Goal: Task Accomplishment & Management: Manage account settings

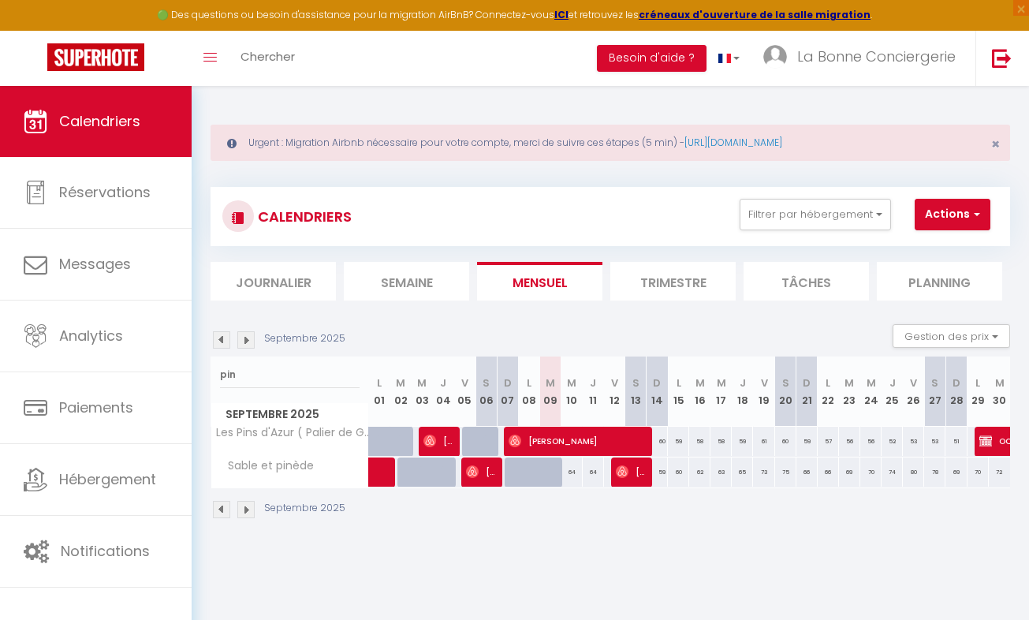
click at [246, 338] on img at bounding box center [245, 339] width 17 height 17
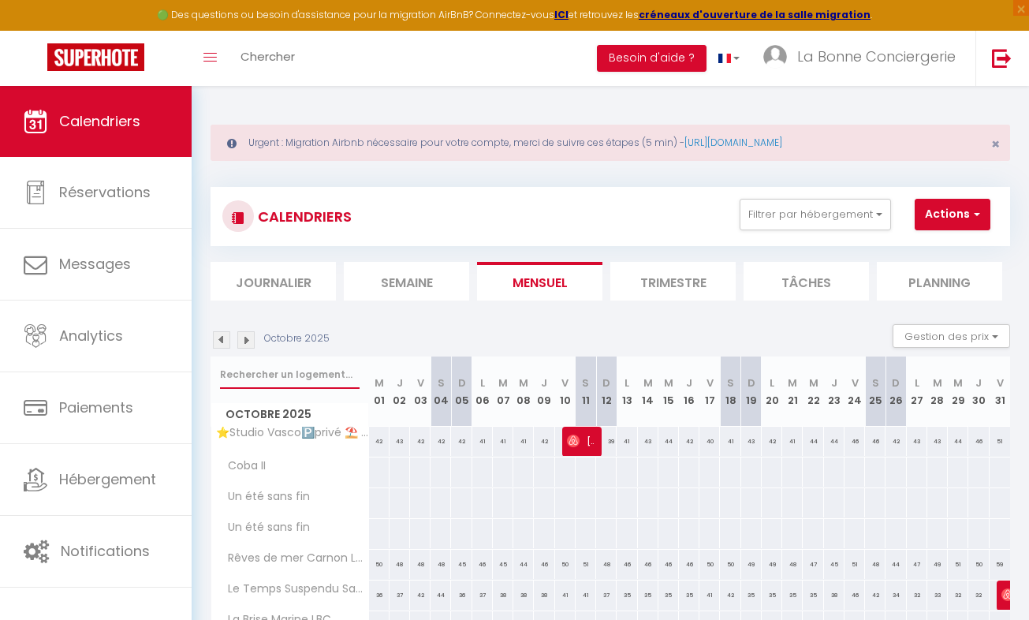
click at [253, 368] on input "text" at bounding box center [290, 374] width 140 height 28
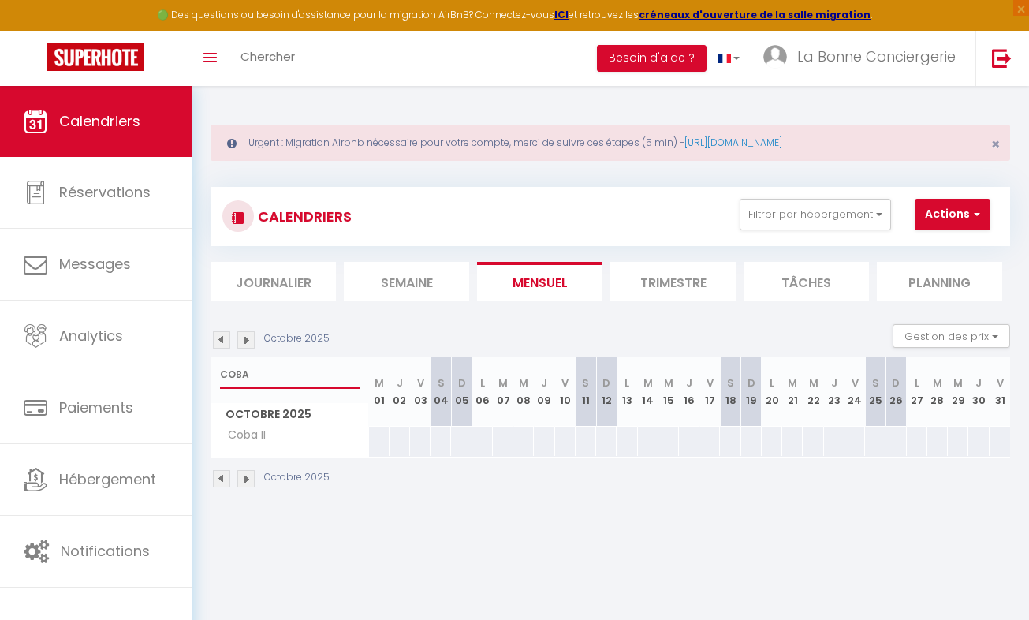
type input "COBA"
click at [945, 207] on button "Actions" at bounding box center [953, 215] width 76 height 32
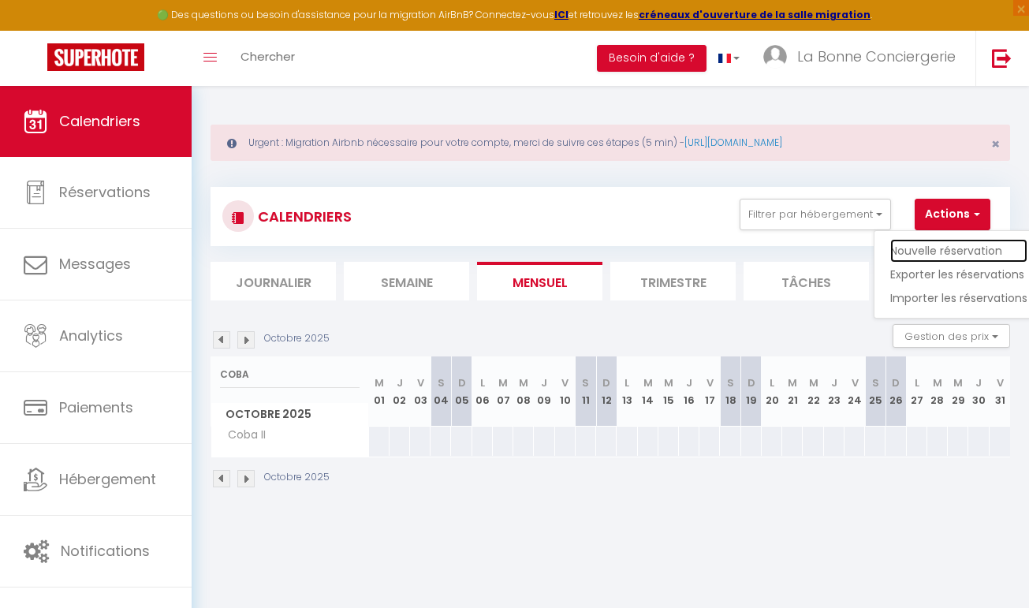
click at [939, 246] on link "Nouvelle réservation" at bounding box center [958, 251] width 137 height 24
select select
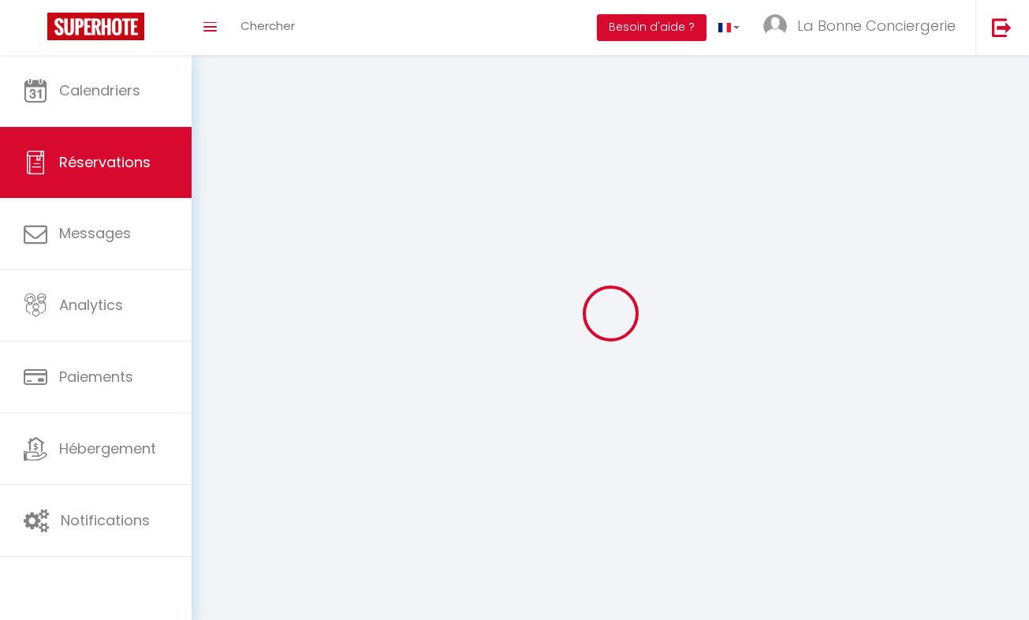
select select
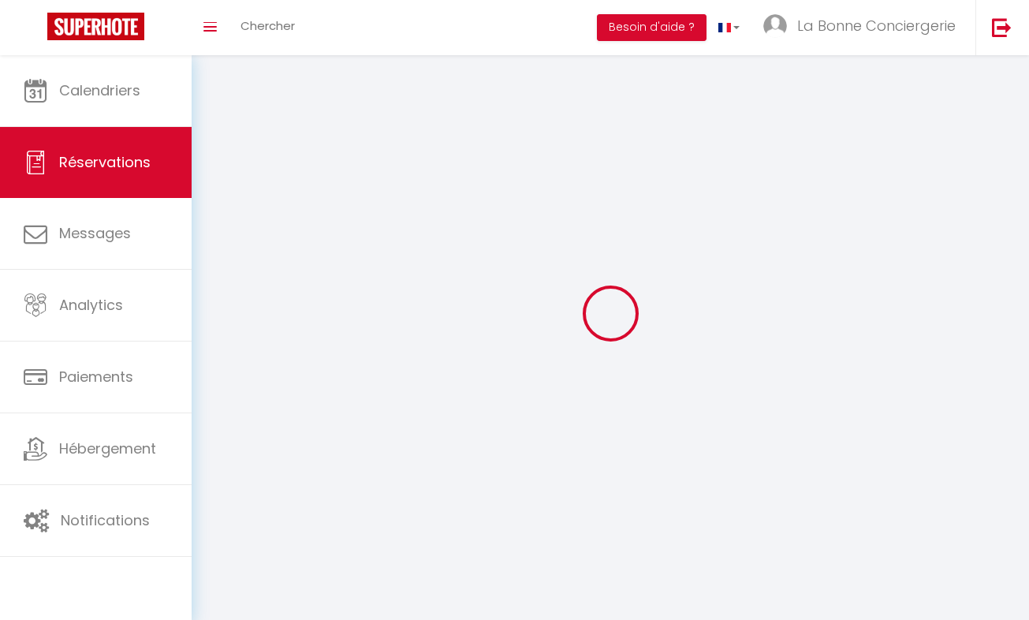
select select
checkbox input "false"
select select
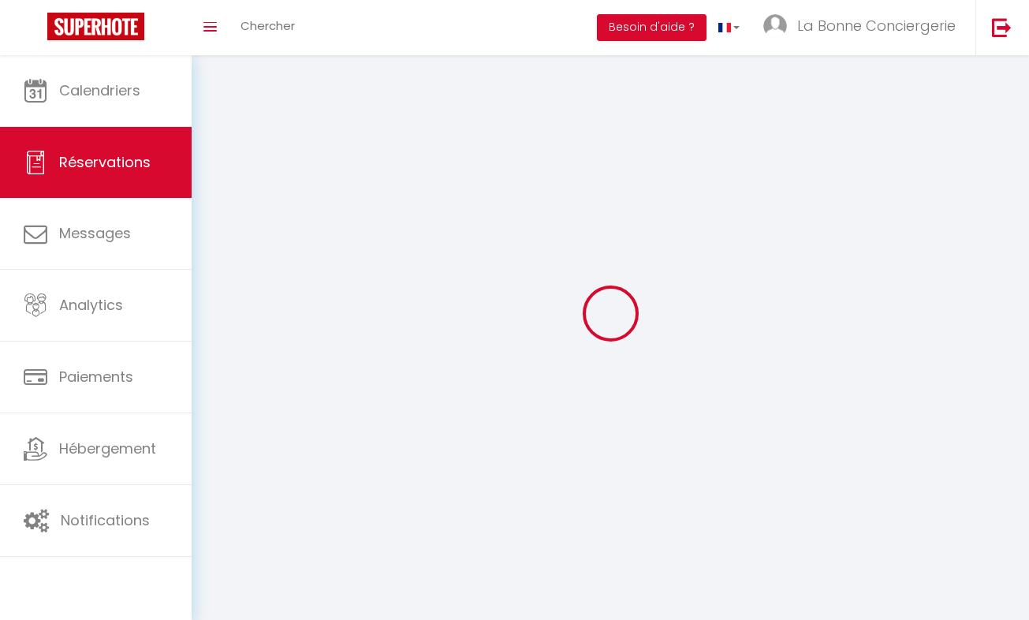
select select
checkbox input "false"
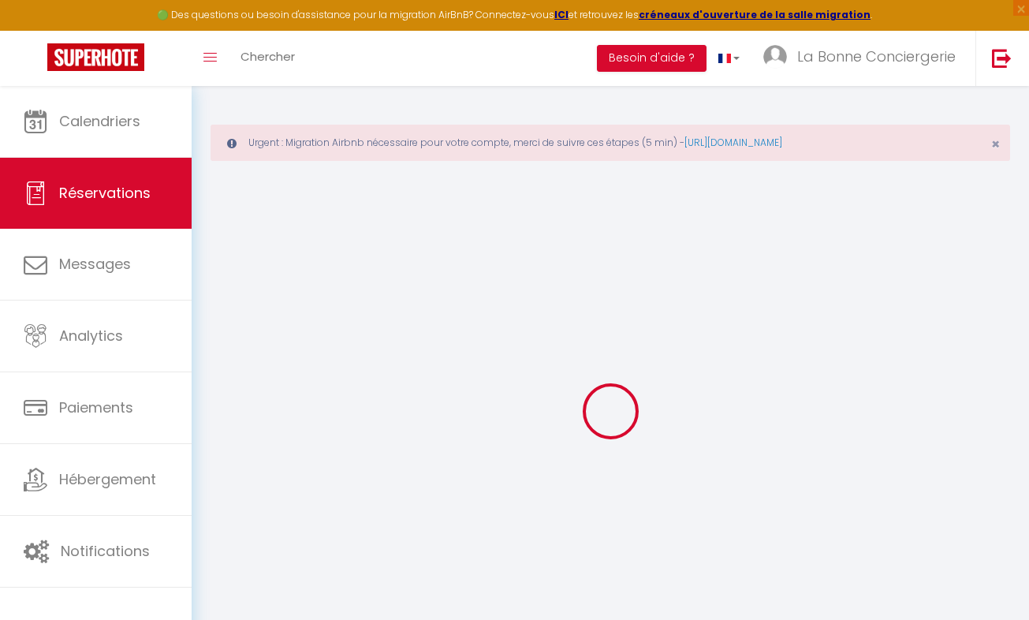
select select
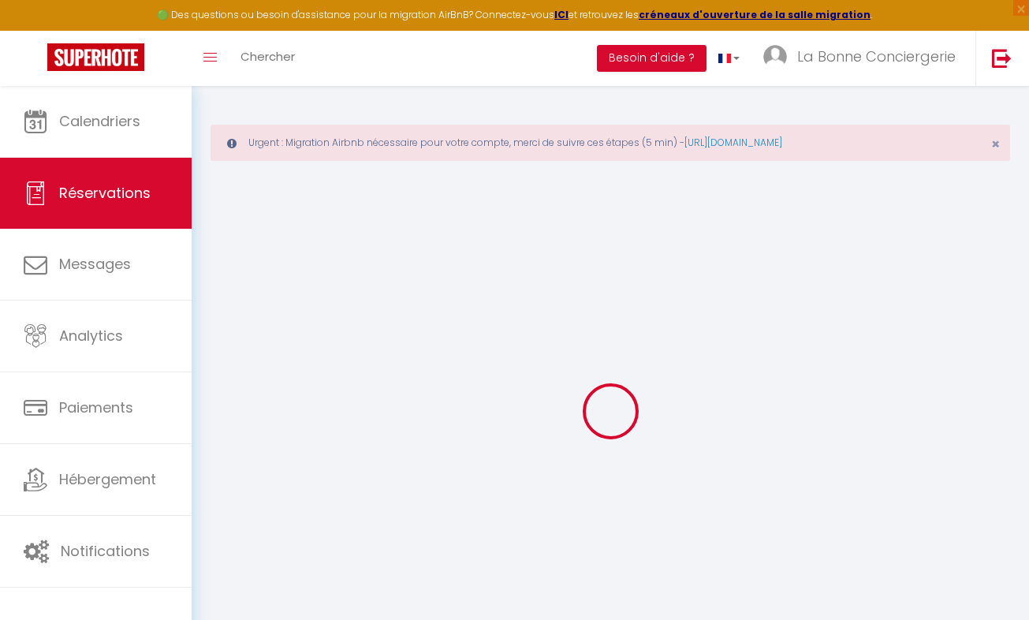
select select
checkbox input "false"
select select
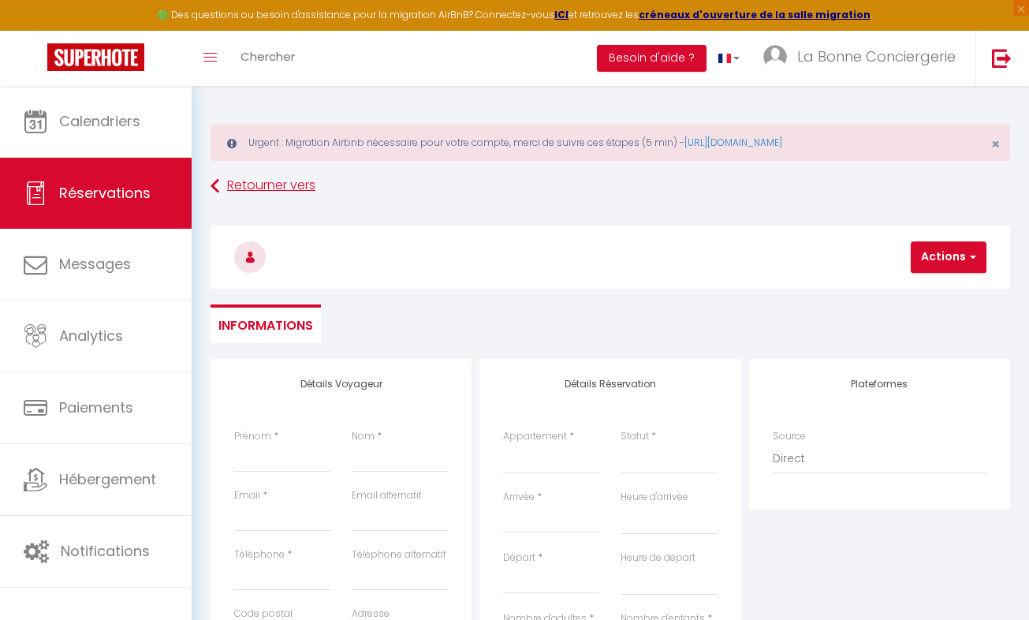
select select
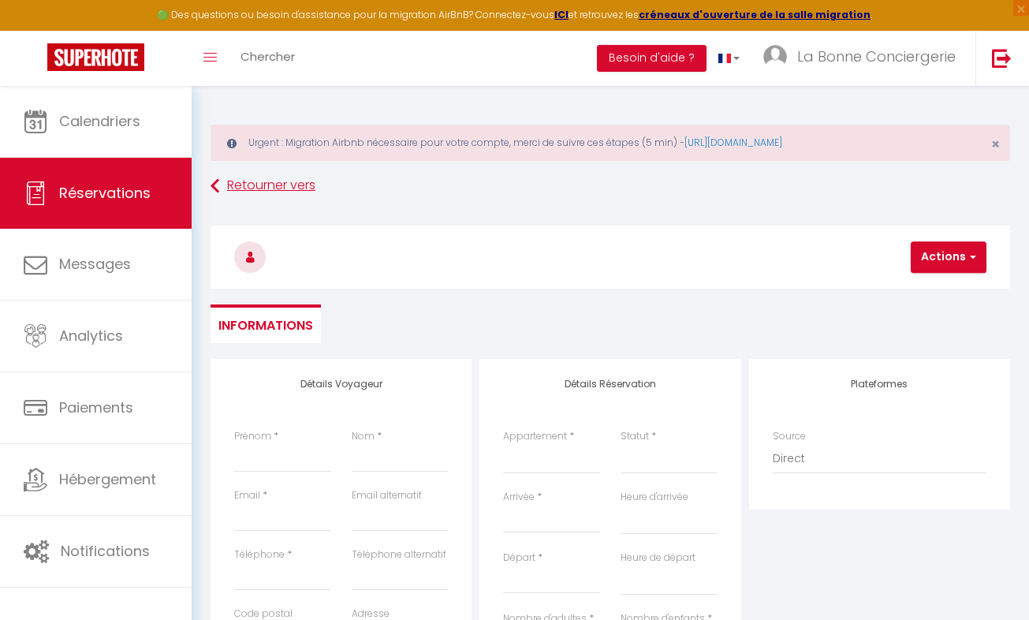
checkbox input "false"
select select
click at [275, 461] on input "Prénom" at bounding box center [282, 458] width 97 height 28
type input "O"
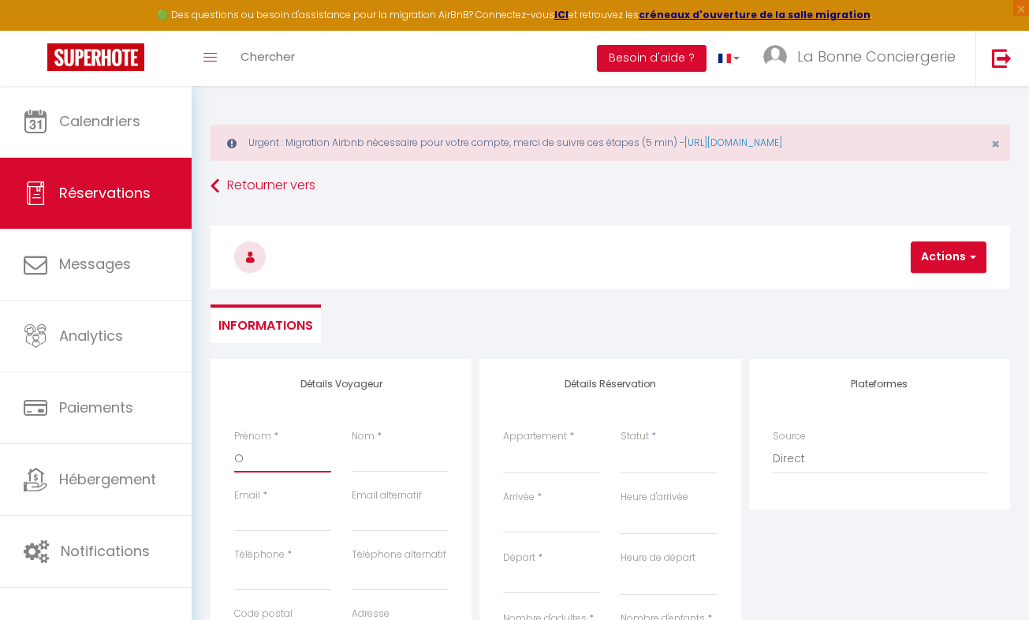
select select
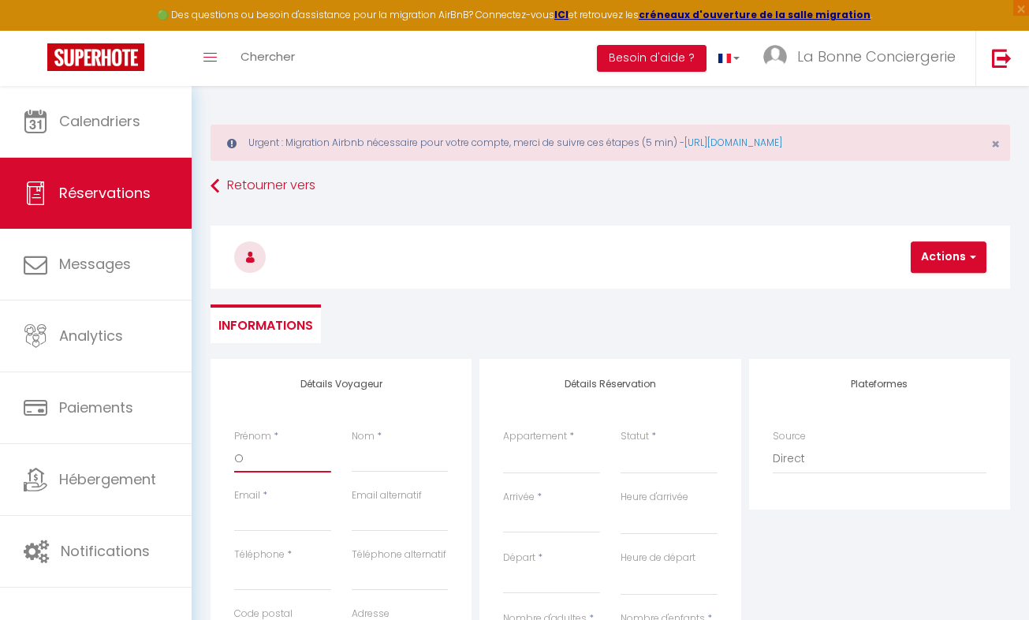
select select
checkbox input "false"
type input "OC"
select select
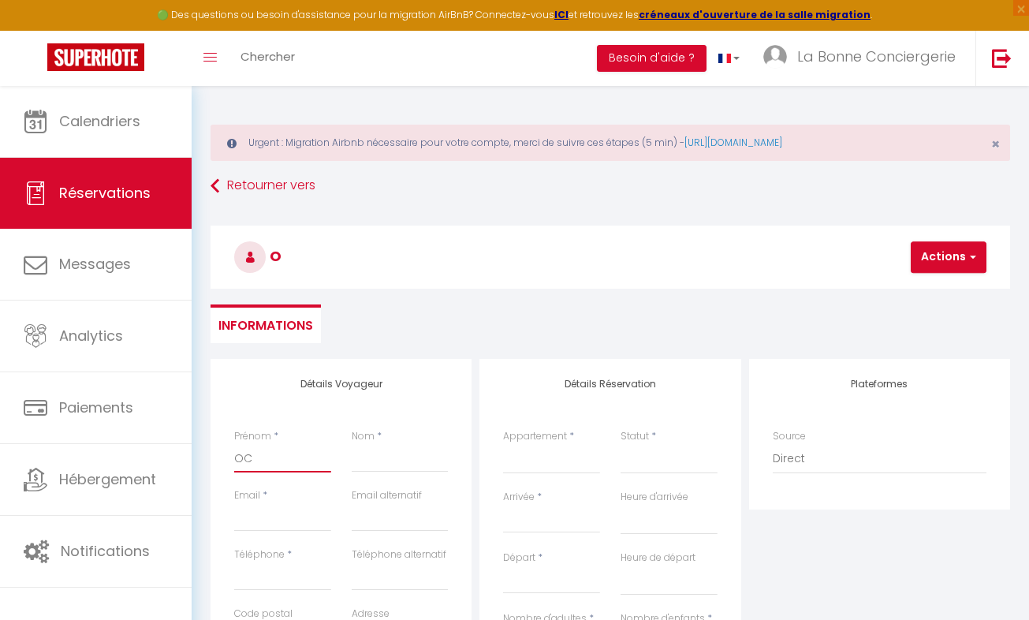
select select
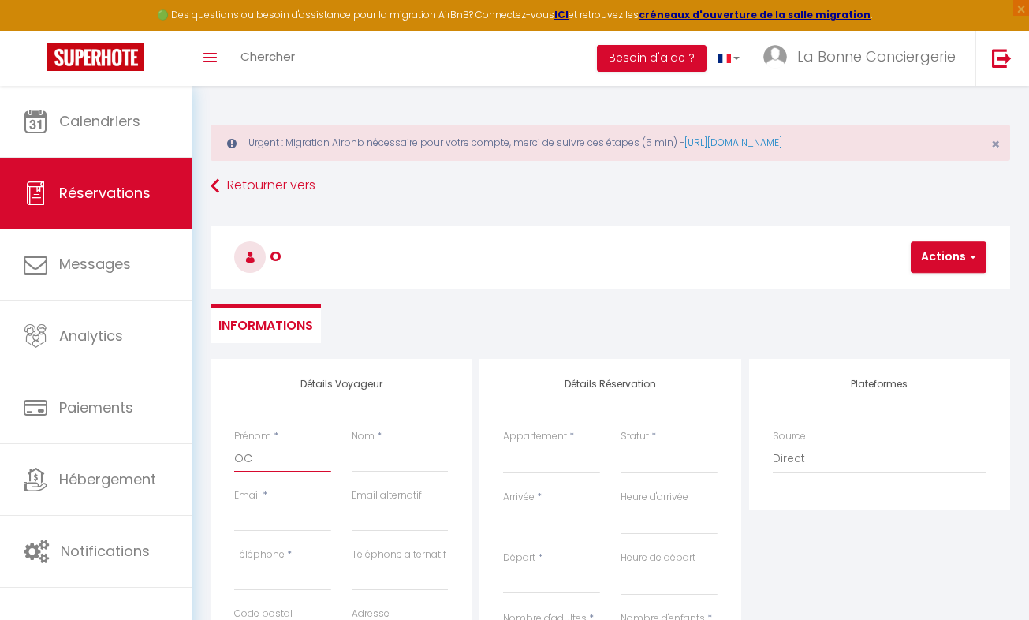
select select
checkbox input "false"
type input "OCC"
select select
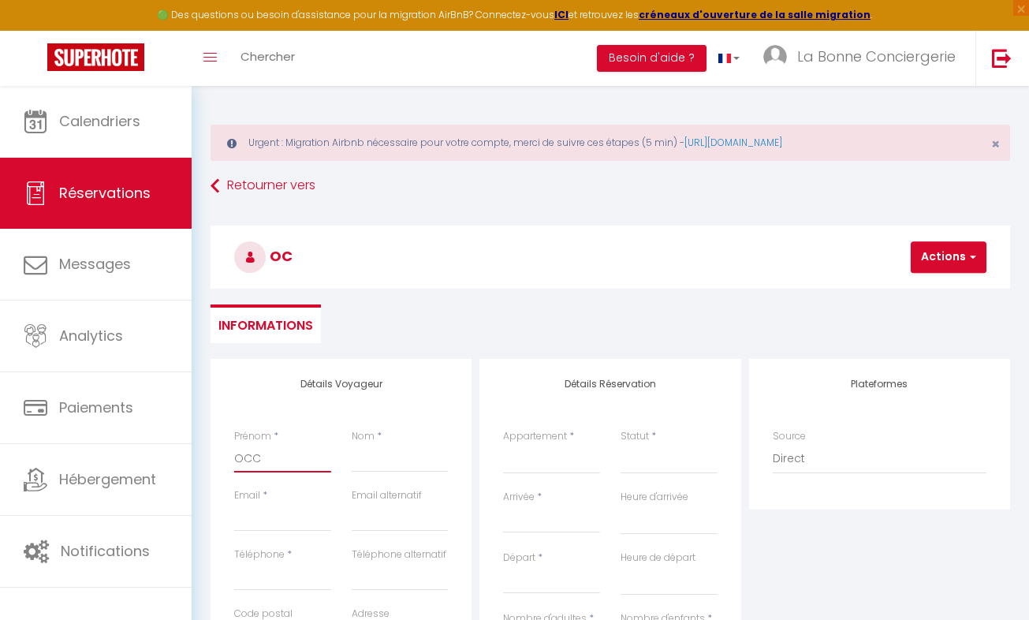
select select
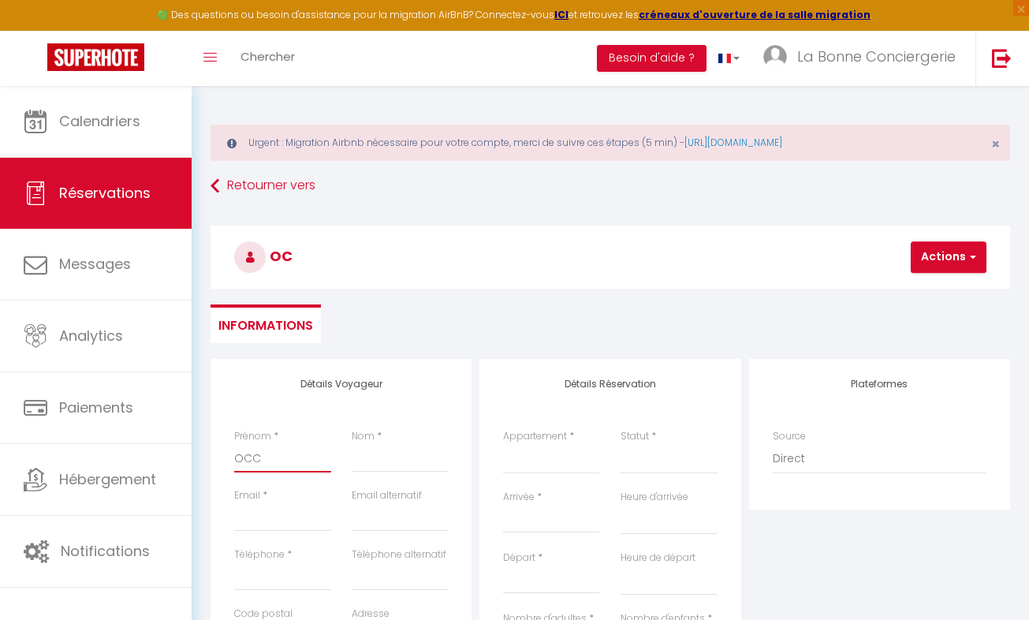
checkbox input "false"
type input "OCCP"
select select
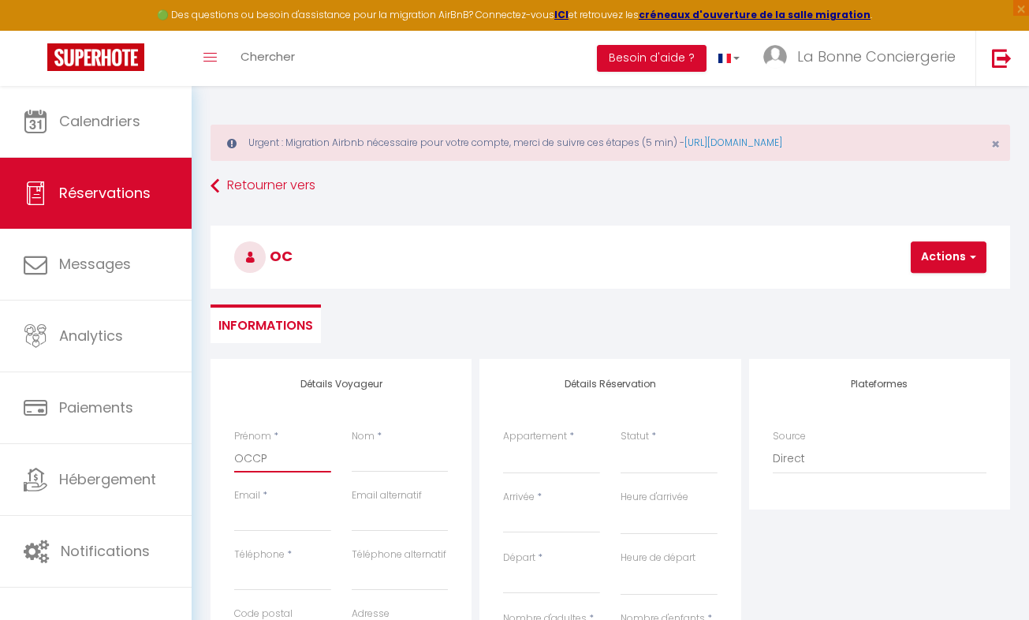
select select
checkbox input "false"
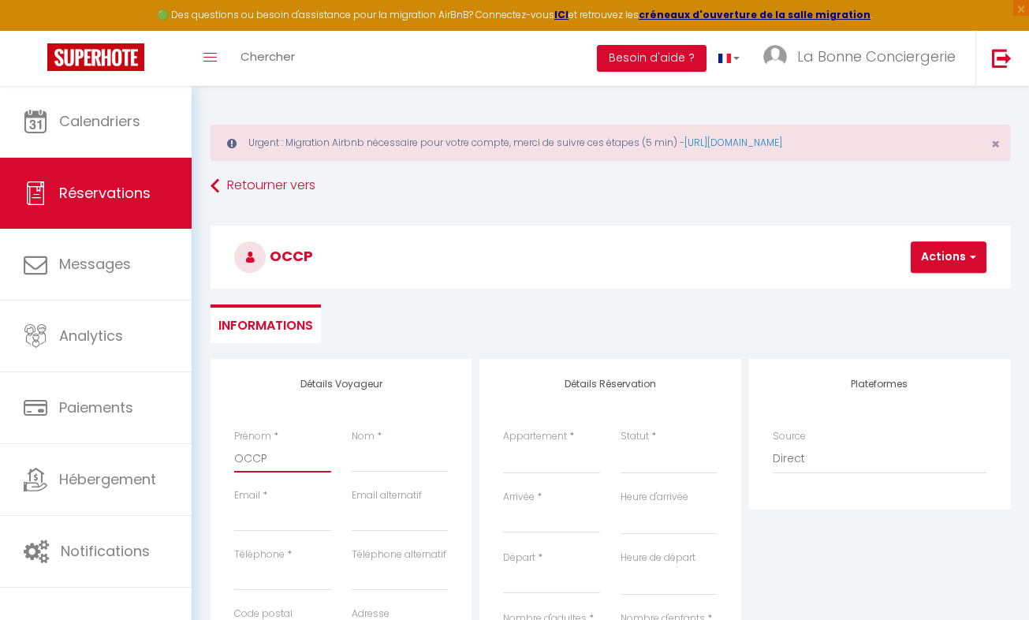
type input "OCC"
select select
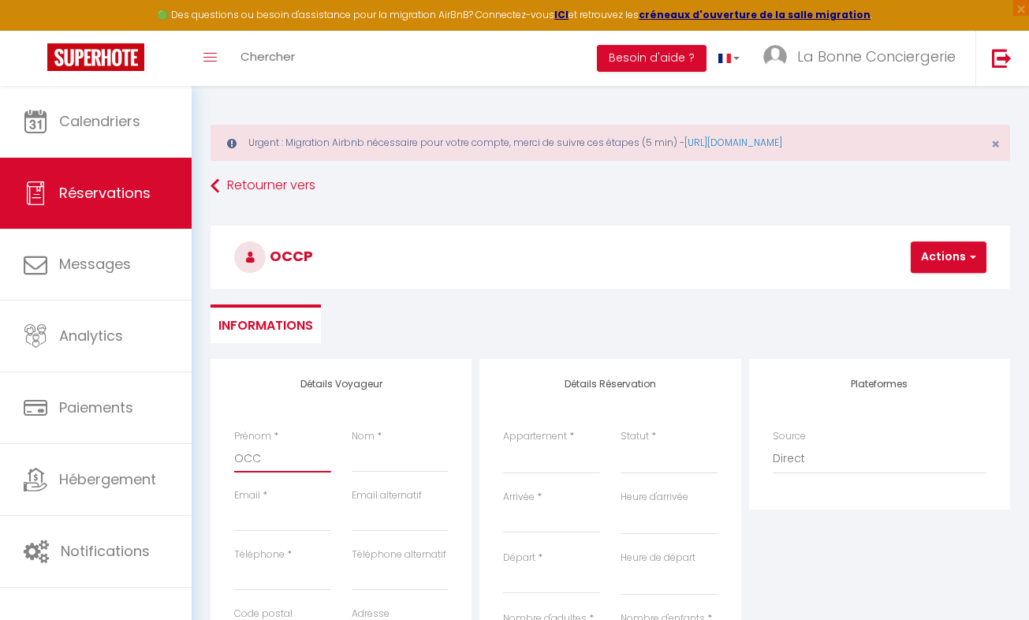
select select
checkbox input "false"
type input "OCCU"
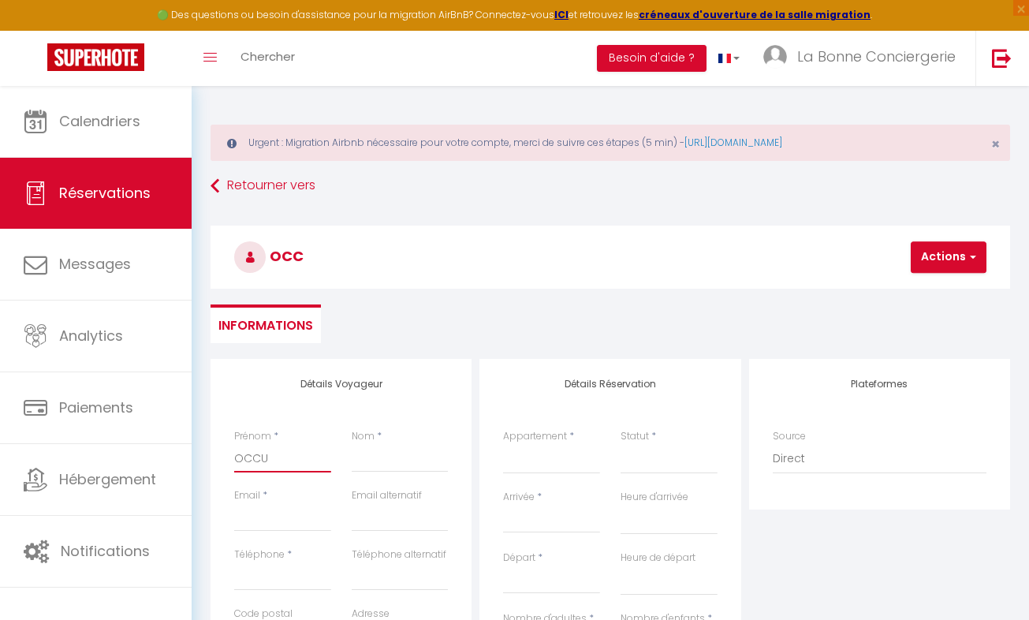
select select
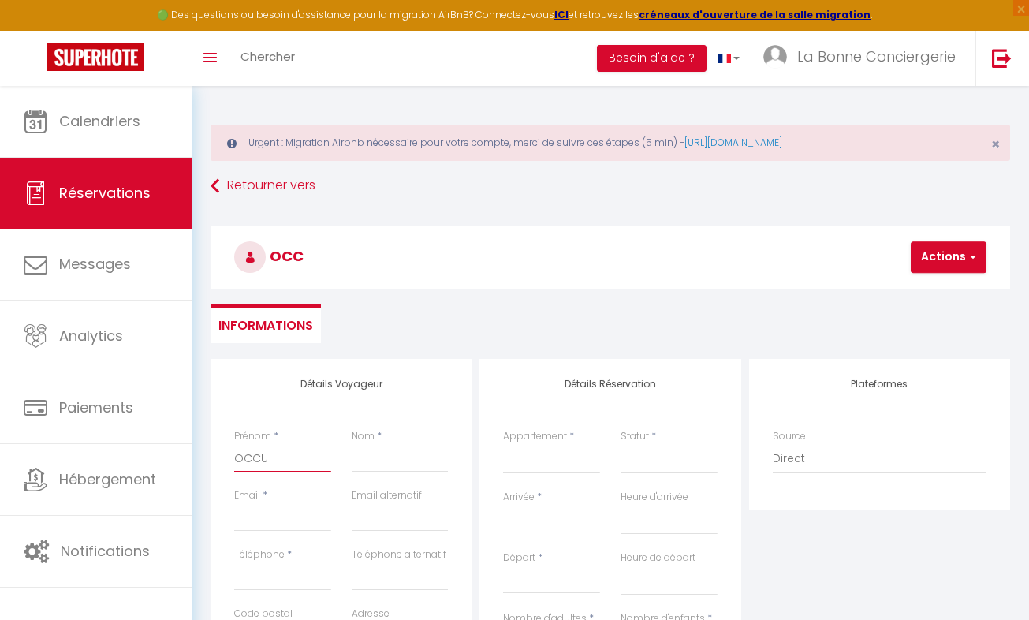
select select
checkbox input "false"
type input "OCCUP"
select select
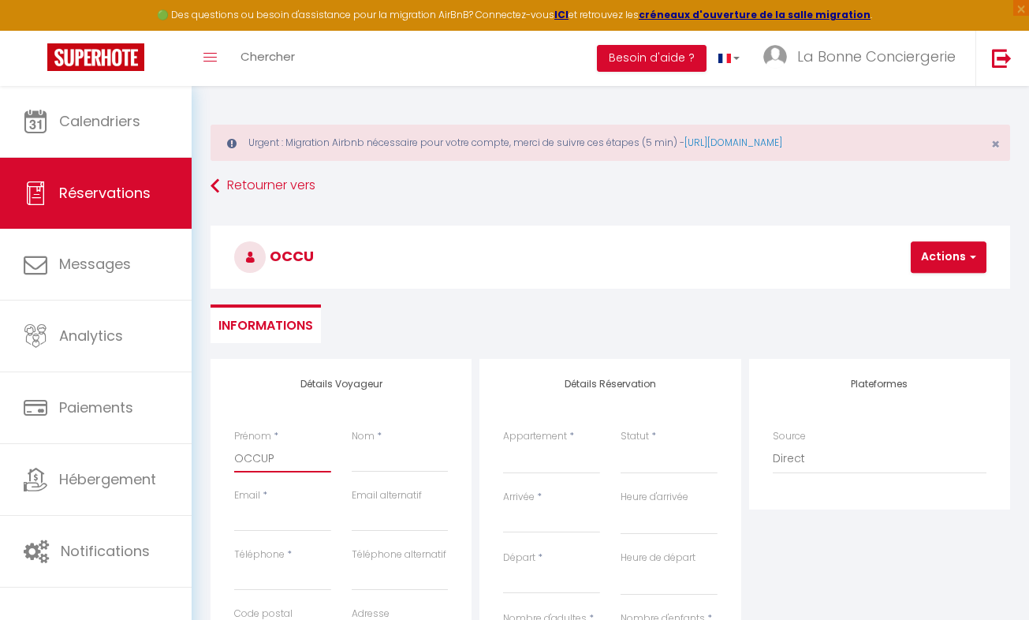
select select
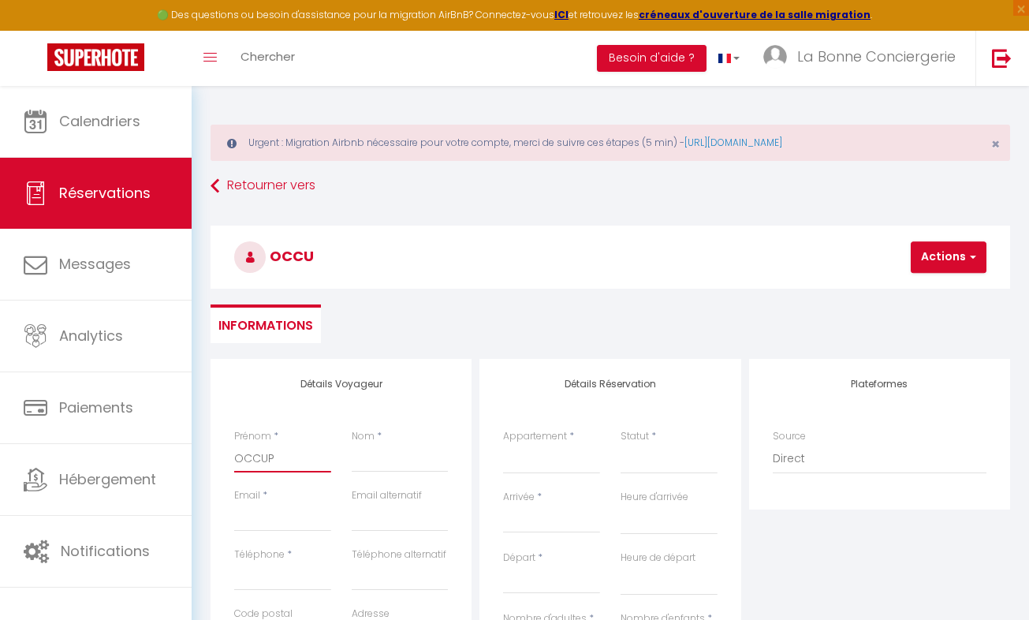
select select
checkbox input "false"
type input "OCCUPA"
select select
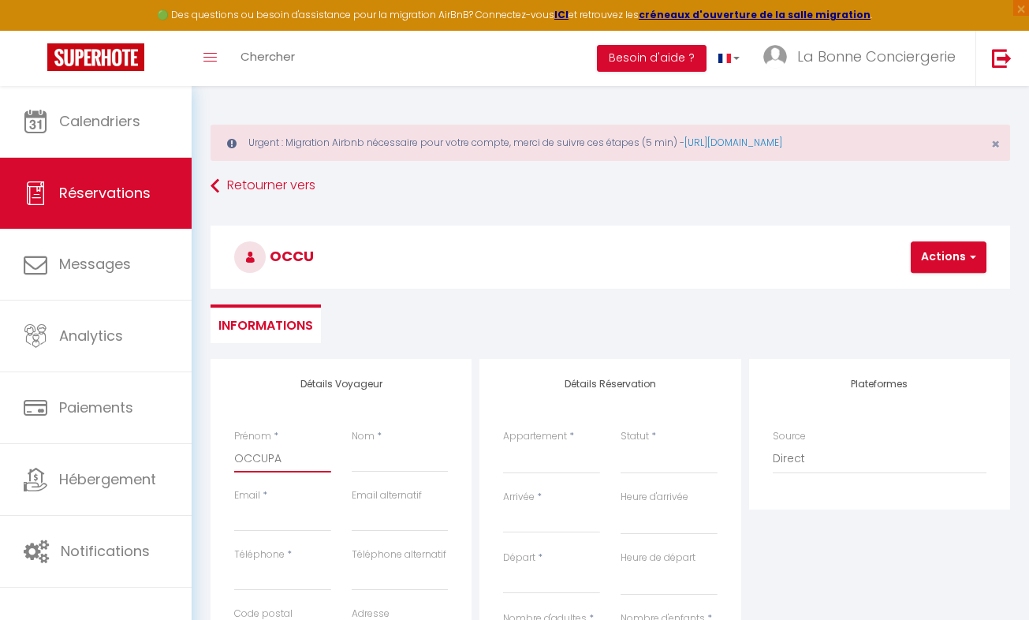
select select
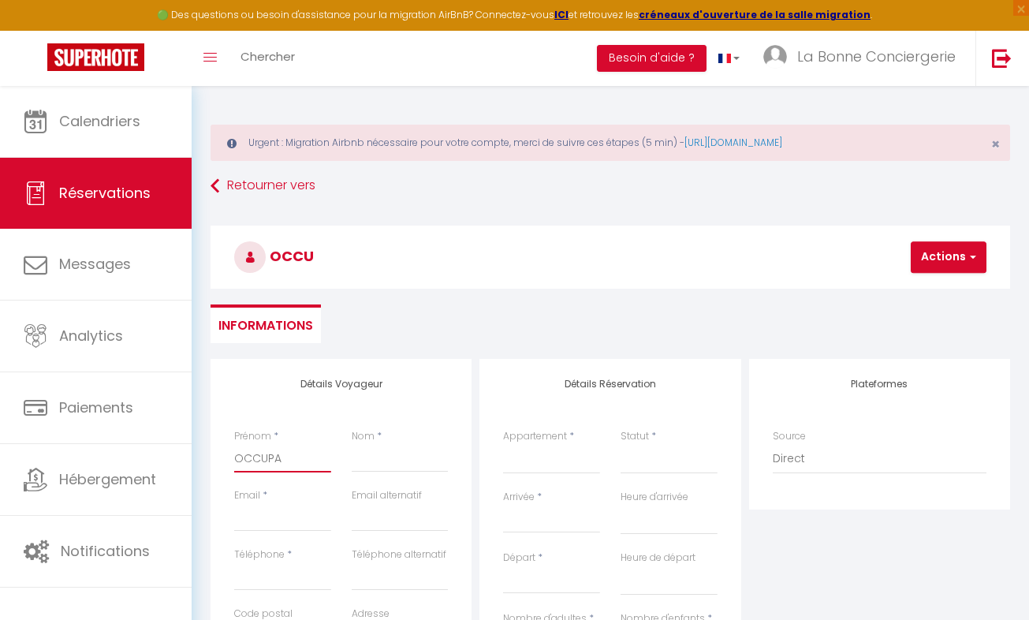
checkbox input "false"
type input "OCCUPAT"
select select
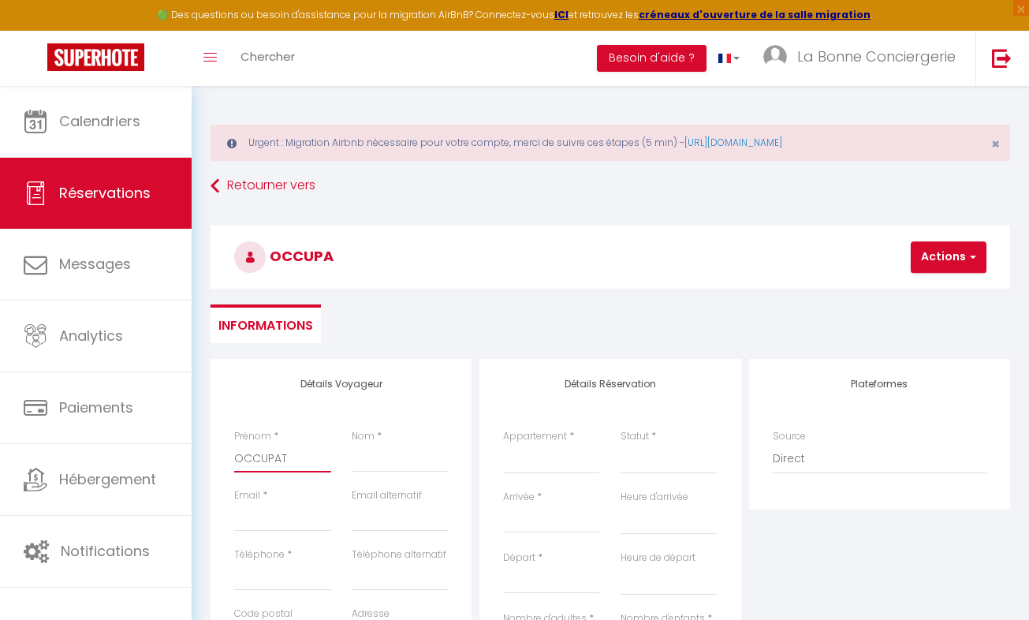
select select
checkbox input "false"
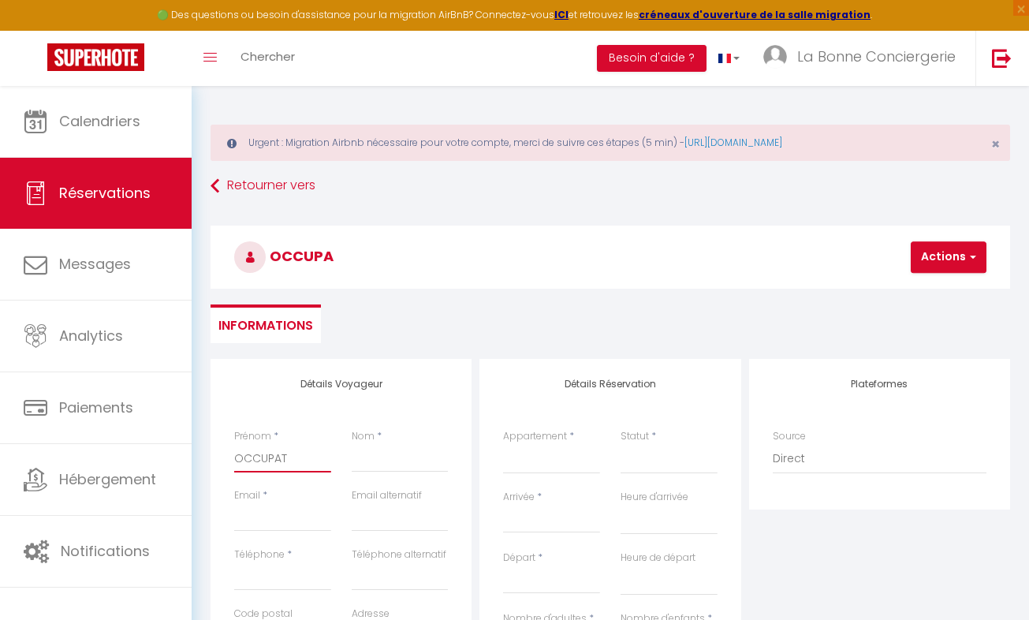
type input "OCCUPATI"
select select
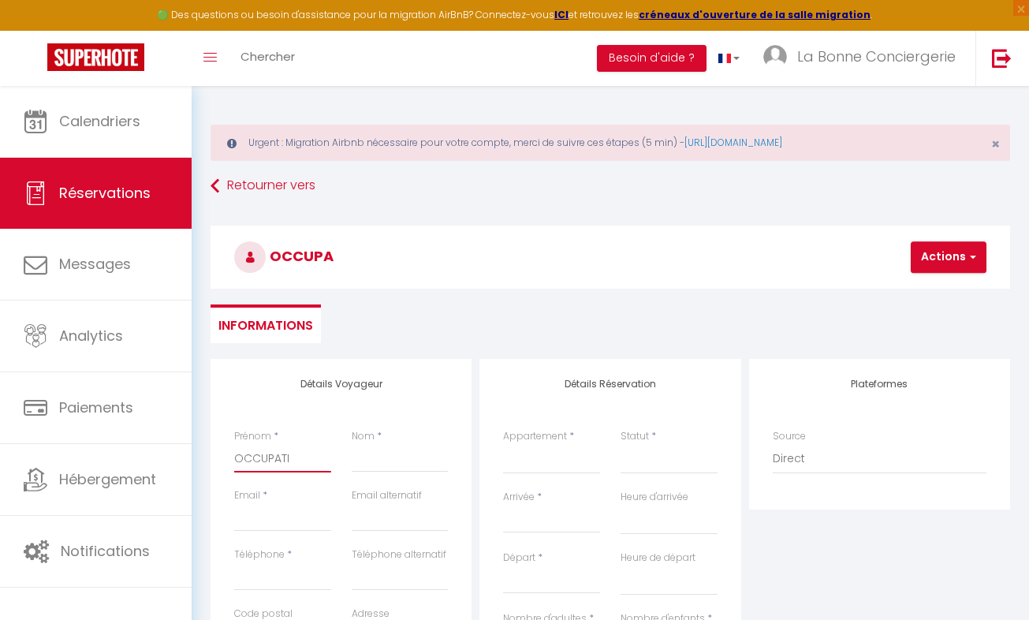
select select
checkbox input "false"
type input "OCCUPATIO"
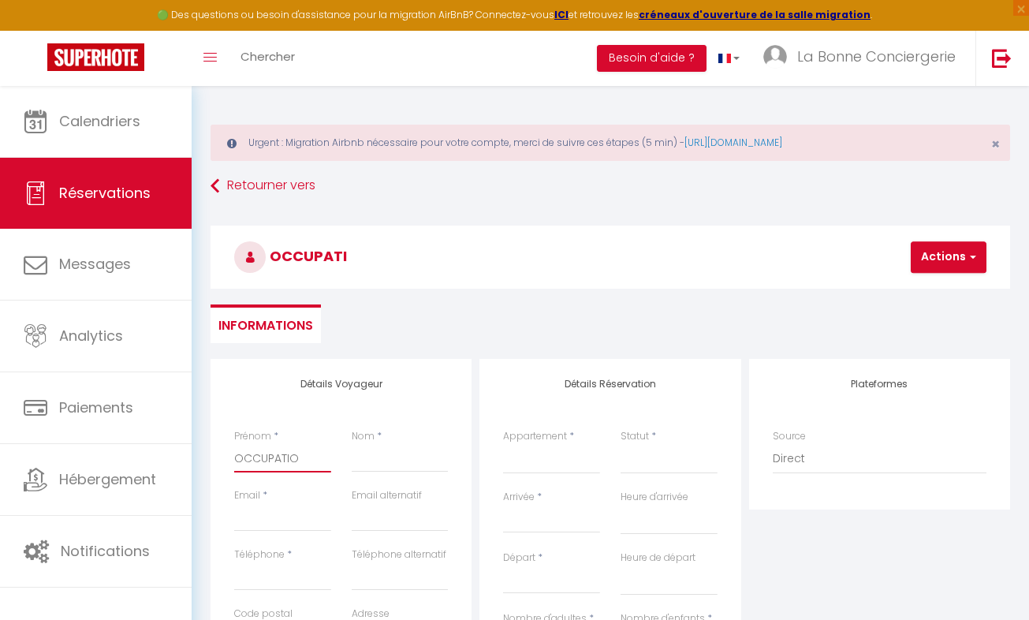
select select
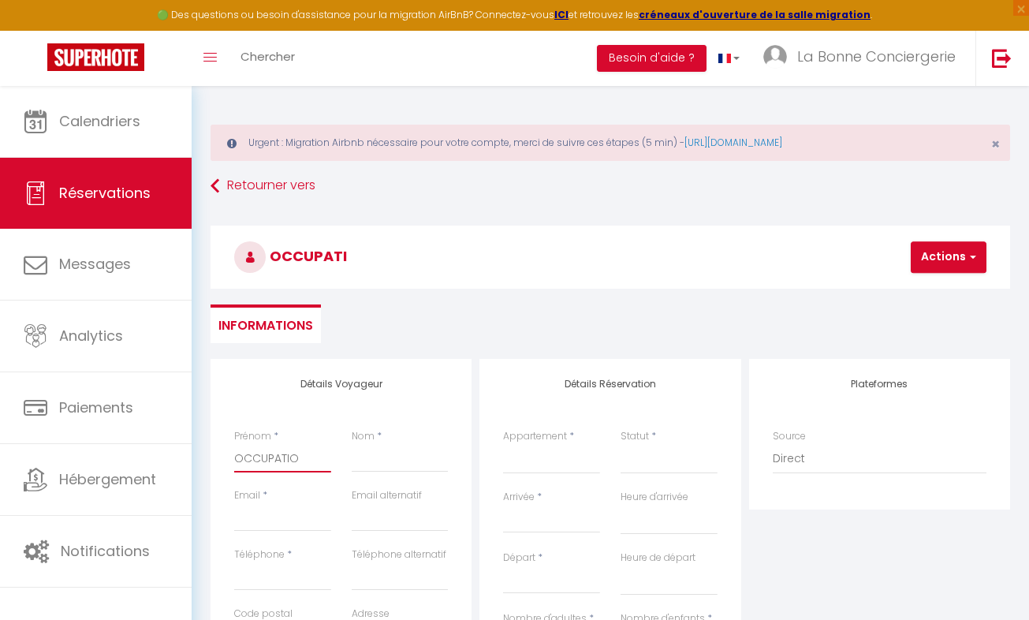
select select
checkbox input "false"
type input "OCCUPATION"
select select
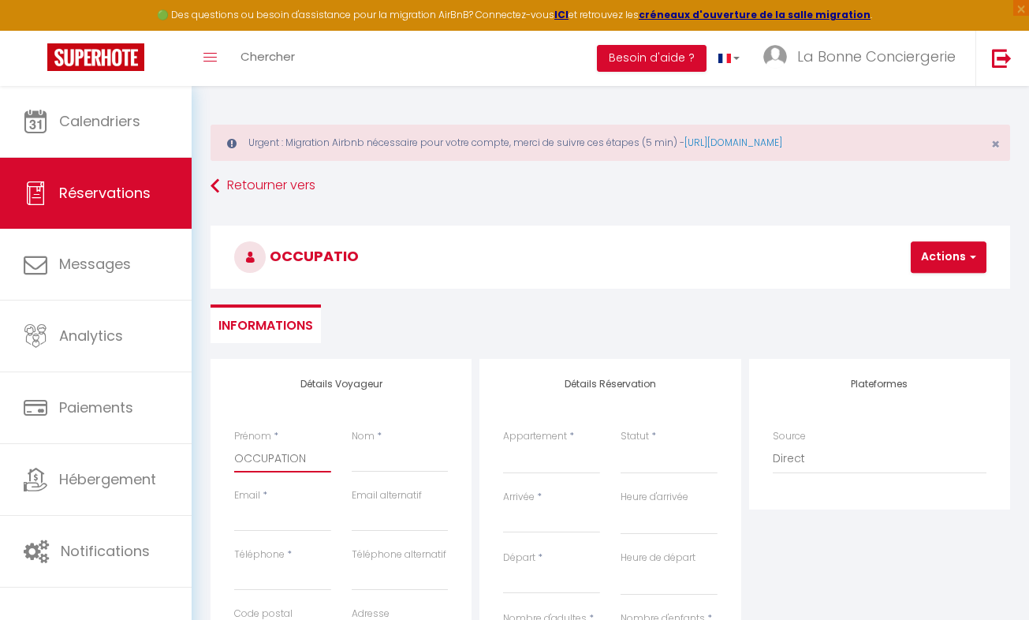
select select
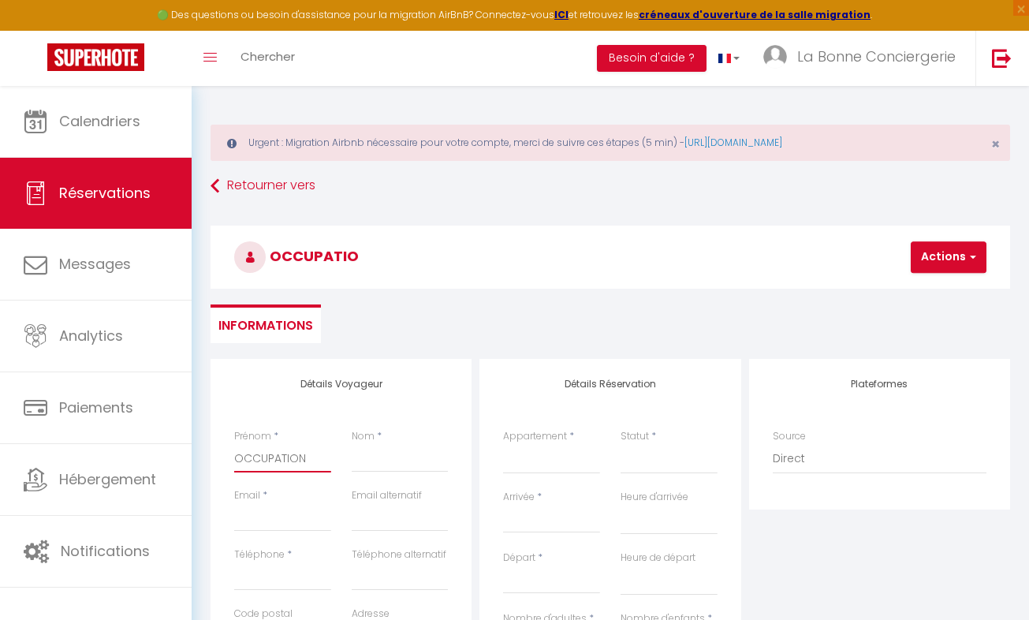
select select
checkbox input "false"
type input "OCCUPATION"
select select
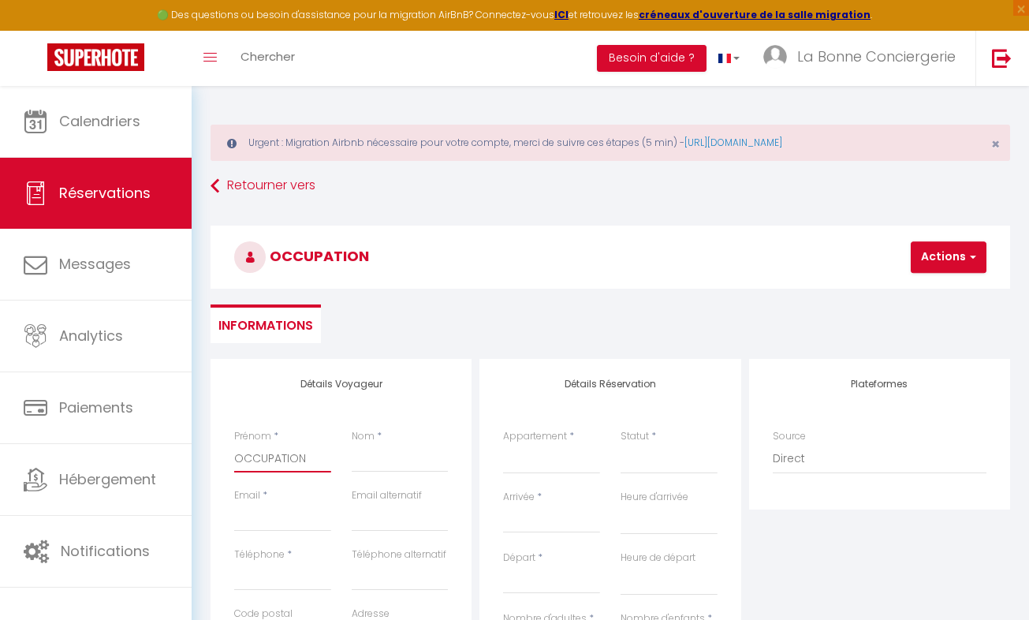
select select
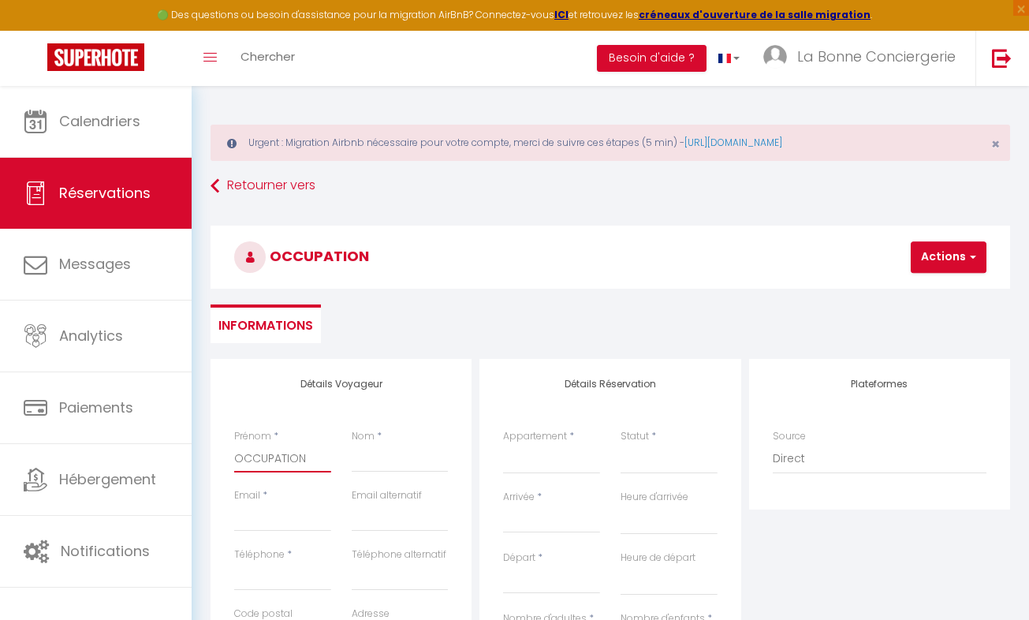
checkbox input "false"
type input "OCCUPATION"
type input "PROPRIETAIRE"
type input "[EMAIL_ADDRESS][DOMAIN_NAME]"
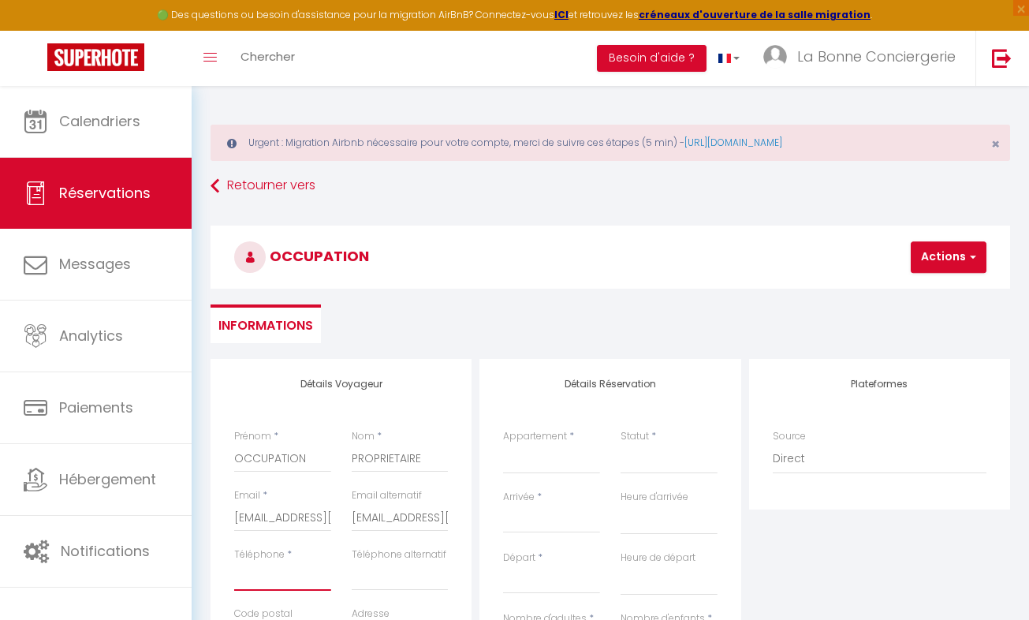
type input "0611592243"
type input "34400"
type input "LA BONNE CONCIERGERIE"
type input "Lunel"
select select "FR"
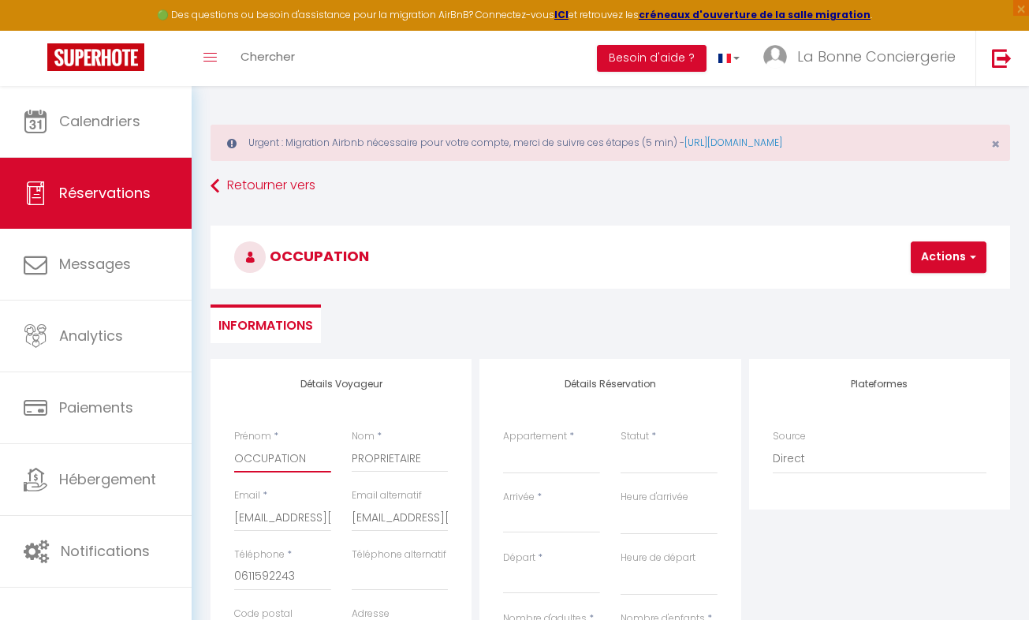
select select
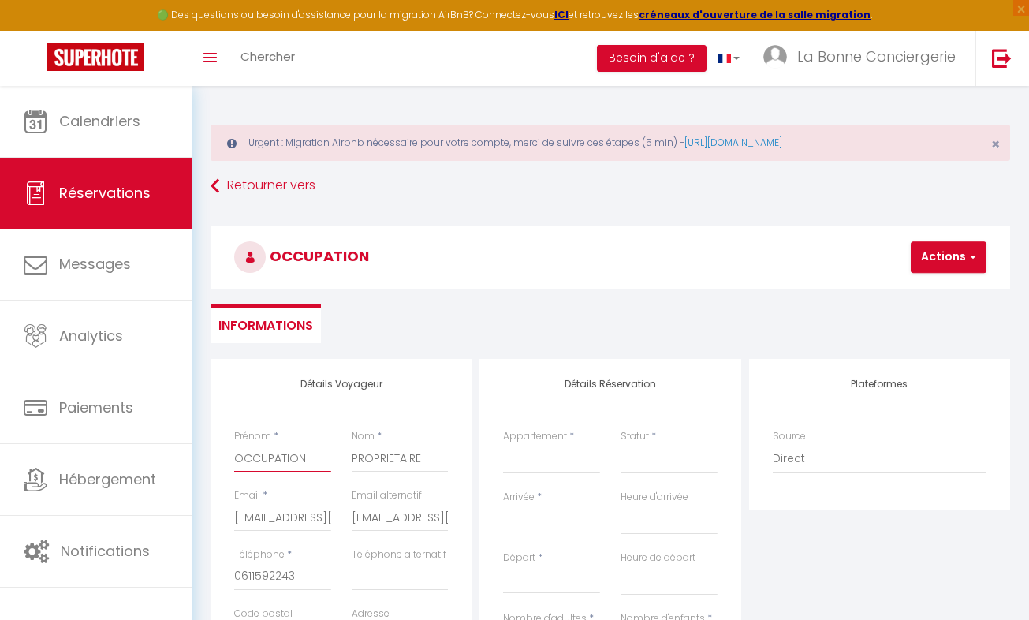
select select
checkbox input "false"
click at [585, 454] on select "⭐Studio Vasco🅿️privé ⛱️ Proche plage Rêves de mer Carnon LBC Le Temps Suspendu …" at bounding box center [551, 459] width 97 height 30
select select "75428"
click at [503, 444] on select "⭐Studio Vasco🅿️privé ⛱️ Proche plage Rêves de mer Carnon LBC Le Temps Suspendu …" at bounding box center [551, 459] width 97 height 30
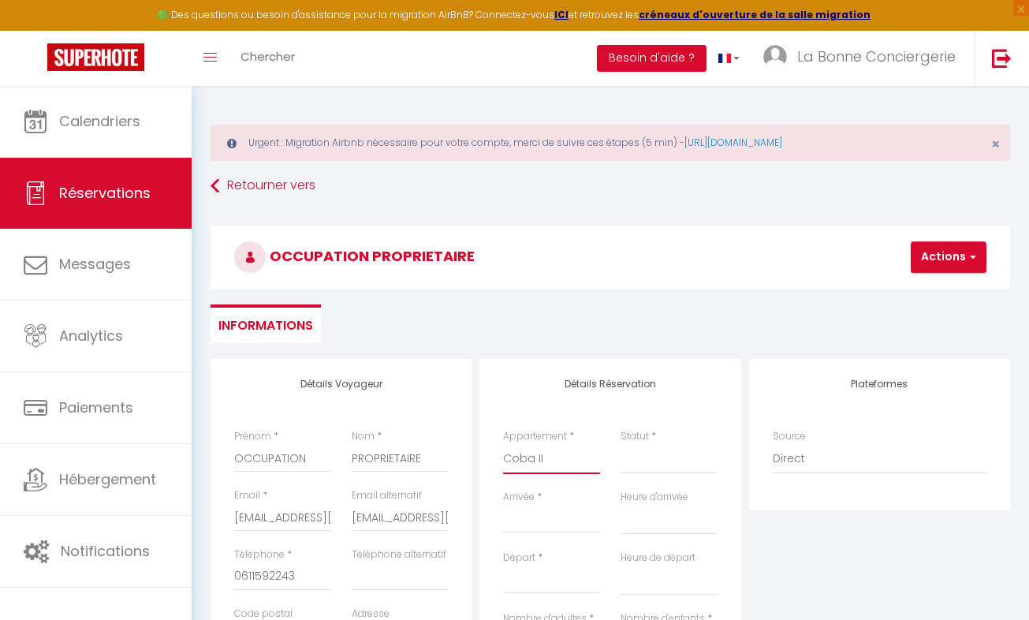
select select
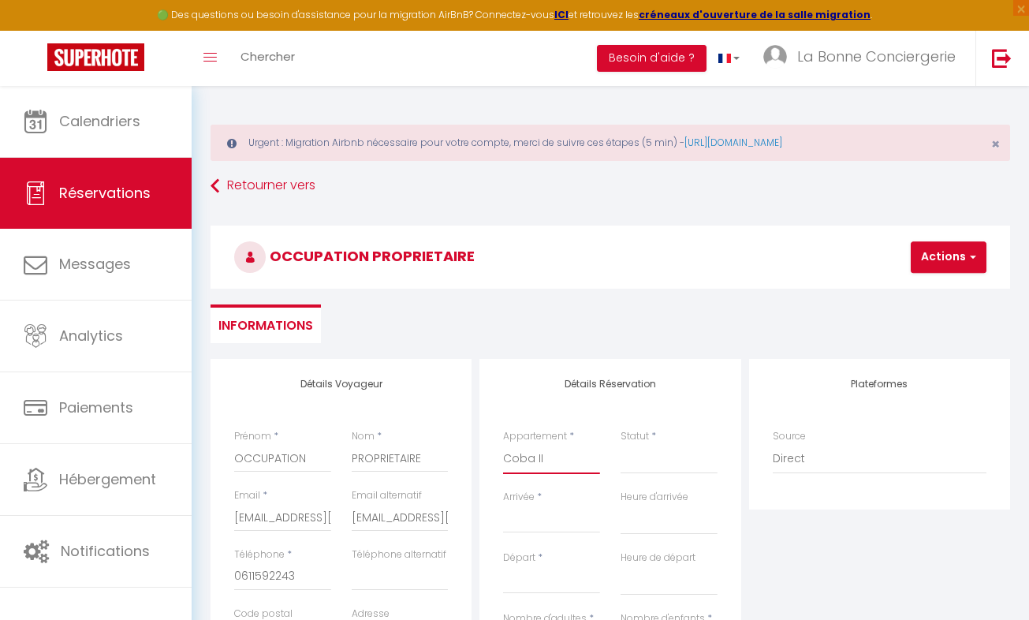
checkbox input "false"
click at [654, 454] on select "Confirmé Non Confirmé Annulé Annulé par le voyageur No Show Request" at bounding box center [669, 459] width 97 height 30
select select
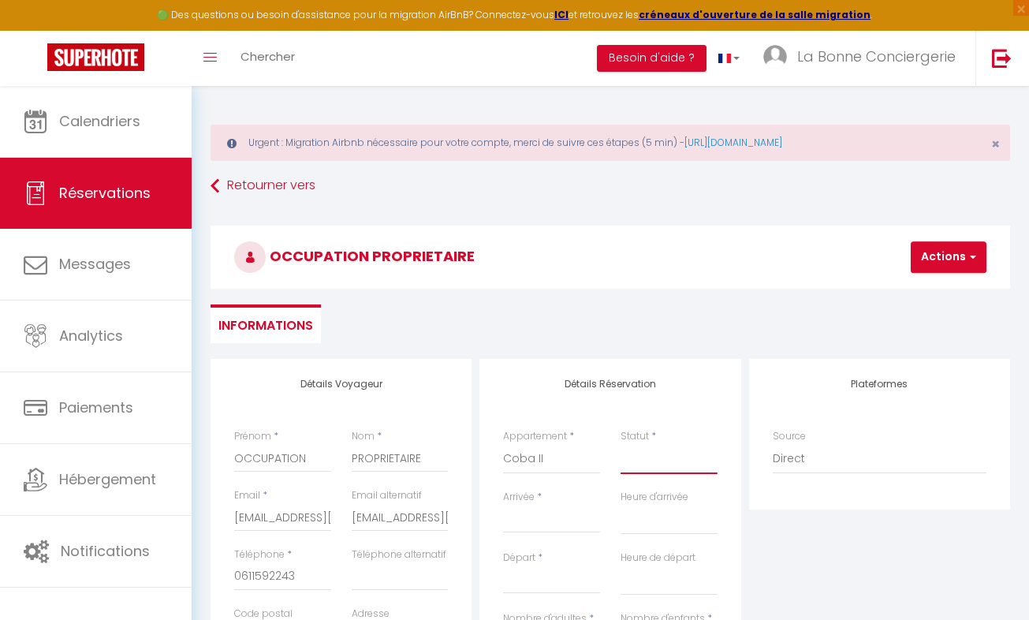
select select
checkbox input "false"
click at [643, 461] on select "Confirmé Non Confirmé Annulé Annulé par le voyageur No Show Request" at bounding box center [669, 459] width 97 height 30
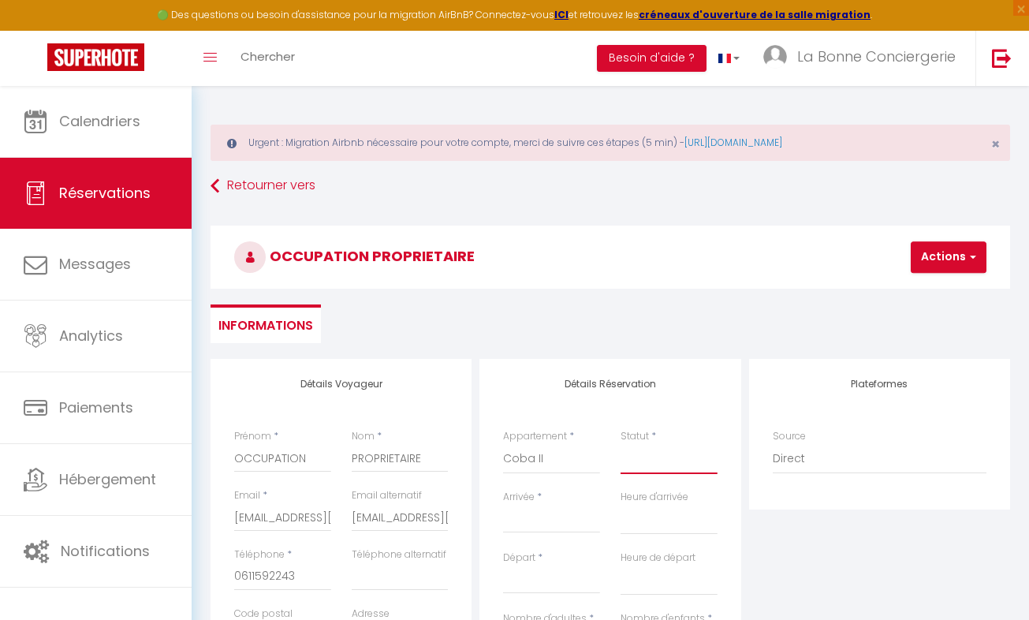
select select "1"
click at [621, 444] on select "Confirmé Non Confirmé Annulé Annulé par le voyageur No Show Request" at bounding box center [669, 459] width 97 height 30
select select
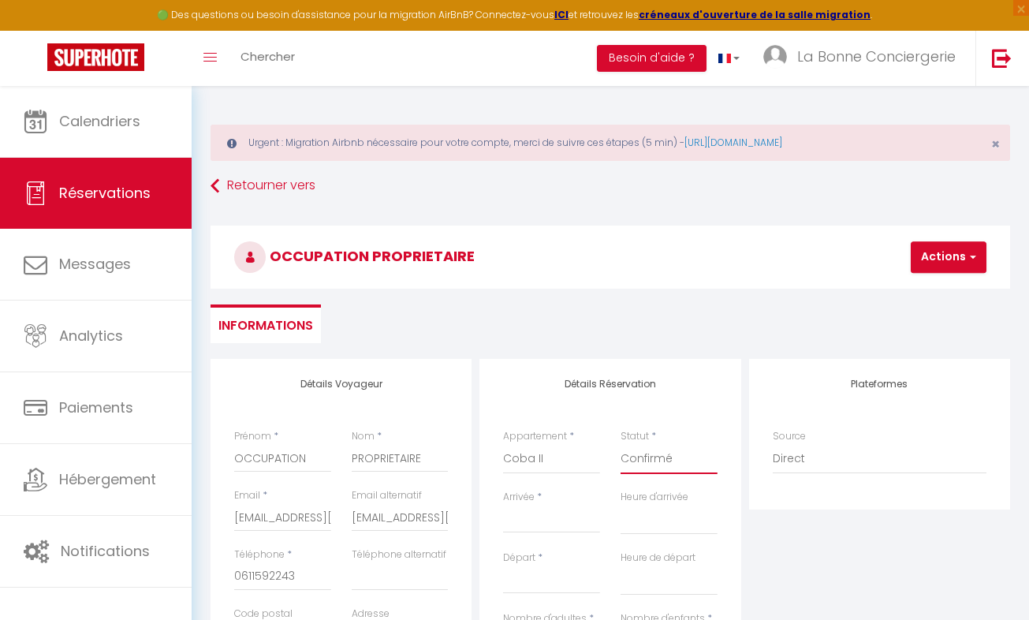
select select
checkbox input "false"
click at [536, 530] on input "Arrivée" at bounding box center [551, 520] width 97 height 21
click at [540, 517] on input "Arrivée" at bounding box center [551, 520] width 97 height 21
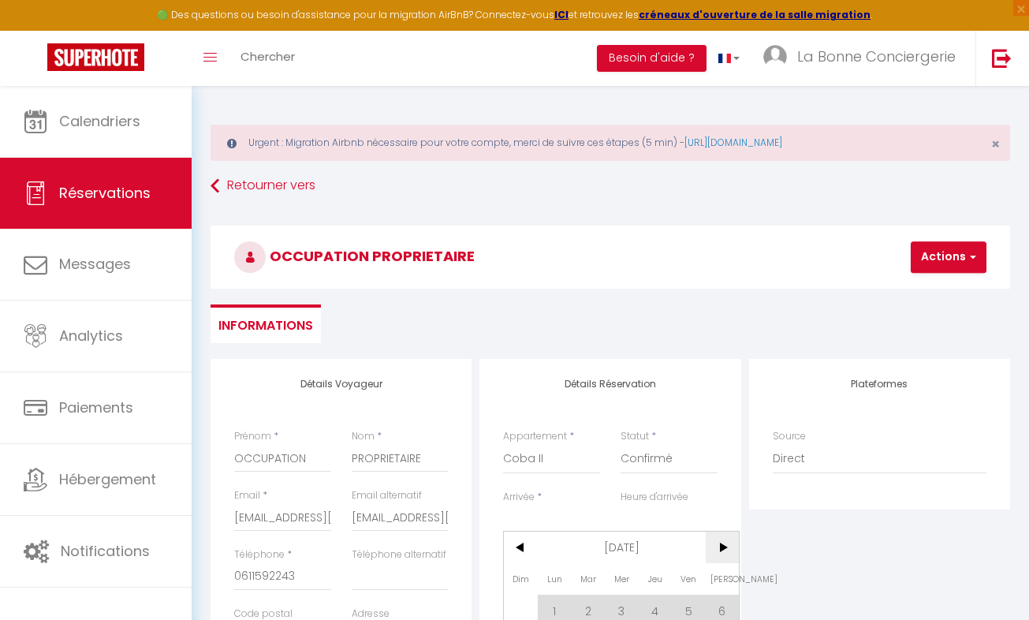
click at [716, 540] on span ">" at bounding box center [723, 547] width 34 height 32
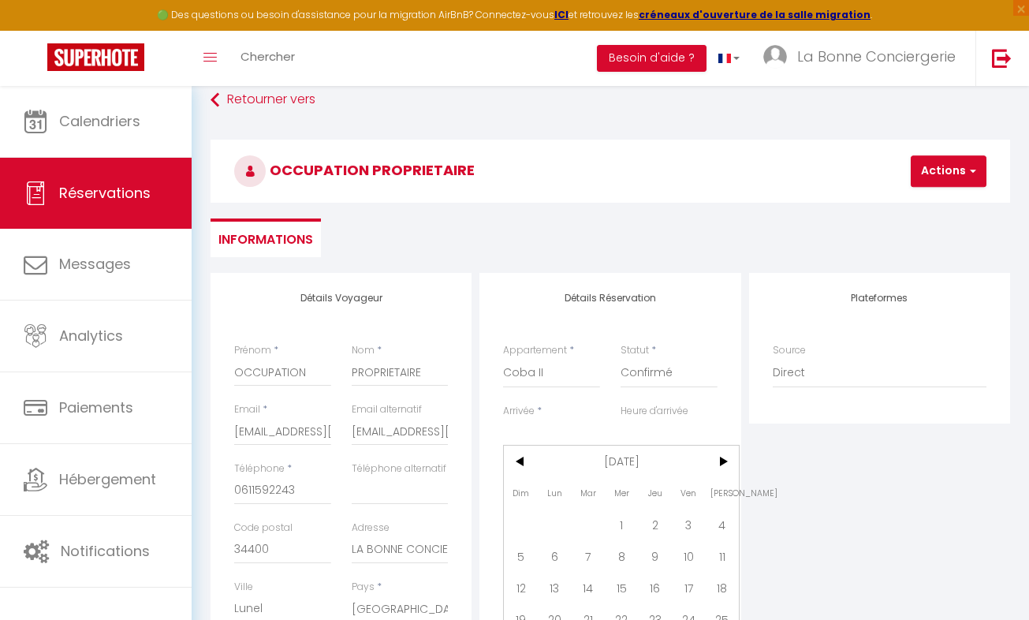
scroll to position [152, 0]
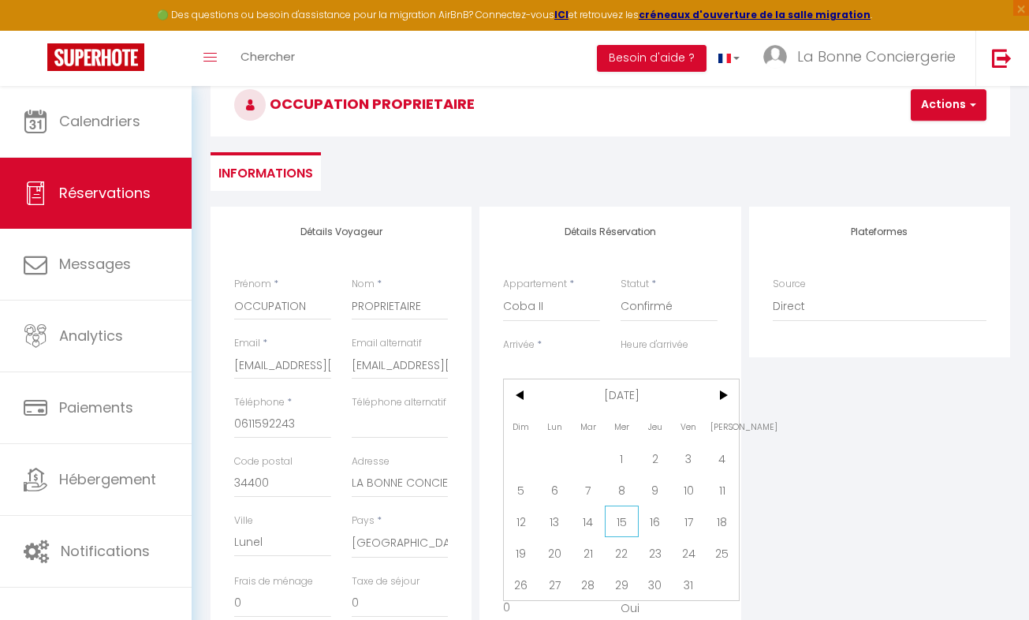
click at [617, 515] on span "15" at bounding box center [622, 521] width 34 height 32
type input "Mer 15 Octobre 2025"
select select
type input "Jeu 16 Octobre 2025"
select select
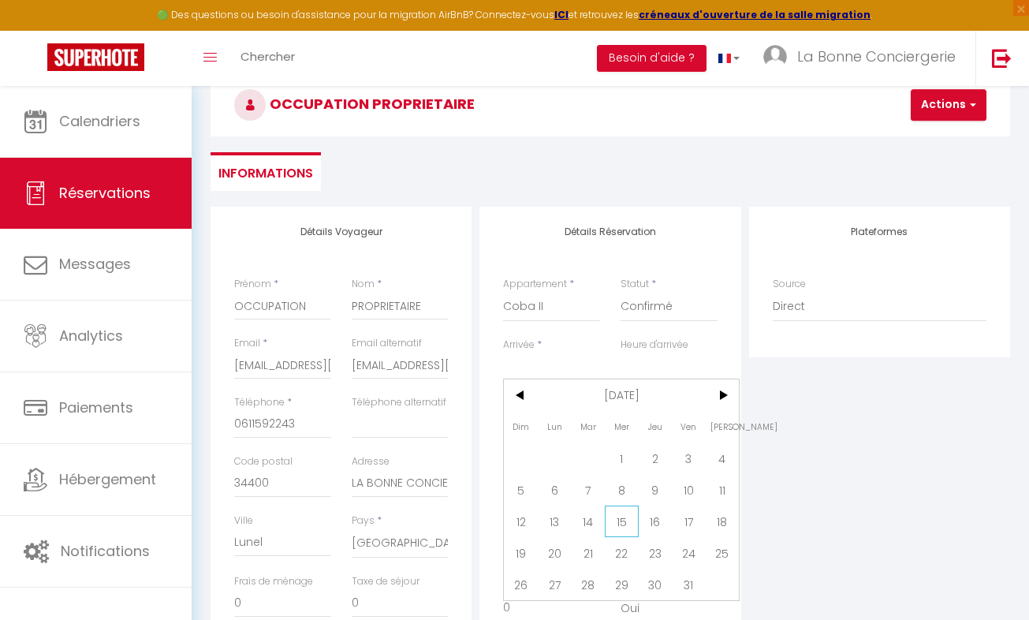
select select
checkbox input "false"
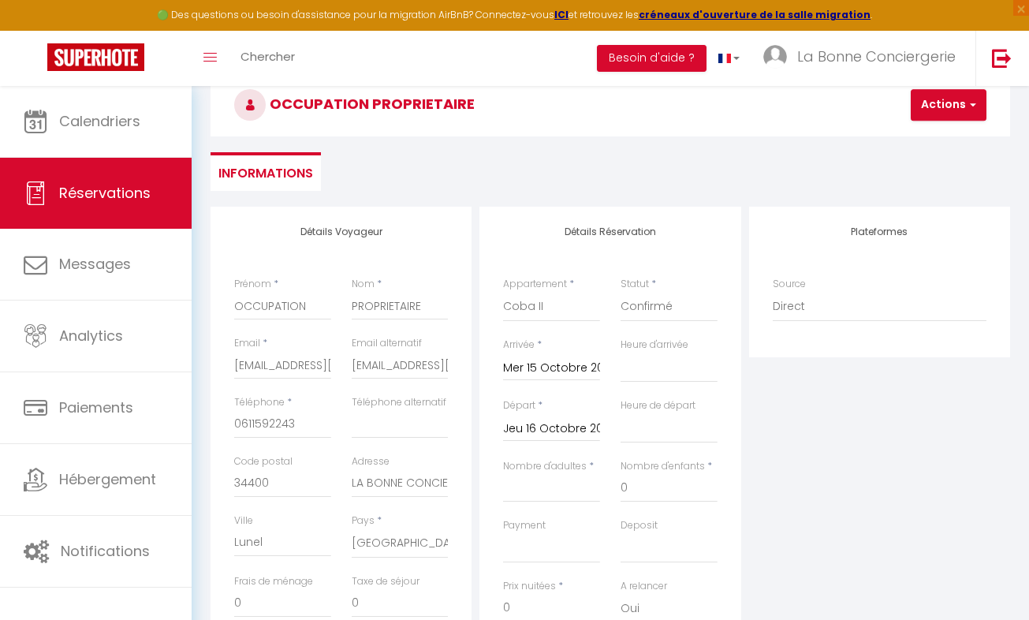
click at [553, 431] on input "Jeu 16 Octobre 2025" at bounding box center [551, 429] width 97 height 21
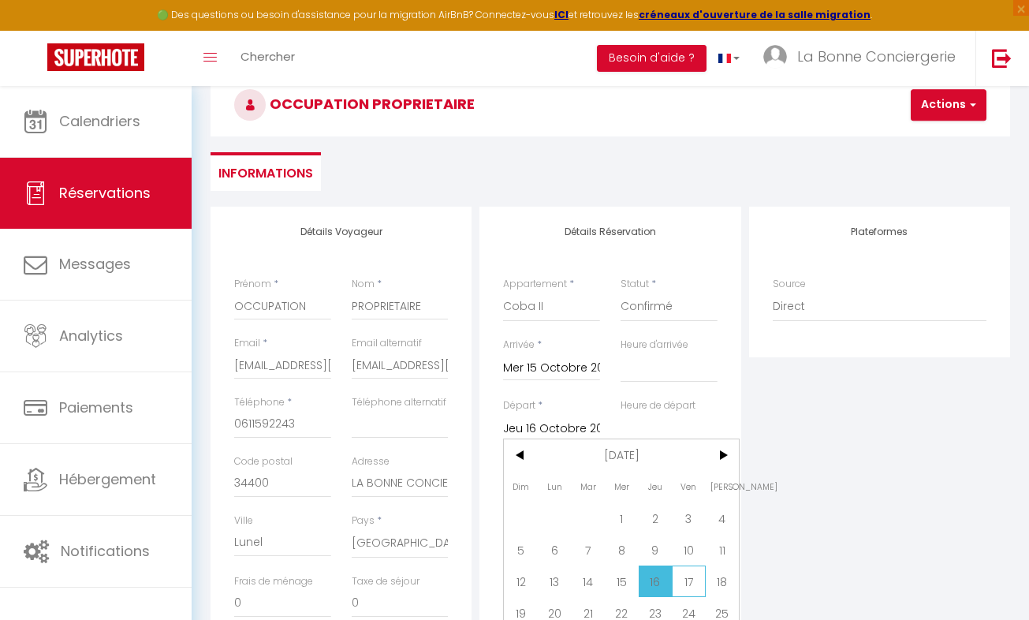
click at [692, 579] on span "17" at bounding box center [689, 581] width 34 height 32
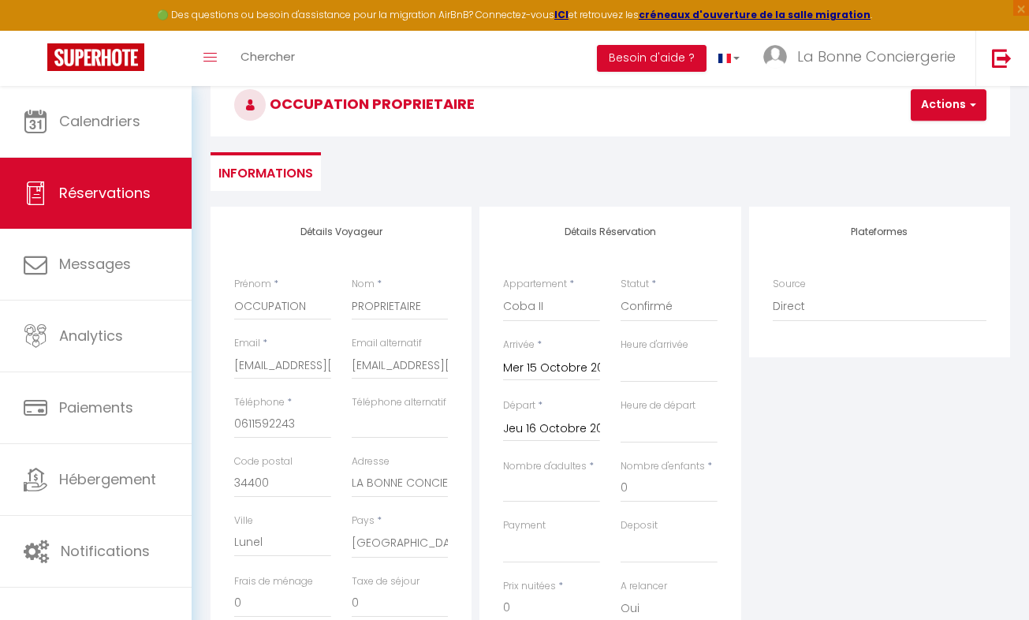
select select
type input "Ven 17 Octobre 2025"
select select
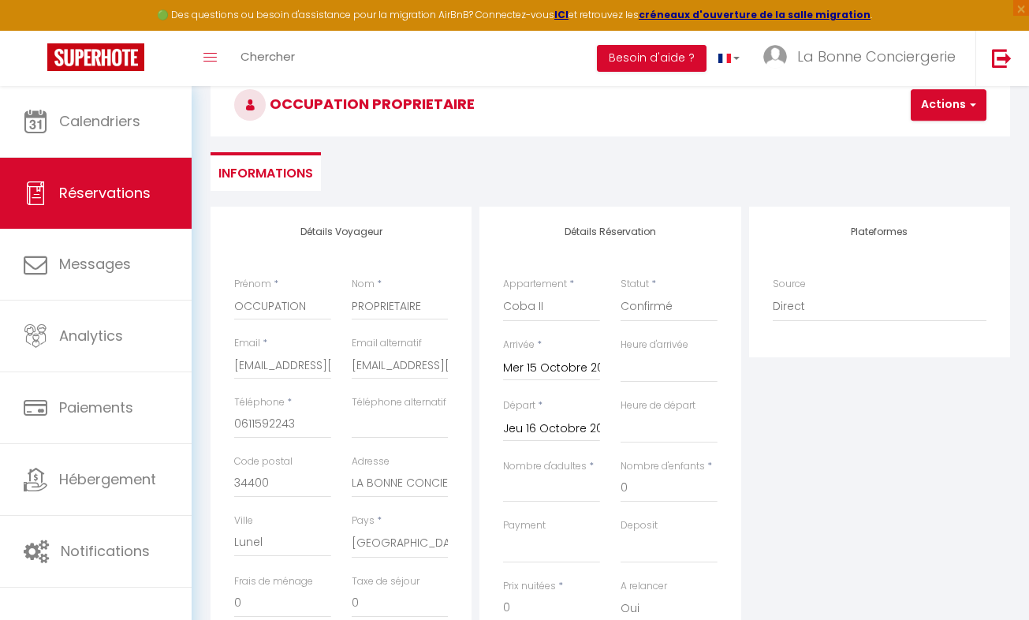
checkbox input "false"
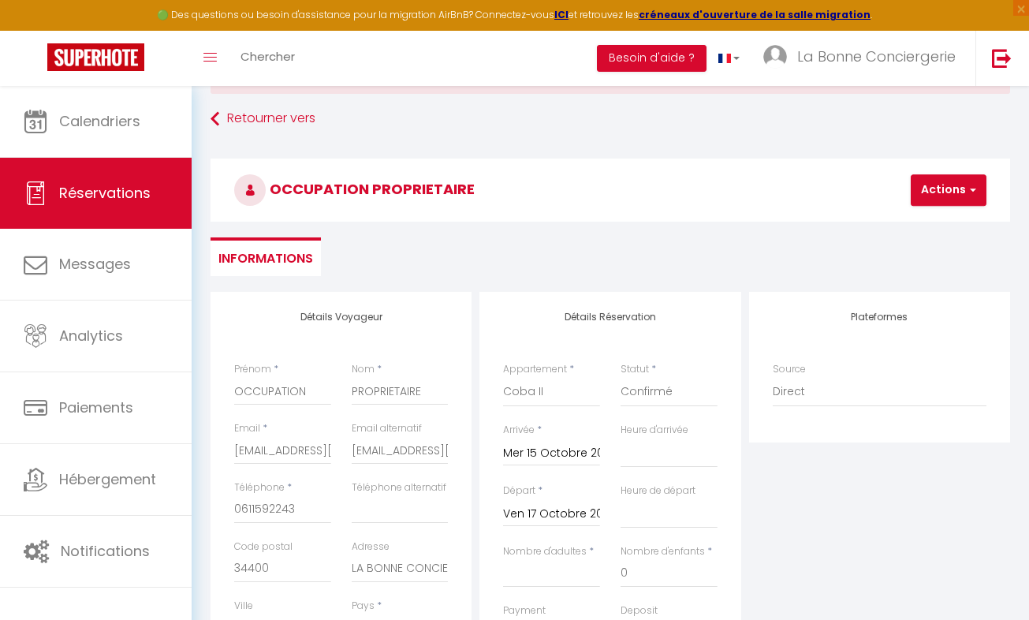
scroll to position [64, 0]
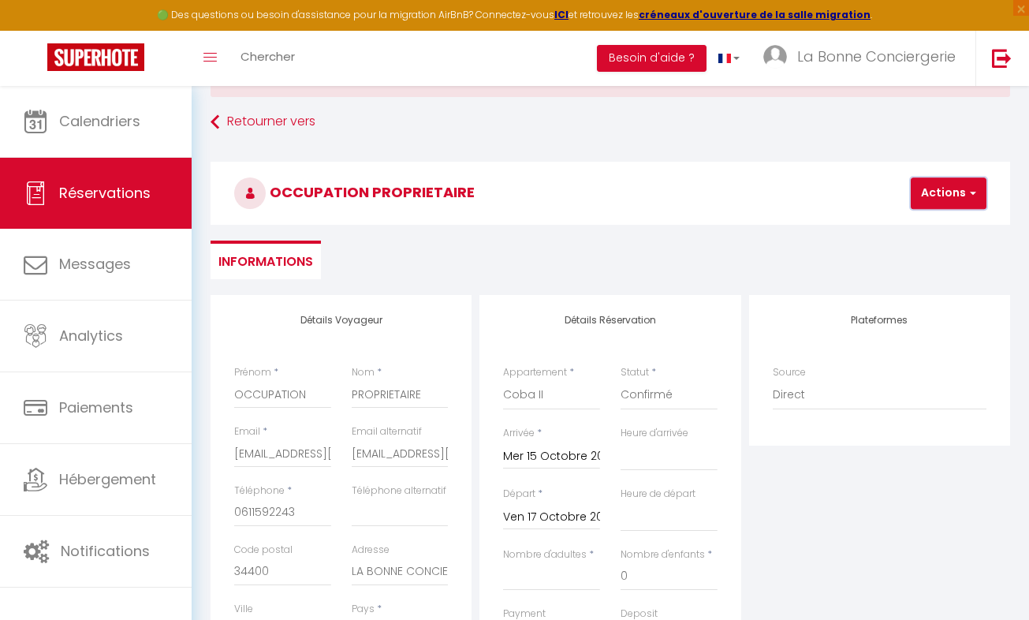
click at [946, 192] on button "Actions" at bounding box center [949, 193] width 76 height 32
click at [945, 226] on link "Enregistrer" at bounding box center [962, 228] width 125 height 21
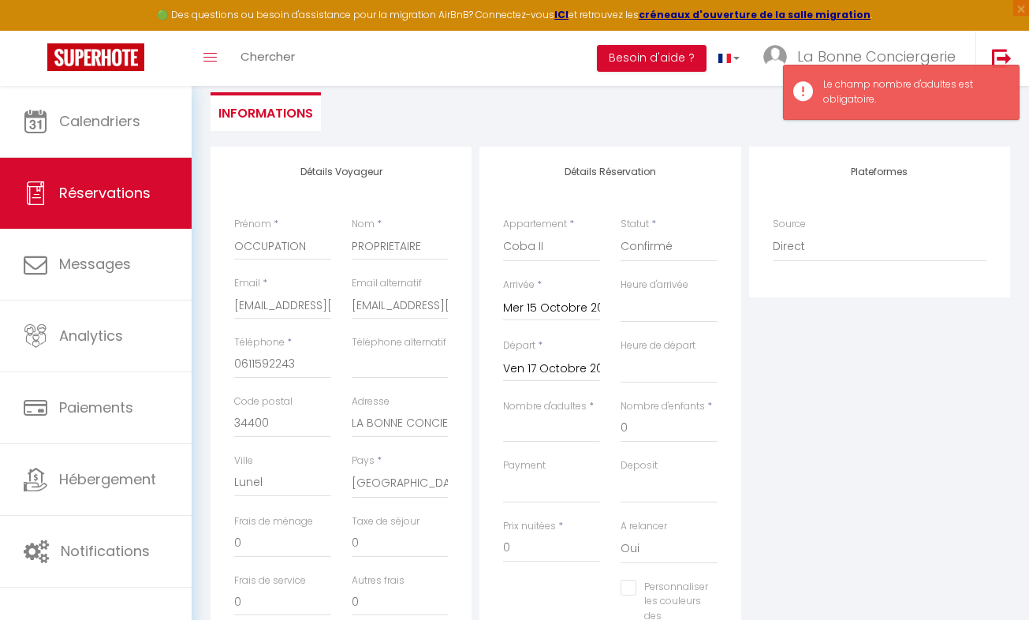
scroll to position [314, 0]
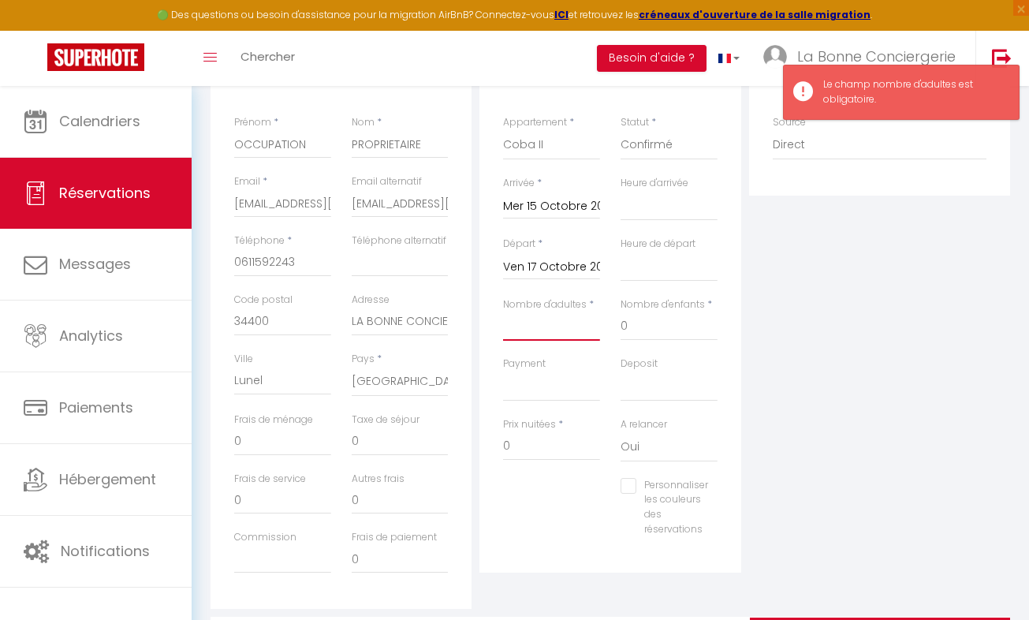
click at [545, 333] on input "Nombre d'adultes" at bounding box center [551, 326] width 97 height 28
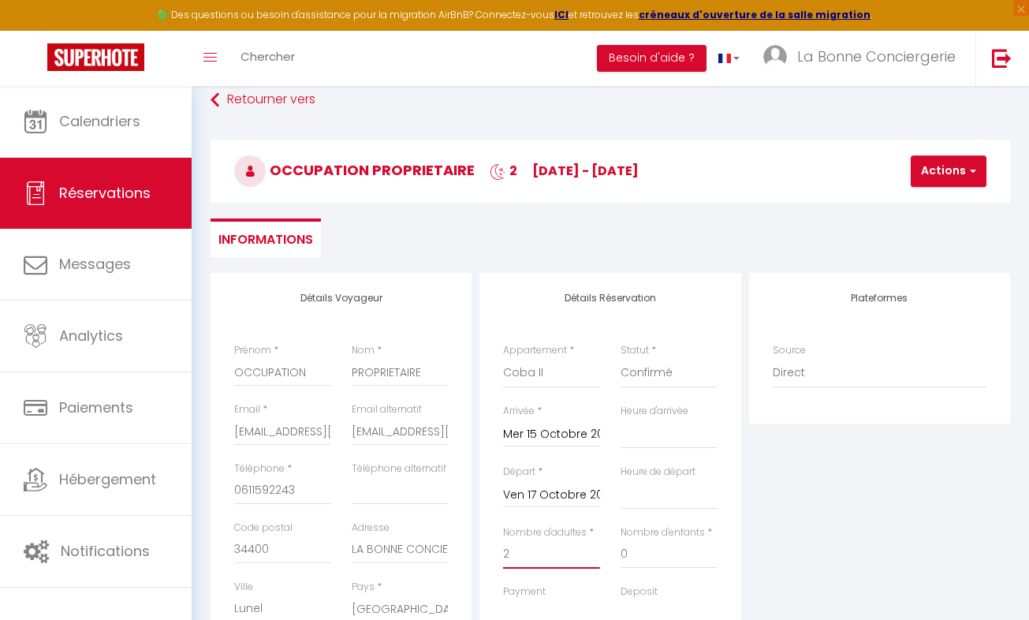
scroll to position [36, 0]
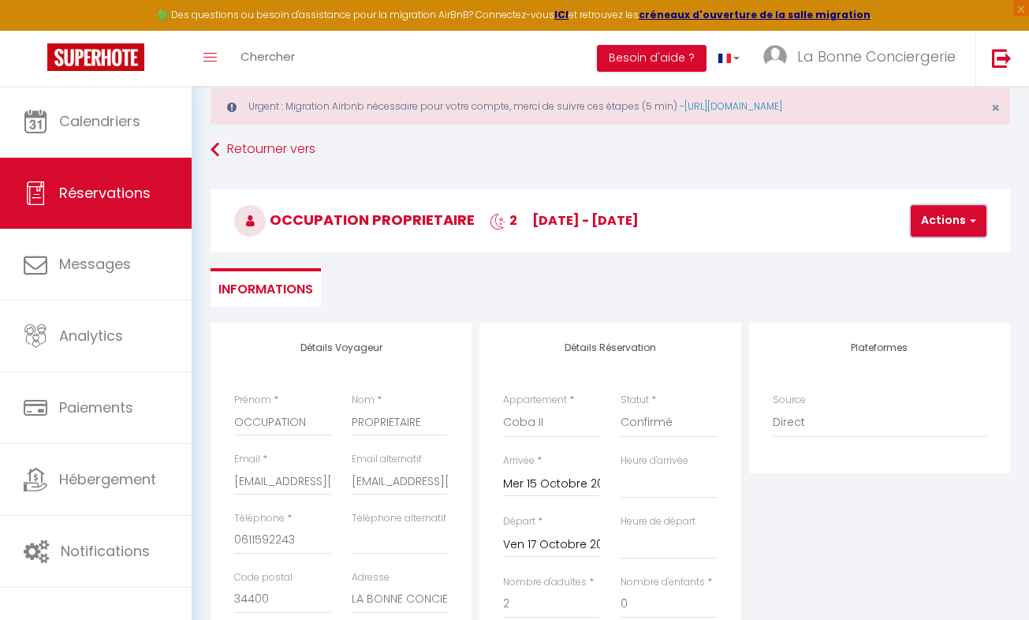
click at [943, 221] on button "Actions" at bounding box center [949, 221] width 76 height 32
click at [933, 259] on link "Enregistrer" at bounding box center [962, 255] width 125 height 21
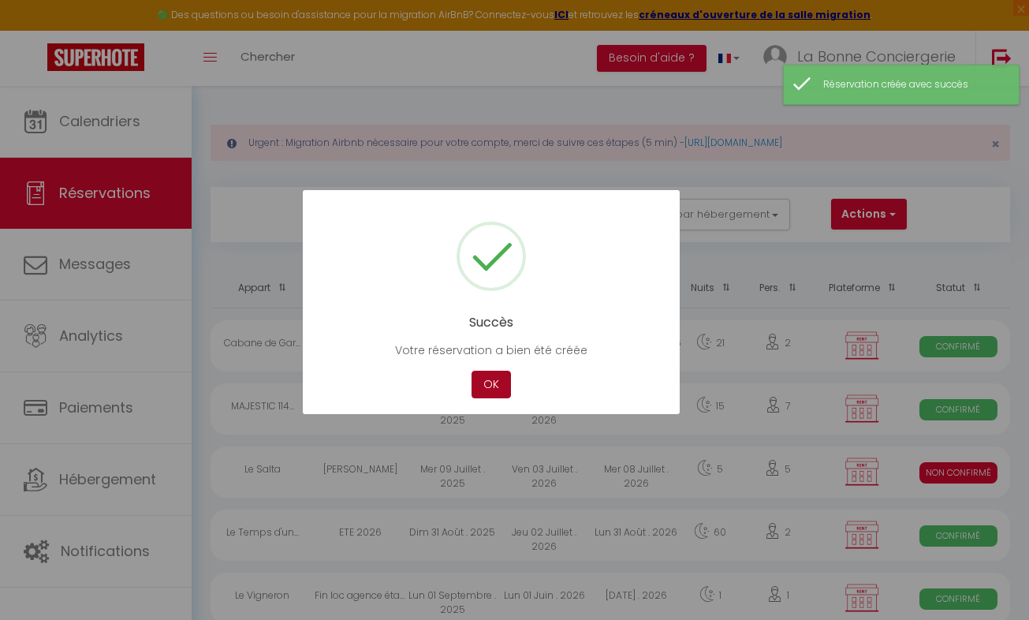
click at [494, 383] on button "OK" at bounding box center [491, 385] width 39 height 28
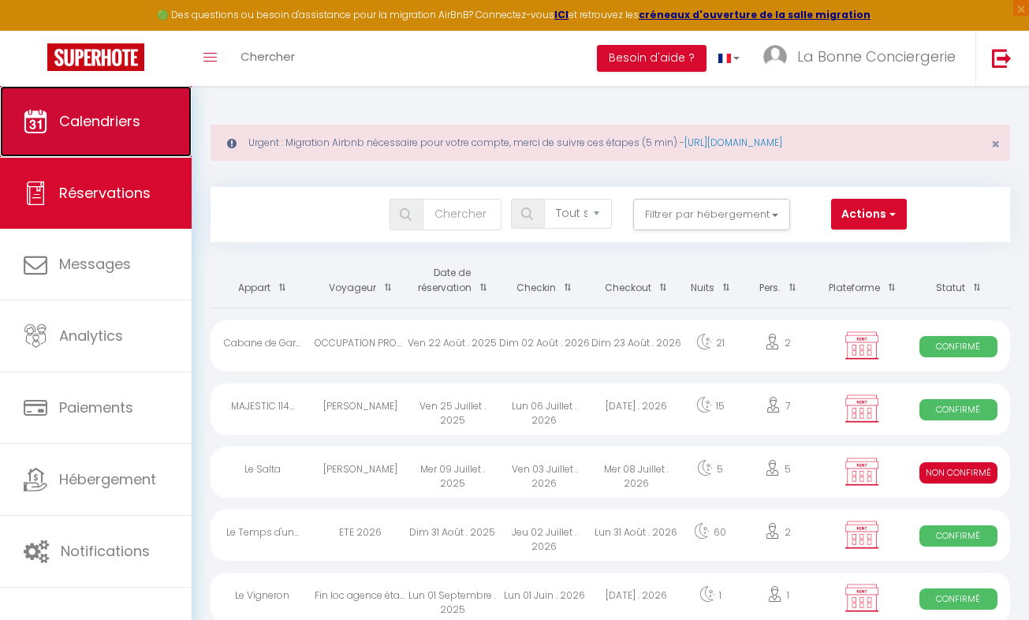
click at [36, 132] on icon at bounding box center [36, 122] width 24 height 24
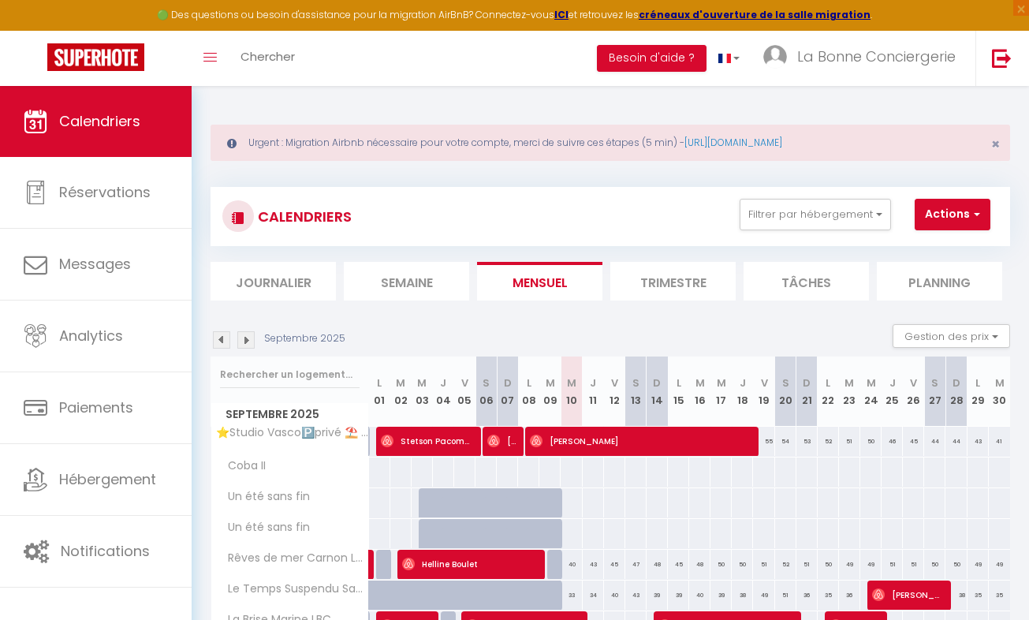
click at [250, 335] on img at bounding box center [245, 339] width 17 height 17
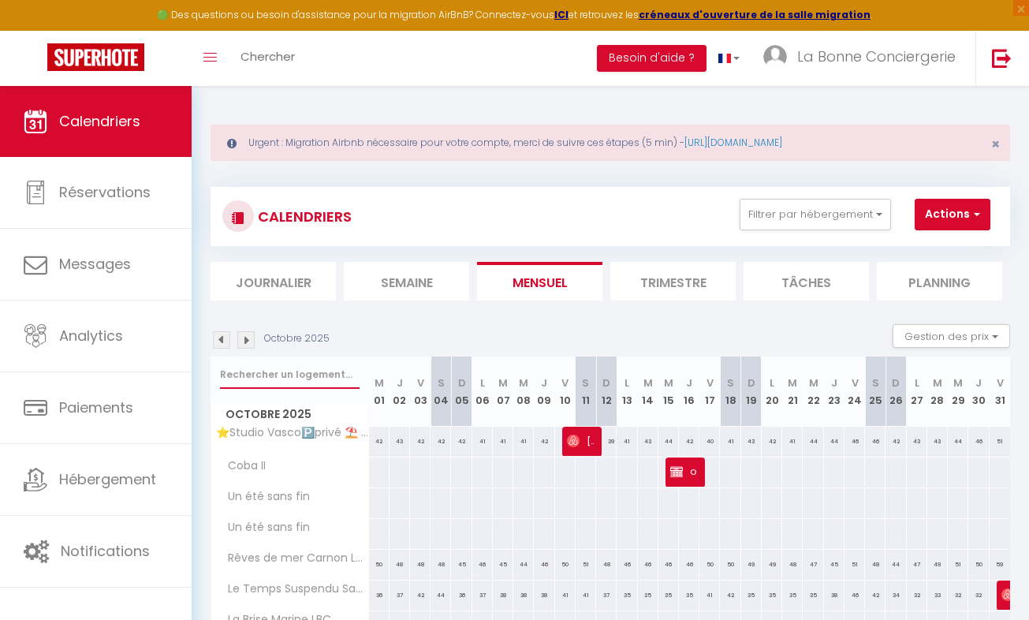
click at [280, 380] on input "text" at bounding box center [290, 374] width 140 height 28
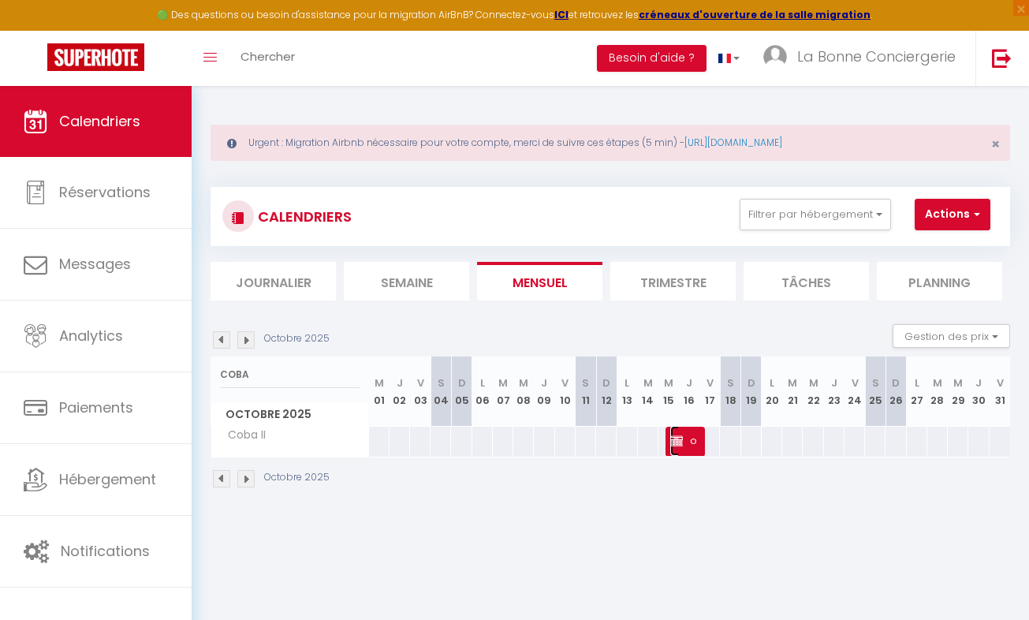
click at [681, 441] on span "OCCUPATION PROPRIETAIRE" at bounding box center [684, 441] width 28 height 30
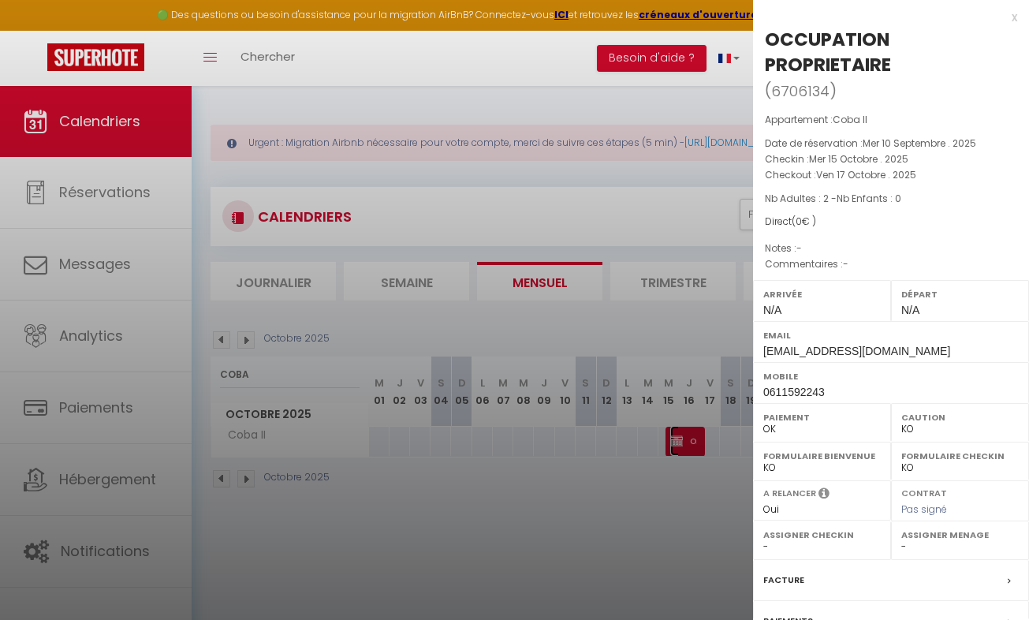
scroll to position [166, 0]
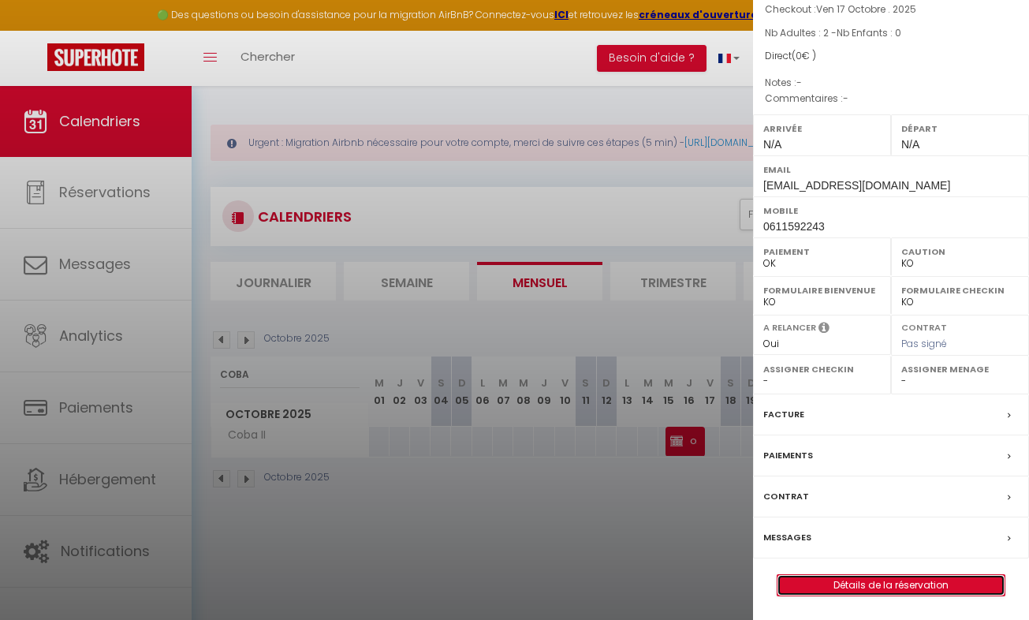
click at [854, 578] on link "Détails de la réservation" at bounding box center [891, 585] width 227 height 21
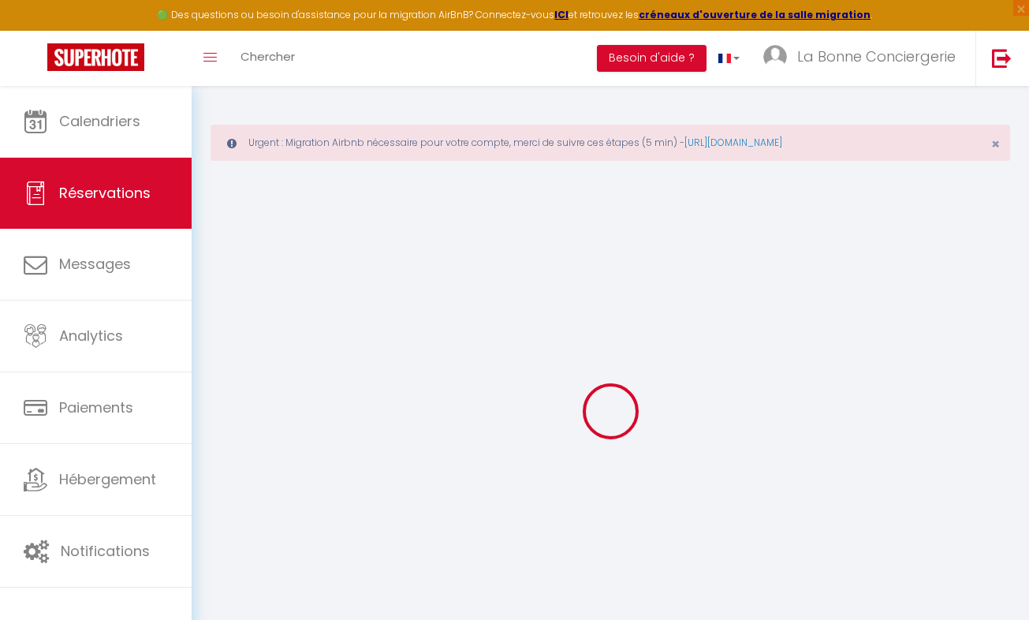
scroll to position [86, 0]
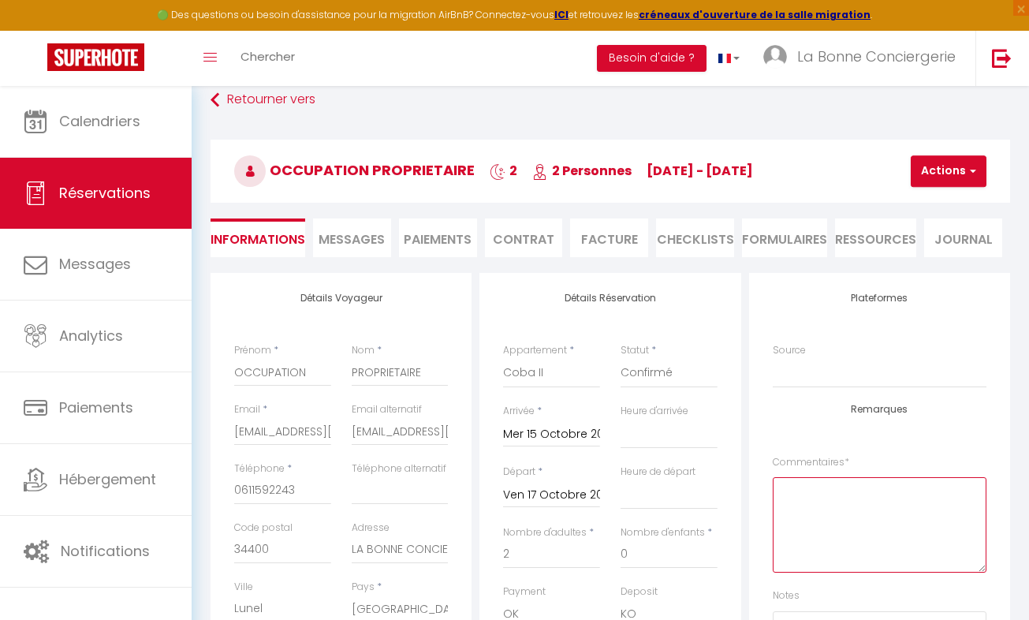
click at [822, 520] on textarea at bounding box center [880, 524] width 214 height 95
click at [955, 170] on button "Actions" at bounding box center [949, 171] width 76 height 32
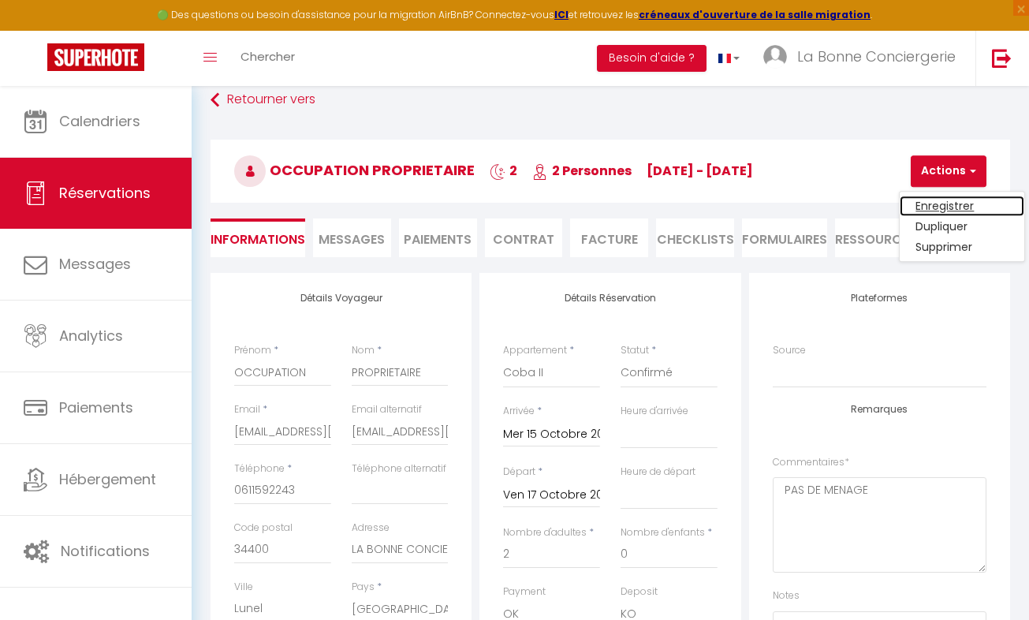
click at [935, 202] on link "Enregistrer" at bounding box center [962, 206] width 125 height 21
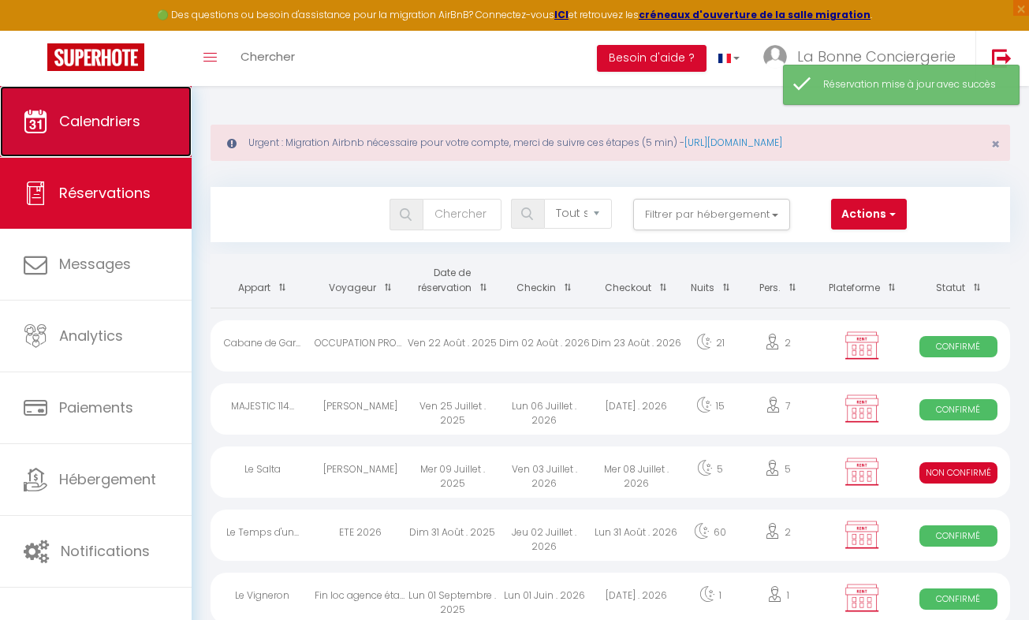
click at [125, 135] on link "Calendriers" at bounding box center [96, 121] width 192 height 71
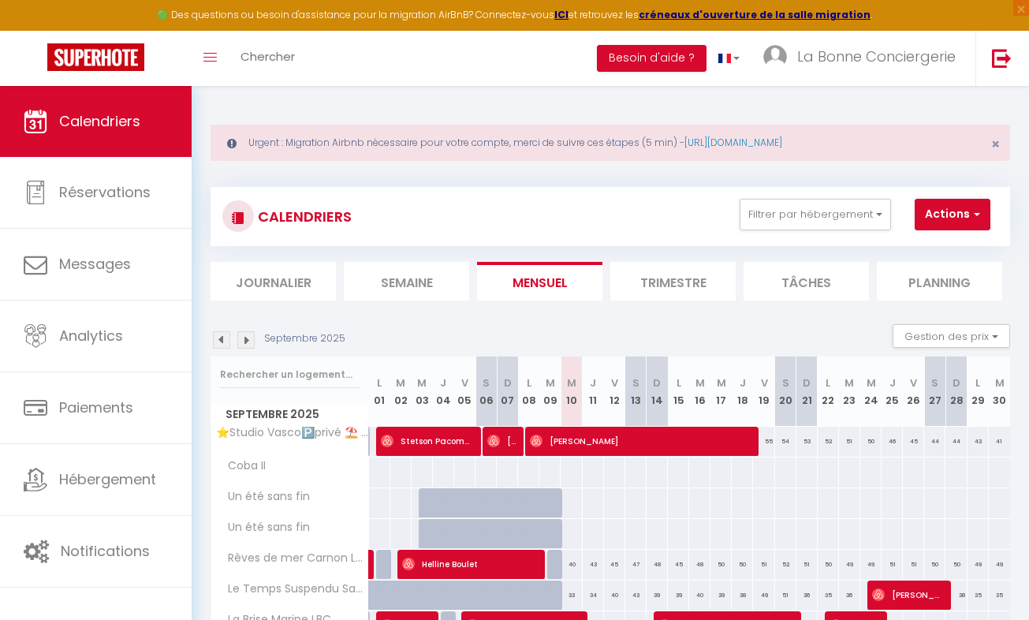
click at [252, 337] on img at bounding box center [245, 339] width 17 height 17
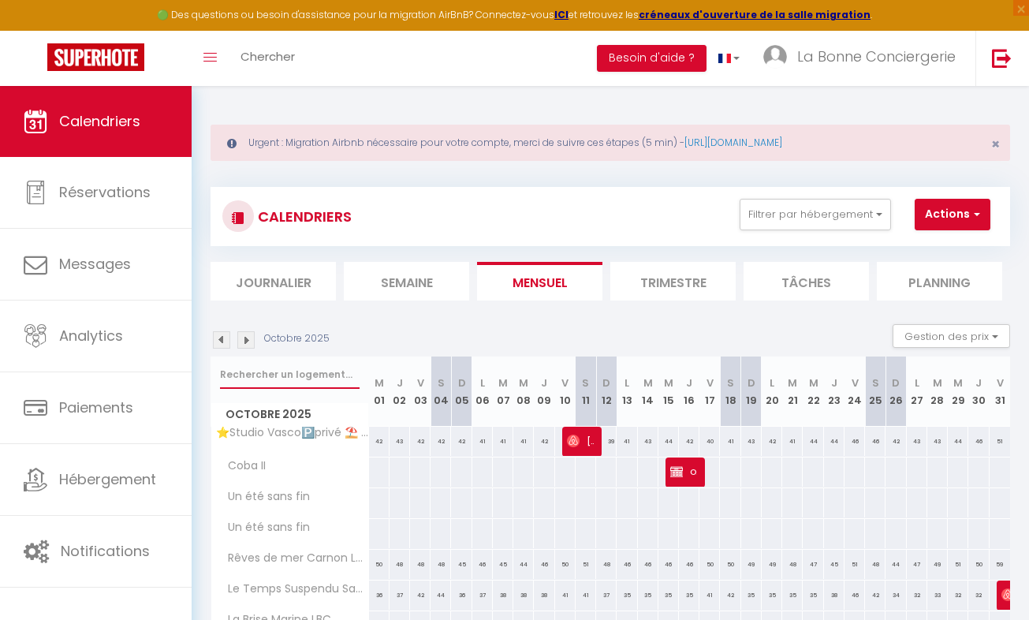
click at [229, 381] on input "text" at bounding box center [290, 374] width 140 height 28
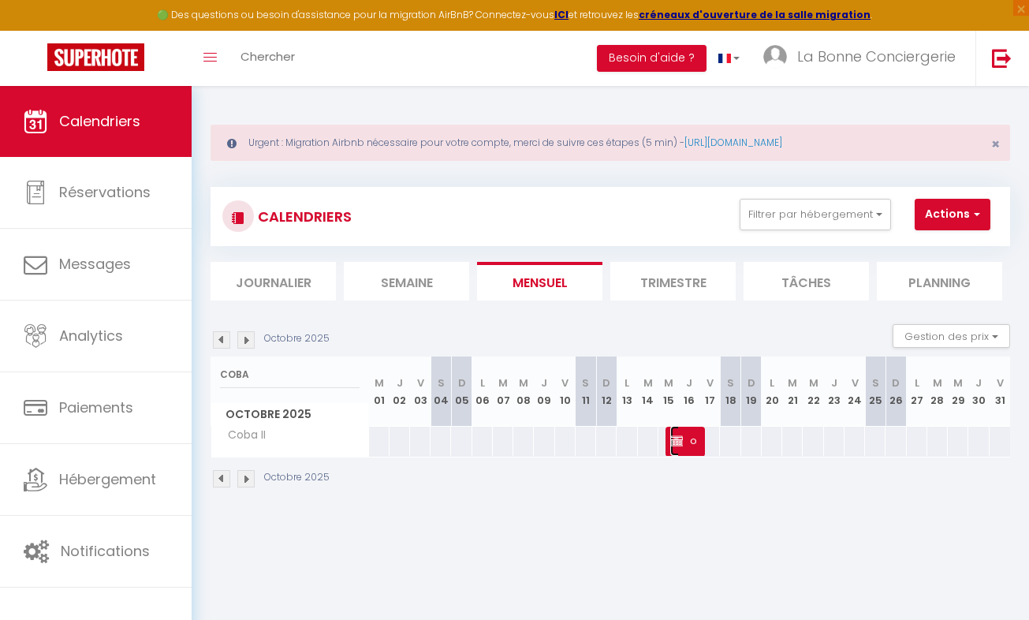
click at [684, 438] on span "OCCUPATION PROPRIETAIRE" at bounding box center [684, 441] width 28 height 30
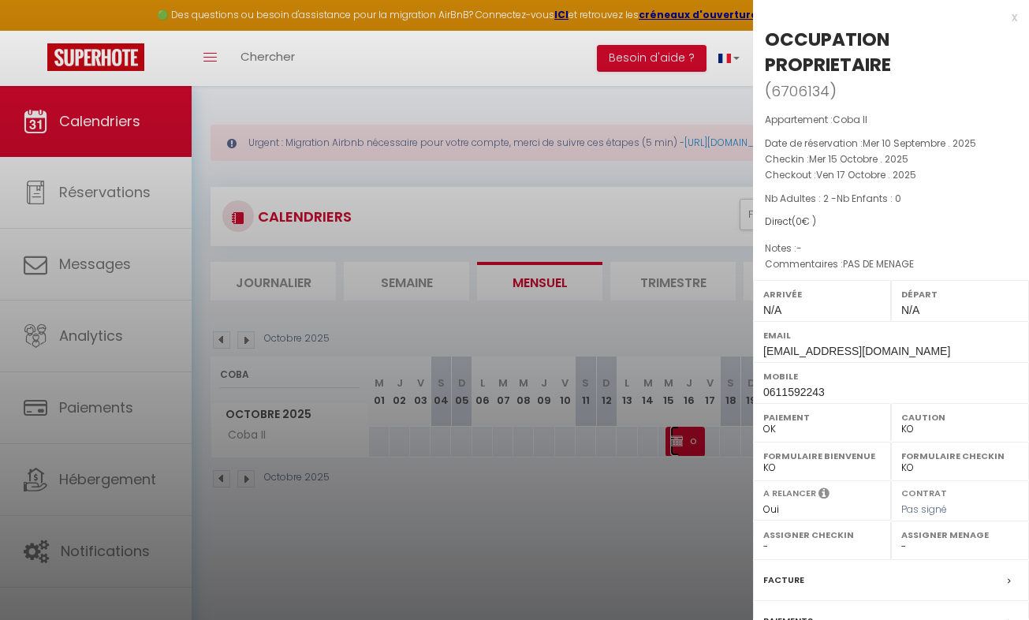
scroll to position [166, 0]
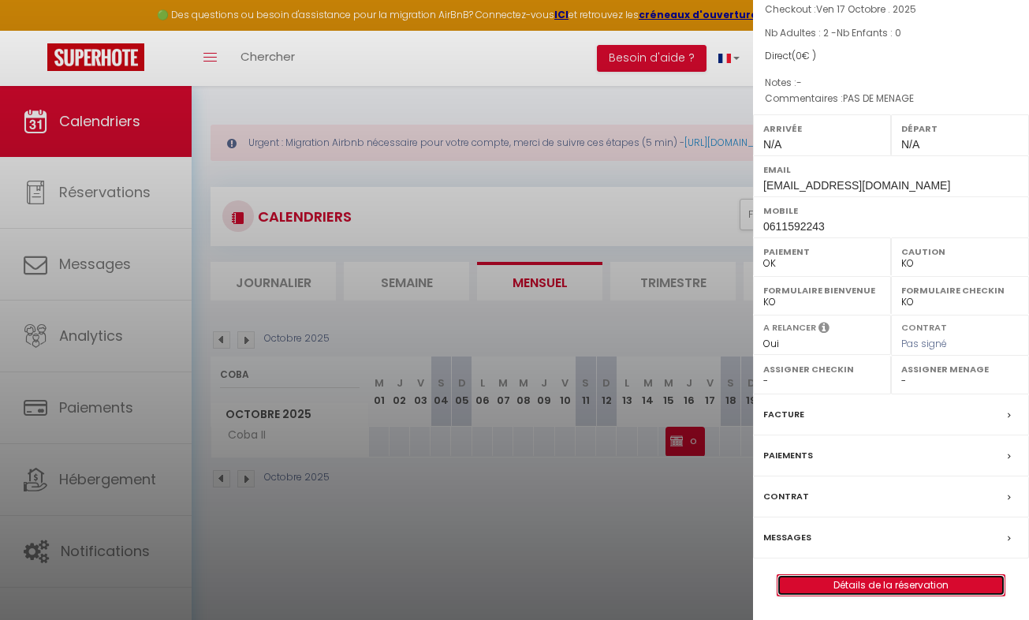
click at [900, 584] on link "Détails de la réservation" at bounding box center [891, 585] width 227 height 21
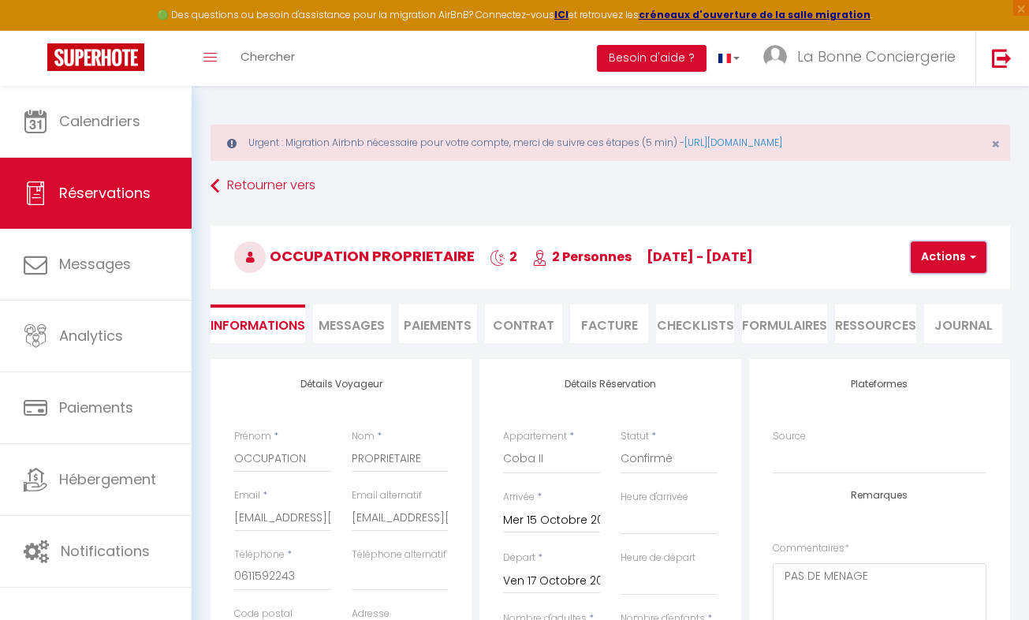
click at [951, 267] on button "Actions" at bounding box center [949, 257] width 76 height 32
click at [951, 311] on link "Dupliquer" at bounding box center [962, 312] width 125 height 21
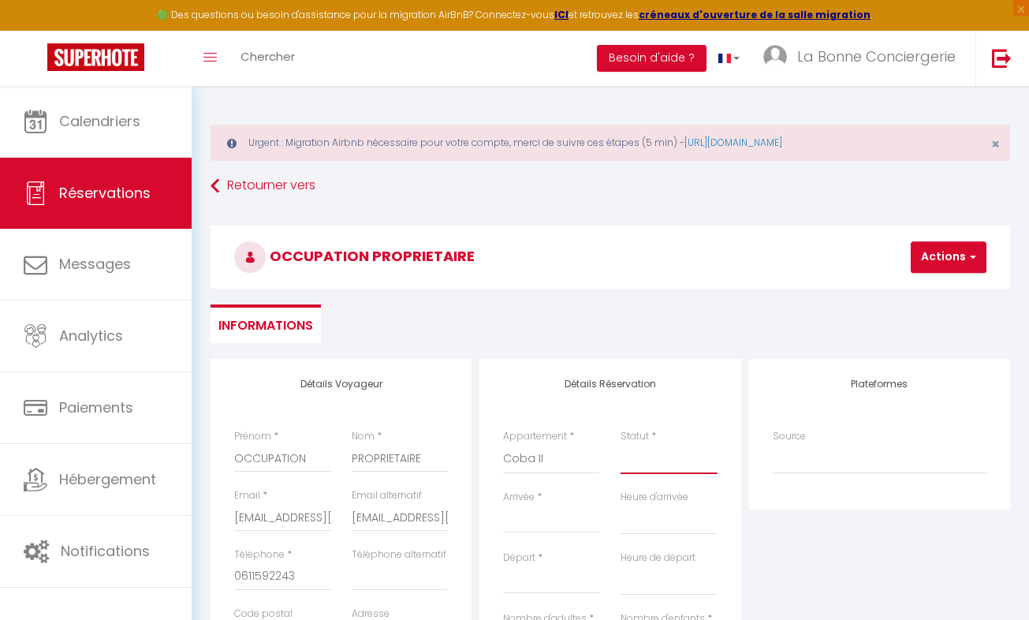
click at [638, 454] on select "Confirmé Non Confirmé Annulé Annulé par le voyageur No Show Request" at bounding box center [669, 459] width 97 height 30
click at [621, 444] on select "Confirmé Non Confirmé Annulé Annulé par le voyageur No Show Request" at bounding box center [669, 459] width 97 height 30
click at [538, 513] on input "Arrivée" at bounding box center [551, 520] width 97 height 21
click at [540, 526] on input "Arrivée" at bounding box center [551, 520] width 97 height 21
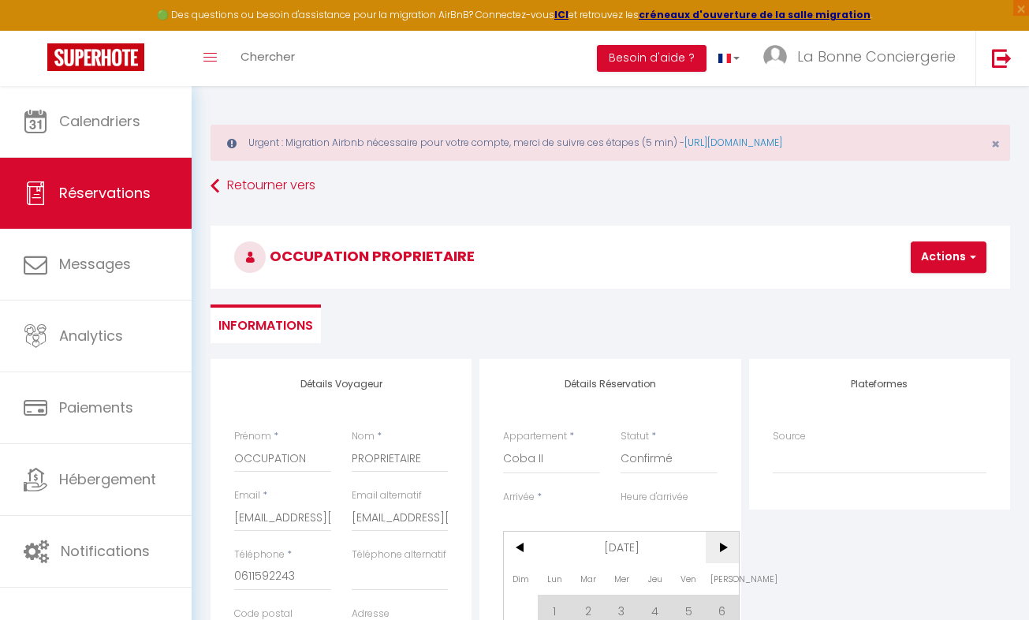
click at [729, 547] on span ">" at bounding box center [723, 547] width 34 height 32
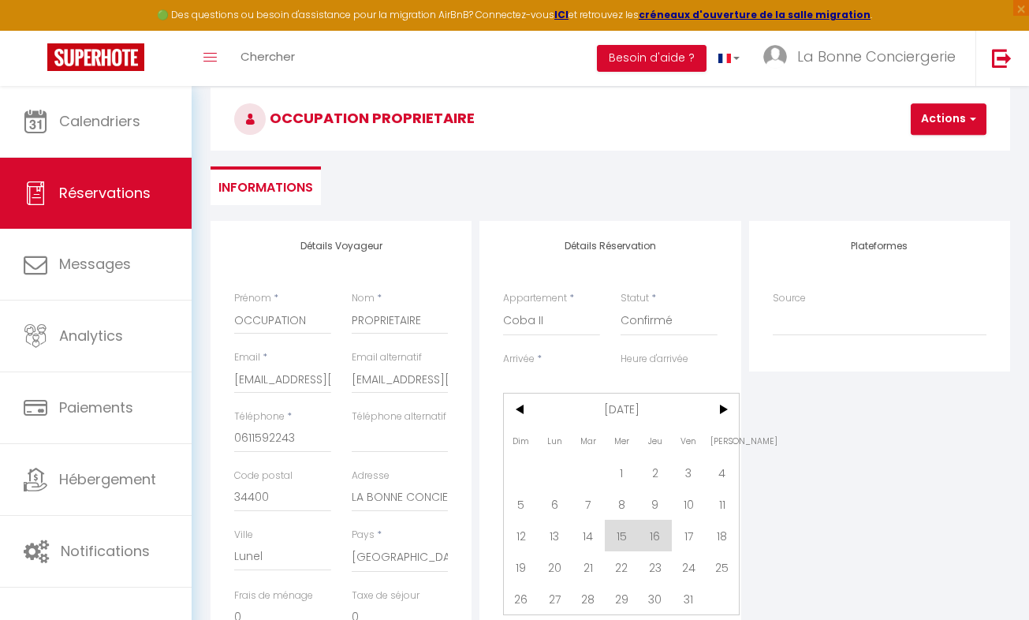
scroll to position [142, 0]
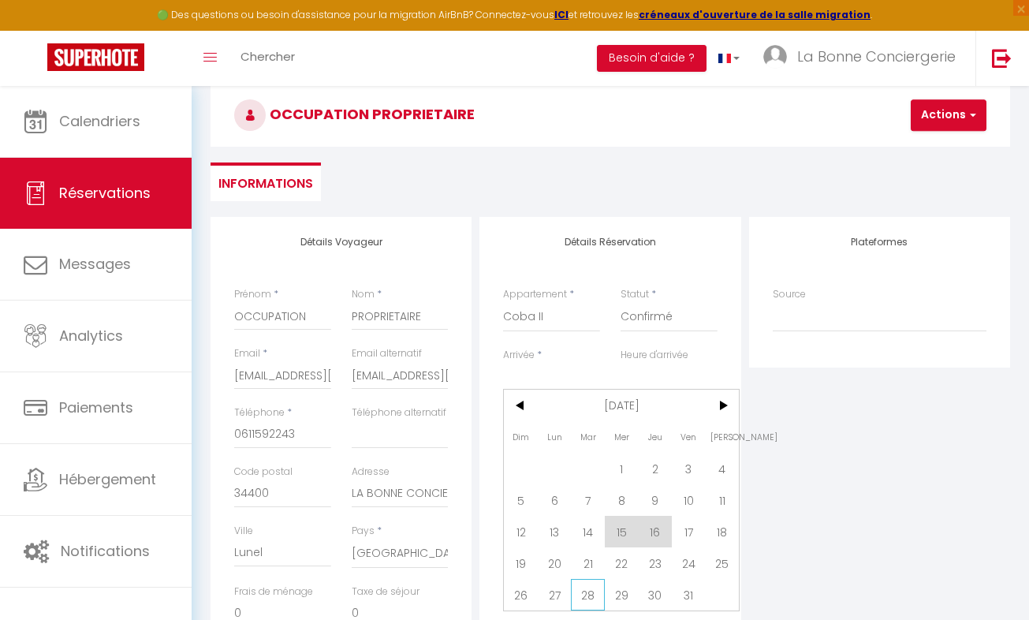
click at [591, 594] on span "28" at bounding box center [588, 595] width 34 height 32
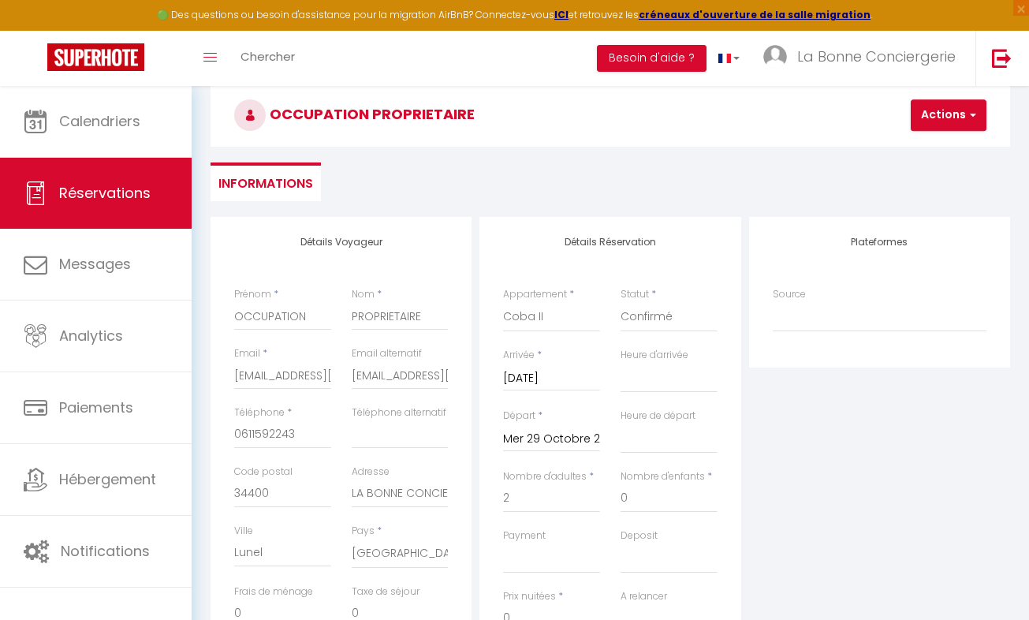
click at [561, 438] on input "Mer 29 Octobre 2025" at bounding box center [551, 439] width 97 height 21
click at [728, 468] on span ">" at bounding box center [723, 465] width 34 height 32
click at [724, 528] on span "1" at bounding box center [723, 529] width 34 height 32
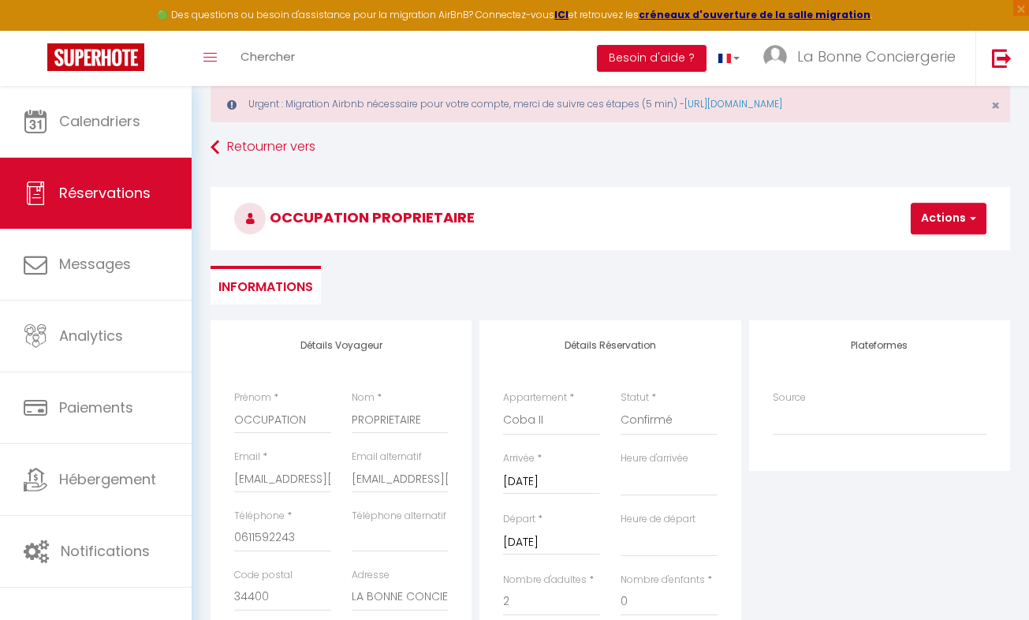
scroll to position [44, 0]
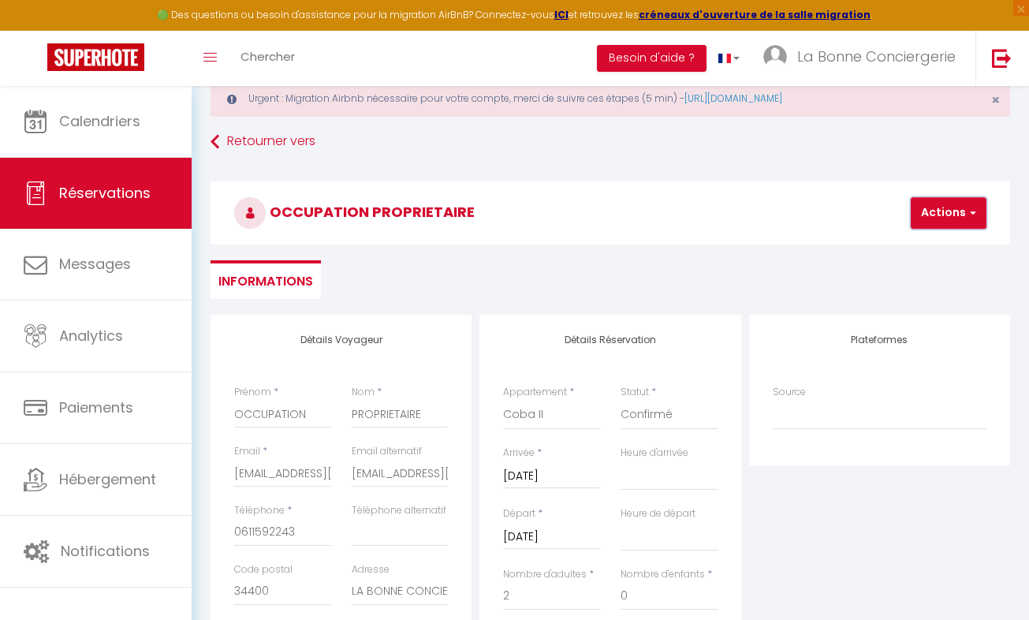
click at [956, 213] on button "Actions" at bounding box center [949, 213] width 76 height 32
click at [938, 245] on link "Enregistrer" at bounding box center [962, 247] width 125 height 21
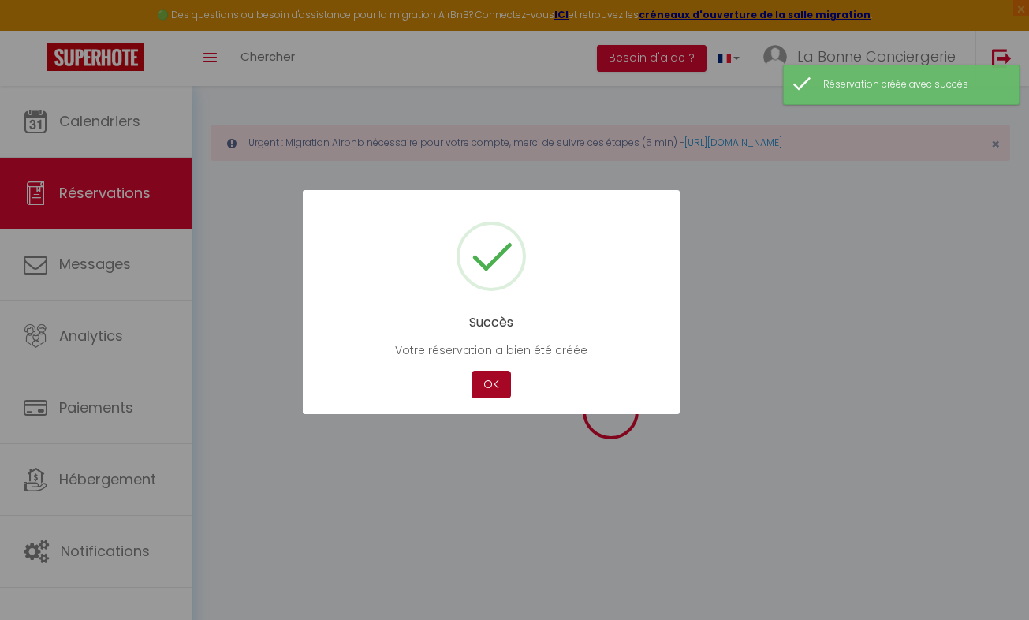
click at [492, 392] on button "OK" at bounding box center [491, 385] width 39 height 28
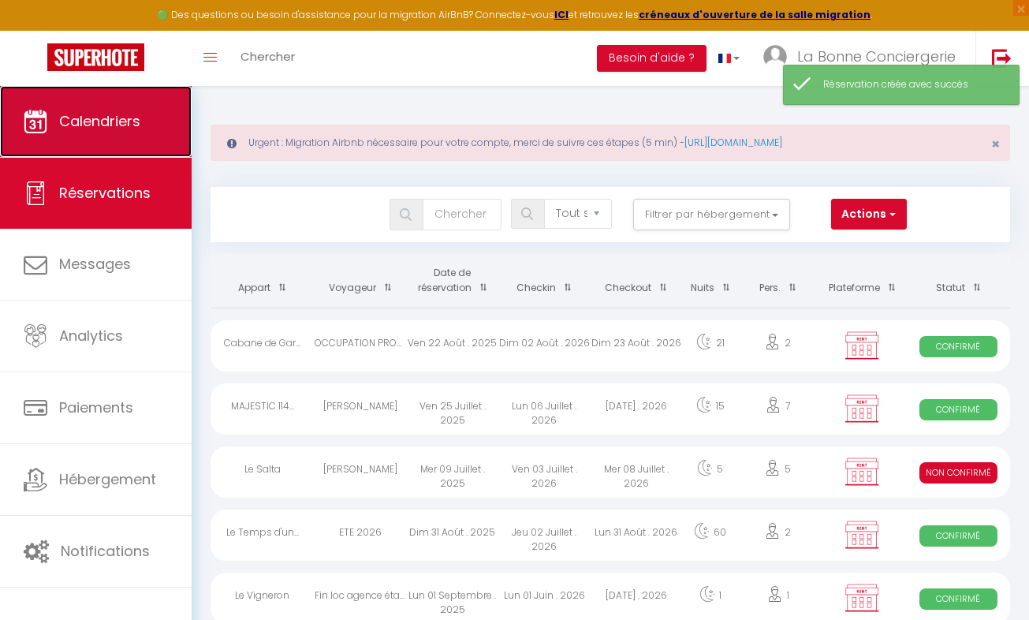
click at [101, 129] on span "Calendriers" at bounding box center [99, 121] width 81 height 20
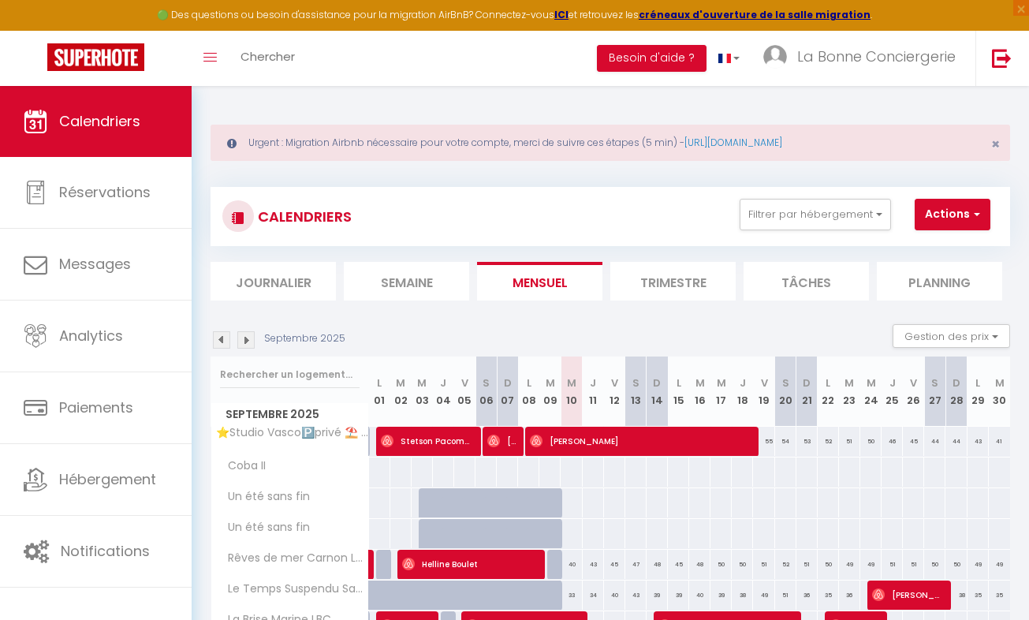
click at [249, 343] on img at bounding box center [245, 339] width 17 height 17
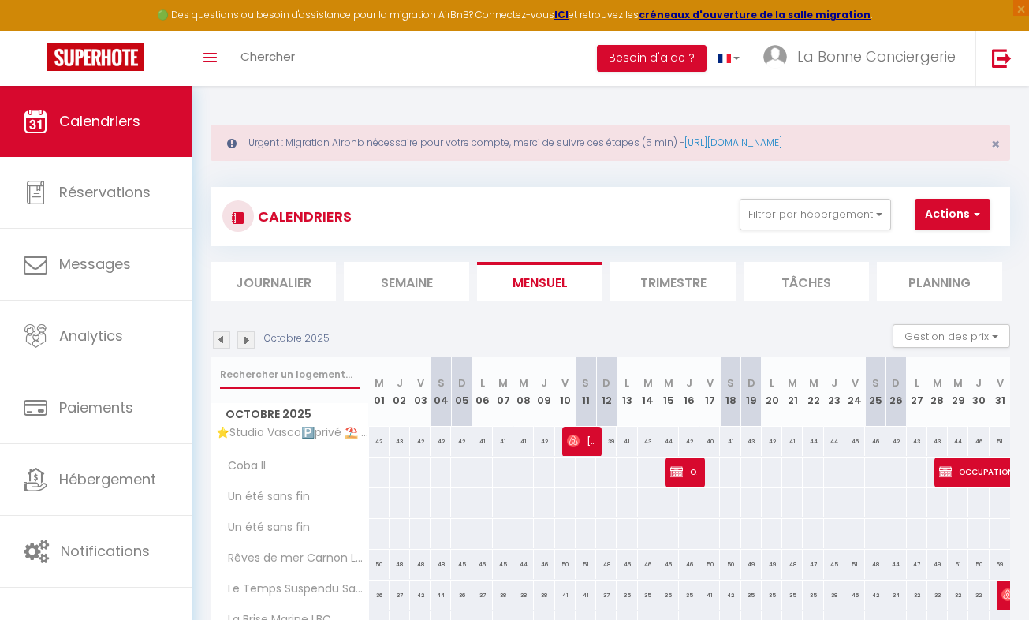
click at [237, 370] on input "text" at bounding box center [290, 374] width 140 height 28
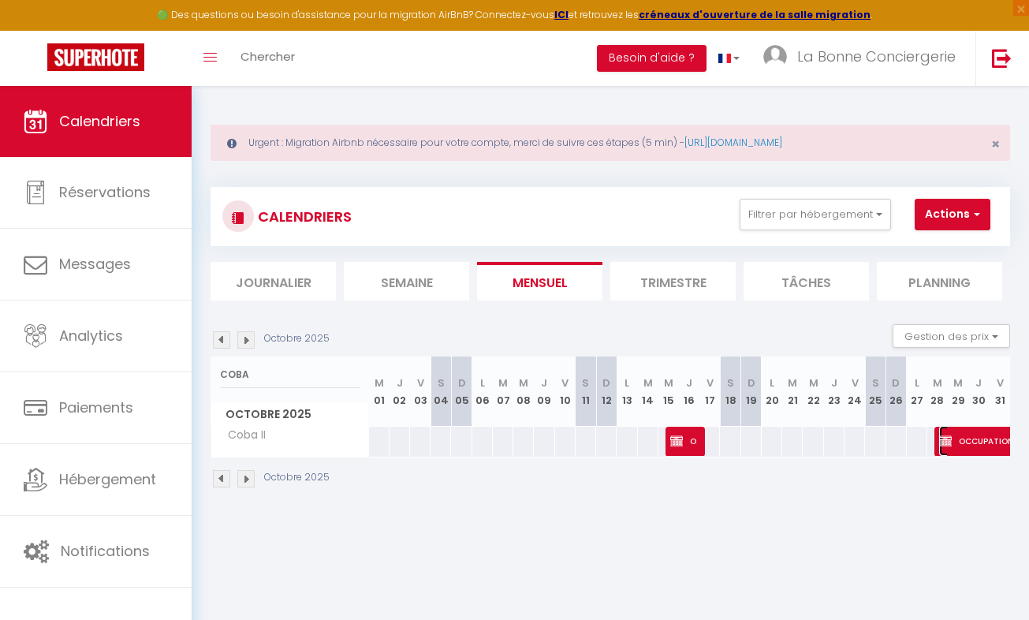
click at [954, 454] on span "OCCUPATION PROPRIETAIRE" at bounding box center [1011, 441] width 145 height 30
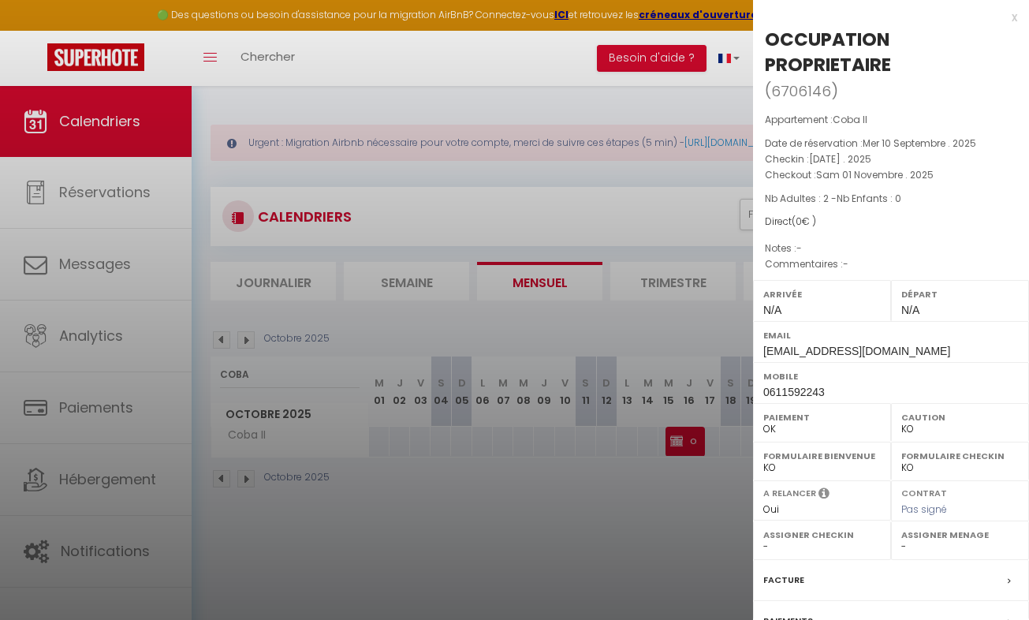
scroll to position [166, 0]
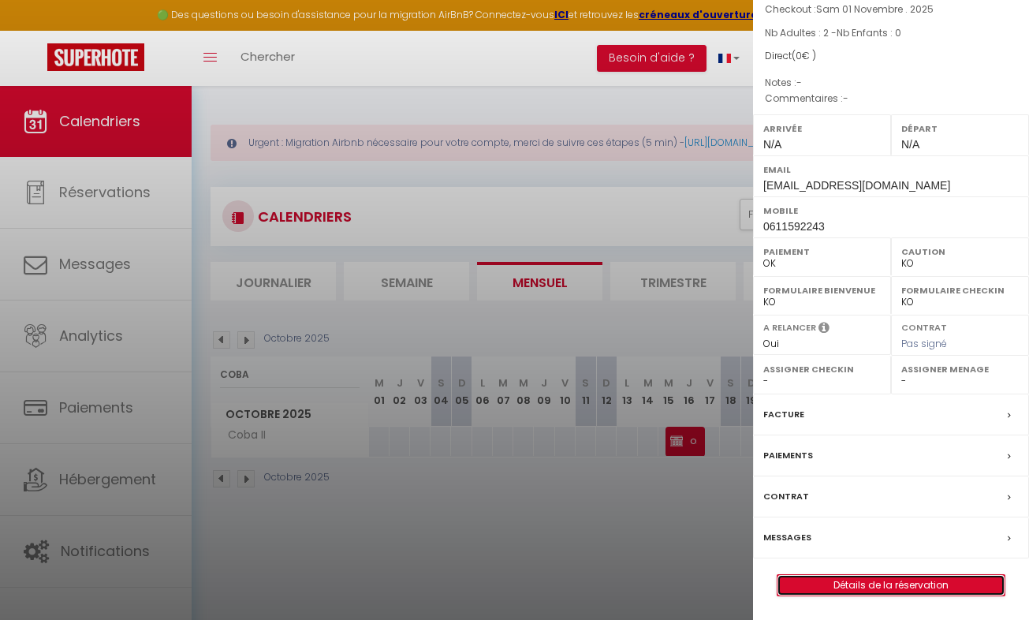
click at [901, 580] on link "Détails de la réservation" at bounding box center [891, 585] width 227 height 21
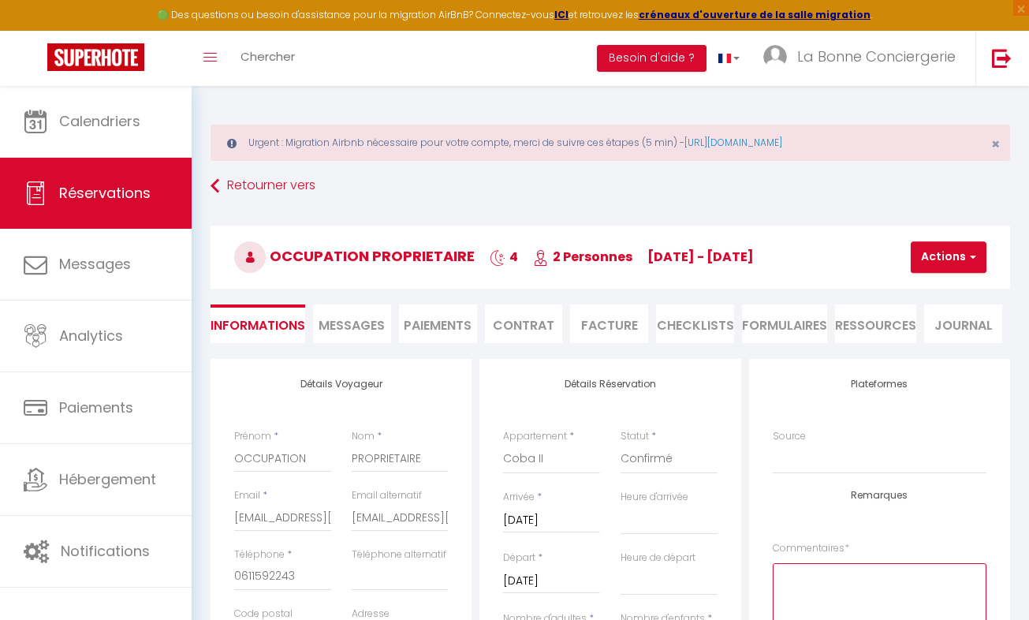
click at [800, 596] on textarea at bounding box center [880, 610] width 214 height 95
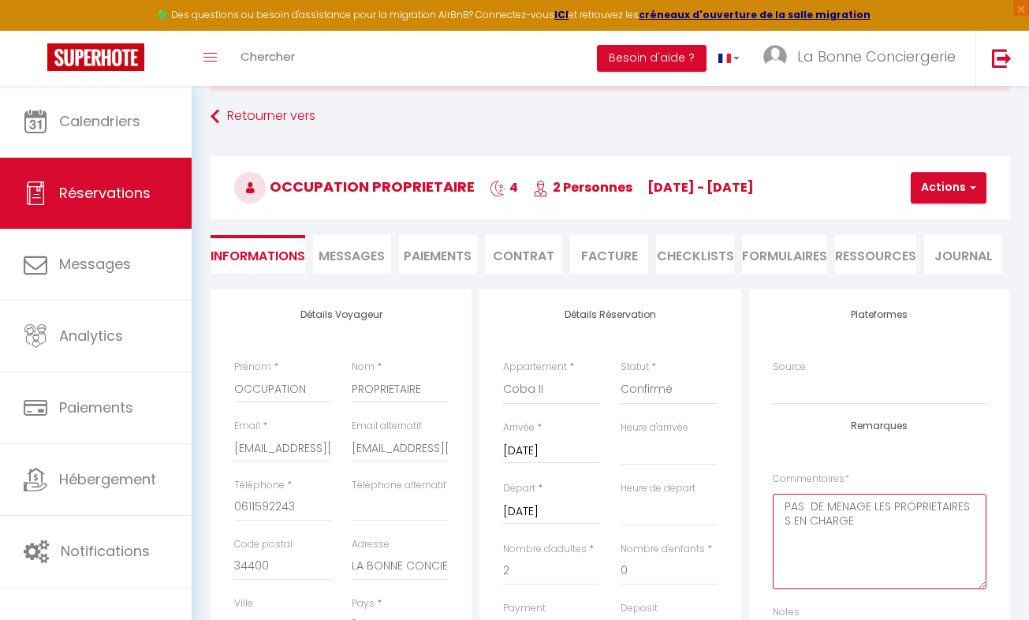
scroll to position [16, 0]
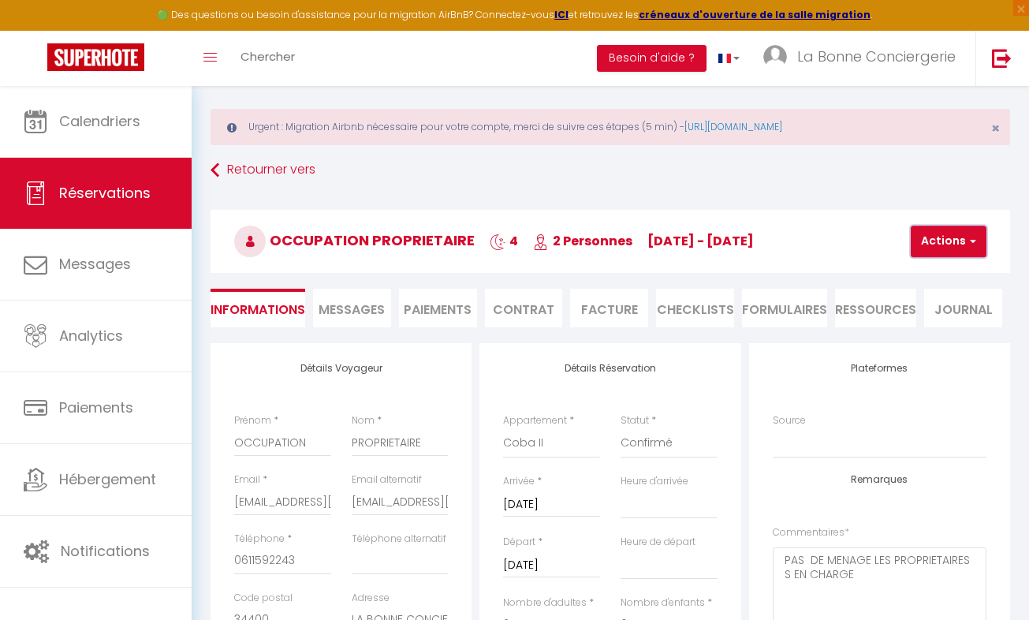
click at [952, 233] on button "Actions" at bounding box center [949, 242] width 76 height 32
click at [934, 280] on link "Enregistrer" at bounding box center [962, 276] width 125 height 21
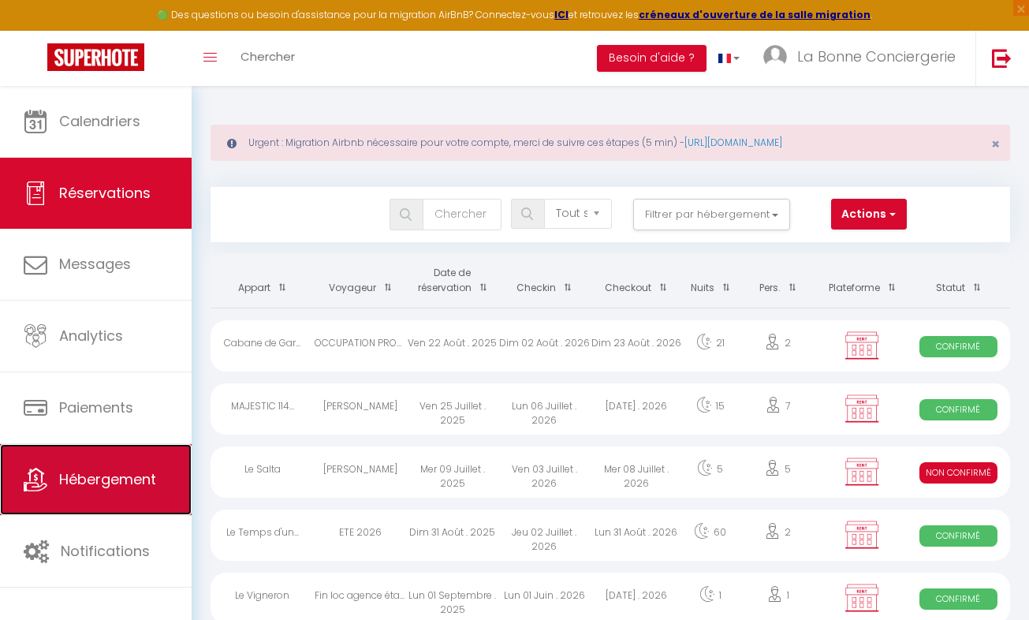
click at [88, 483] on span "Hébergement" at bounding box center [107, 479] width 97 height 20
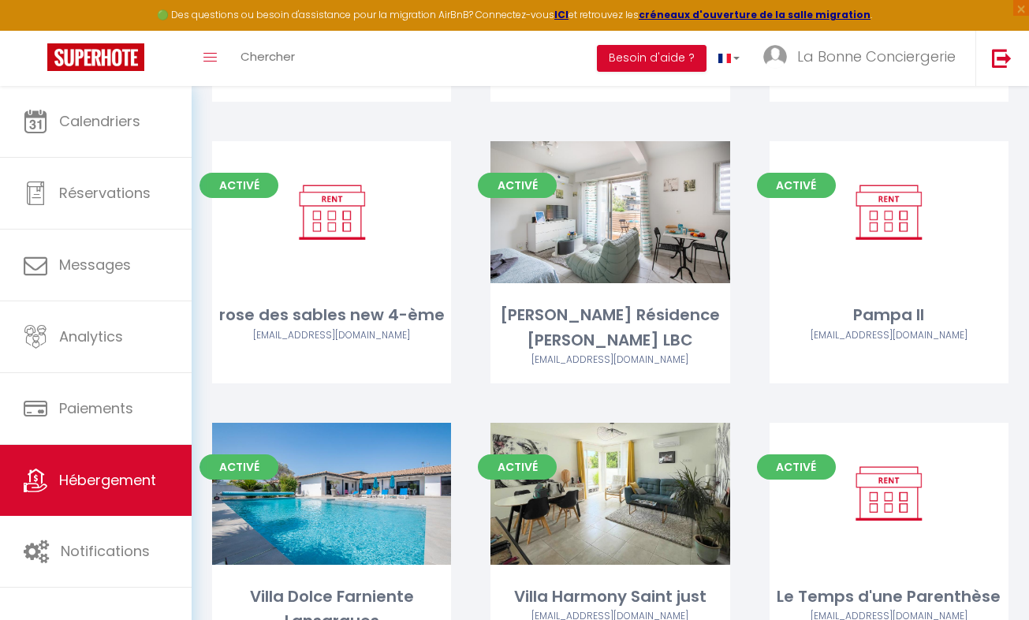
scroll to position [7878, 0]
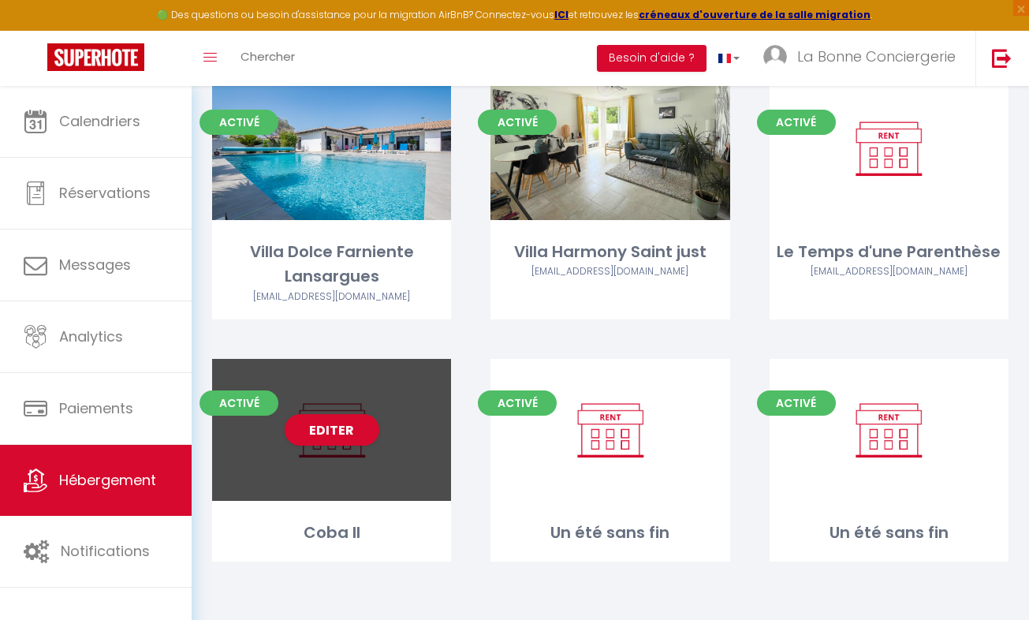
click at [342, 479] on div "Editer" at bounding box center [331, 430] width 239 height 142
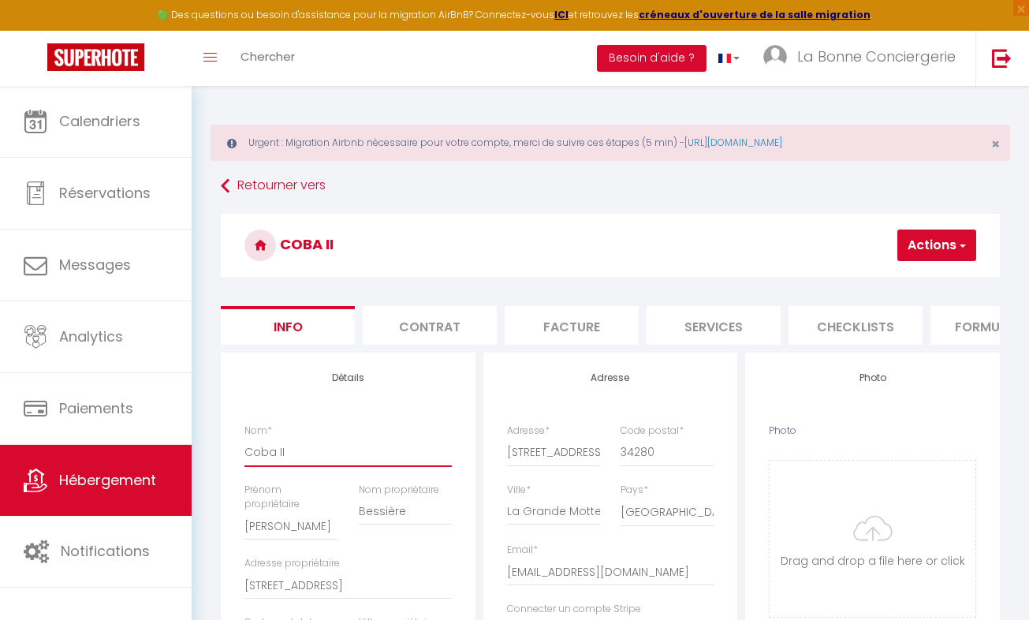
click at [334, 463] on input "Coba II" at bounding box center [347, 452] width 207 height 28
click at [941, 236] on button "Actions" at bounding box center [936, 245] width 79 height 32
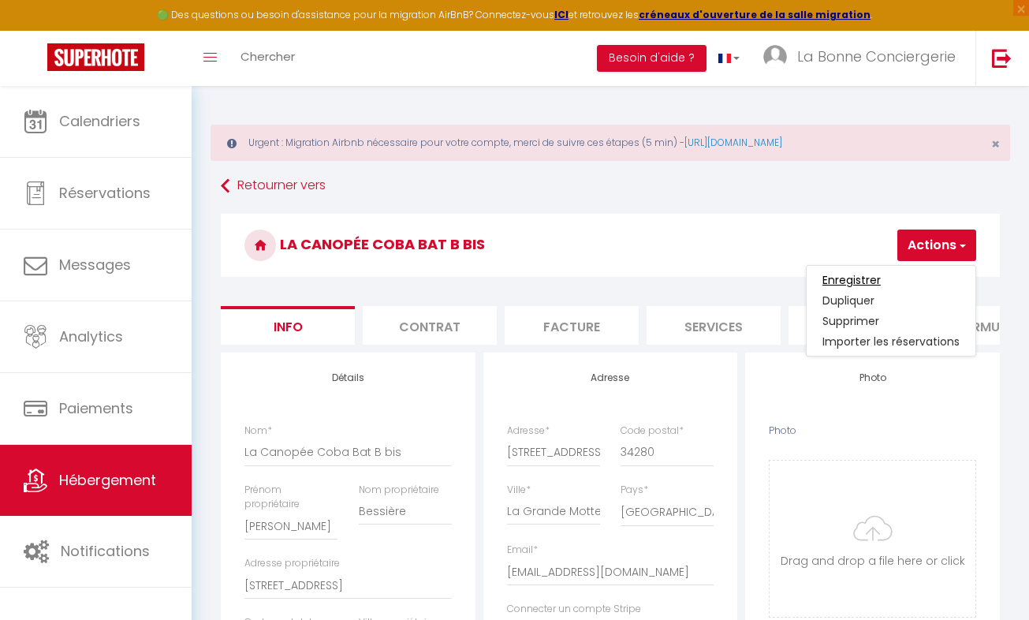
click at [871, 285] on input "Enregistrer" at bounding box center [851, 280] width 58 height 16
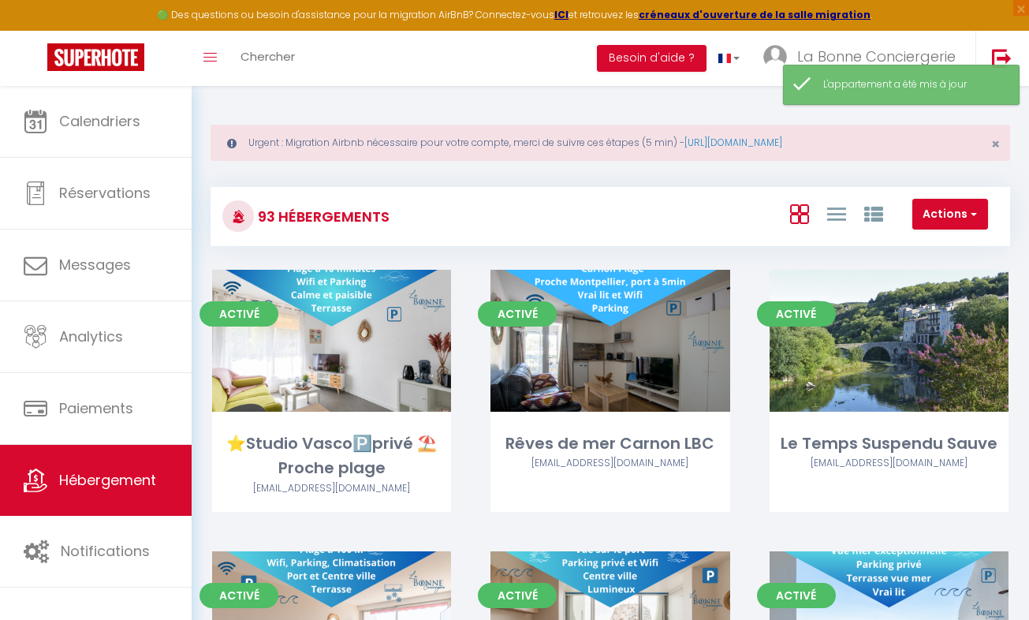
scroll to position [7878, 0]
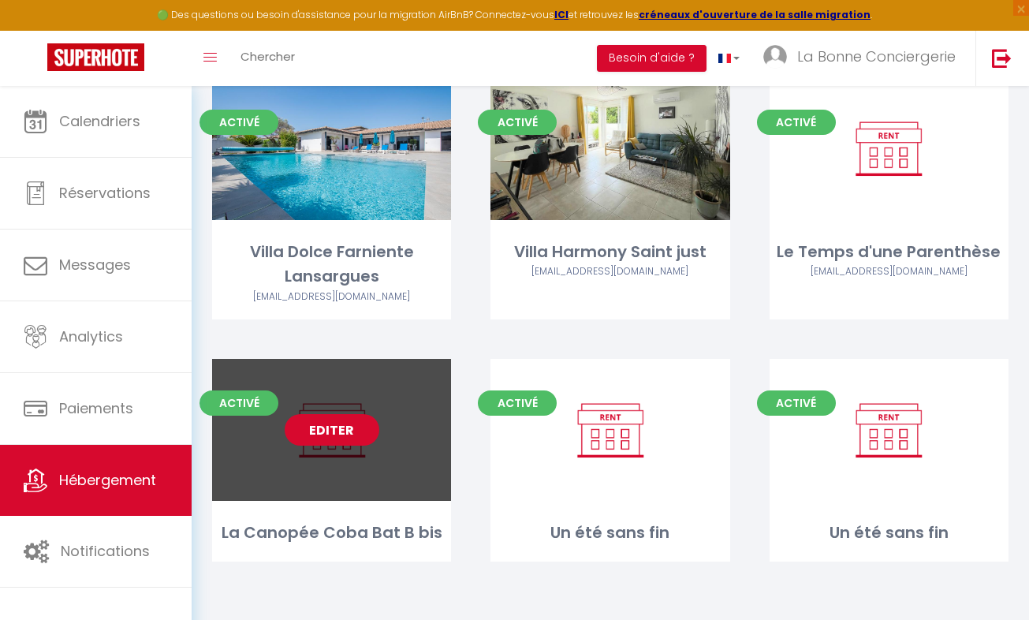
click at [329, 423] on link "Editer" at bounding box center [332, 430] width 95 height 32
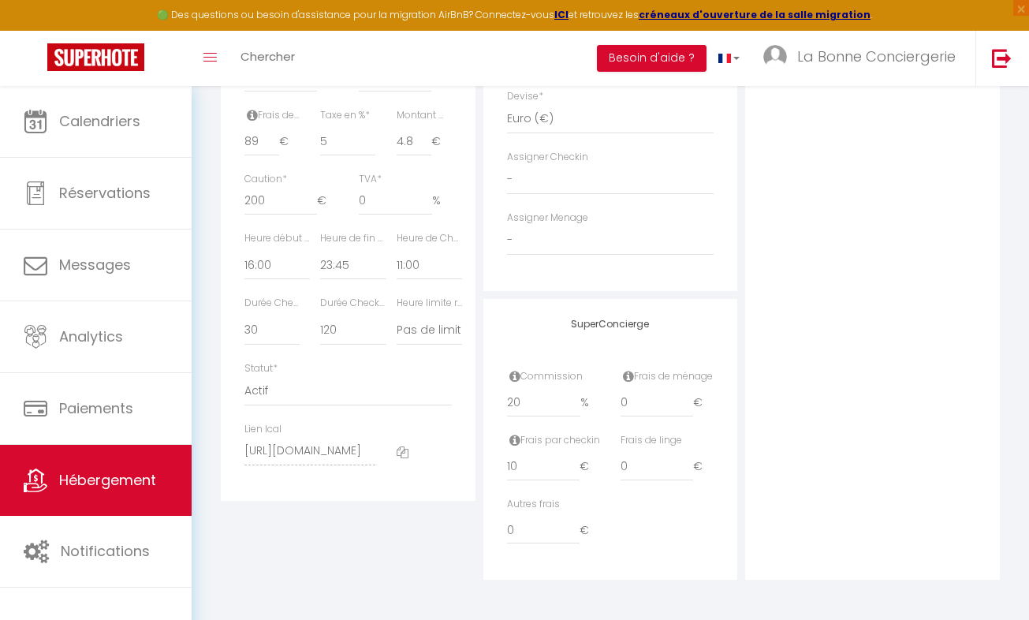
scroll to position [845, 0]
click at [530, 406] on input "20" at bounding box center [543, 403] width 73 height 28
click at [527, 469] on input "10" at bounding box center [543, 467] width 73 height 28
click at [652, 410] on input "0" at bounding box center [657, 403] width 73 height 28
click at [321, 336] on select "15 30 45 60 75 90 105 120 135 150 165 180 195 210" at bounding box center [352, 330] width 65 height 30
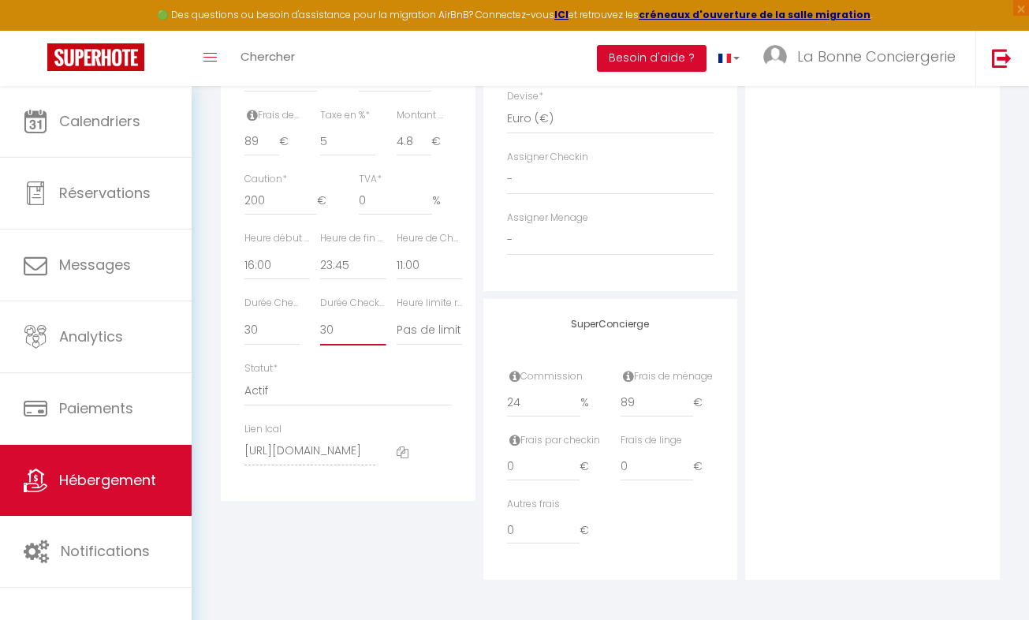
click at [320, 319] on select "15 30 45 60 75 90 105 120 135 150 165 180 195 210" at bounding box center [352, 330] width 65 height 30
click at [420, 334] on select "Pas de limite 01:00 02:00 03:00 04:00 05:00 06:00 07:00 08:00 09:00 10:00 11:00…" at bounding box center [429, 330] width 65 height 30
click at [397, 319] on select "Pas de limite 01:00 02:00 03:00 04:00 05:00 06:00 07:00 08:00 09:00 10:00 11:00…" at bounding box center [429, 330] width 65 height 30
click at [334, 262] on select "00:00 00:15 00:30 00:45 01:00 01:15 01:30 01:45 02:00 02:15 02:30 02:45 03:00" at bounding box center [352, 265] width 65 height 30
click at [320, 253] on select "00:00 00:15 00:30 00:45 01:00 01:15 01:30 01:45 02:00 02:15 02:30 02:45 03:00" at bounding box center [352, 265] width 65 height 30
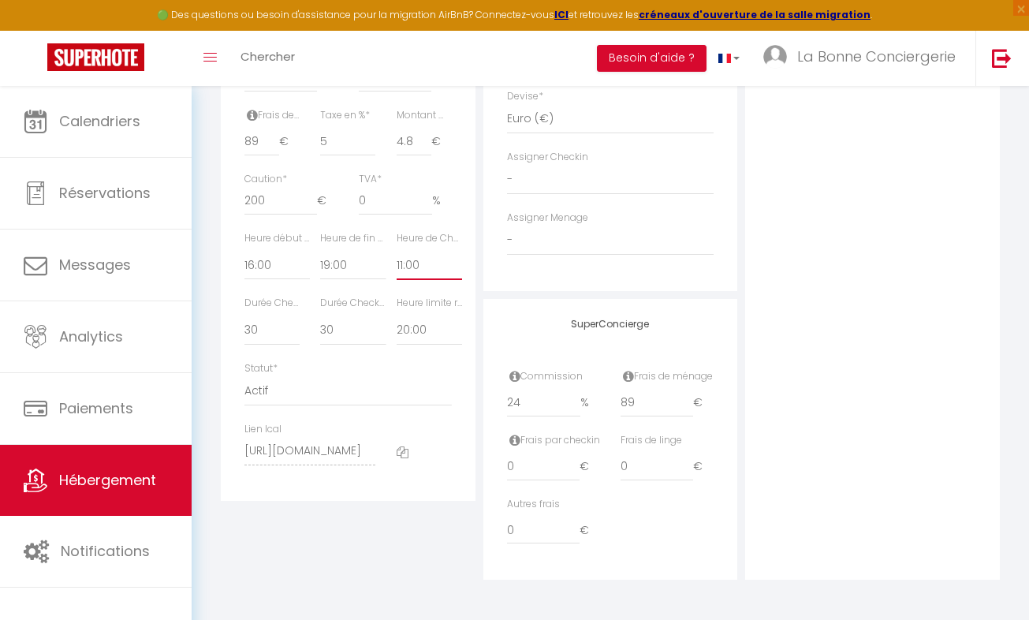
click at [435, 263] on select "00:00 00:15 00:30 00:45 01:00 01:15 01:30 01:45 02:00 02:15 02:30 02:45 03:00" at bounding box center [429, 265] width 65 height 30
click at [404, 273] on select "00:00 00:15 00:30 00:45 01:00 01:15 01:30 01:45 02:00 02:15 02:30 02:45 03:00" at bounding box center [429, 265] width 65 height 30
click at [397, 253] on select "00:00 00:15 00:30 00:45 01:00 01:15 01:30 01:45 02:00 02:15 02:30 02:45 03:00" at bounding box center [429, 265] width 65 height 30
click at [433, 278] on select "00:00 00:15 00:30 00:45 01:00 01:15 01:30 01:45 02:00 02:15 02:30 02:45 03:00" at bounding box center [429, 265] width 65 height 30
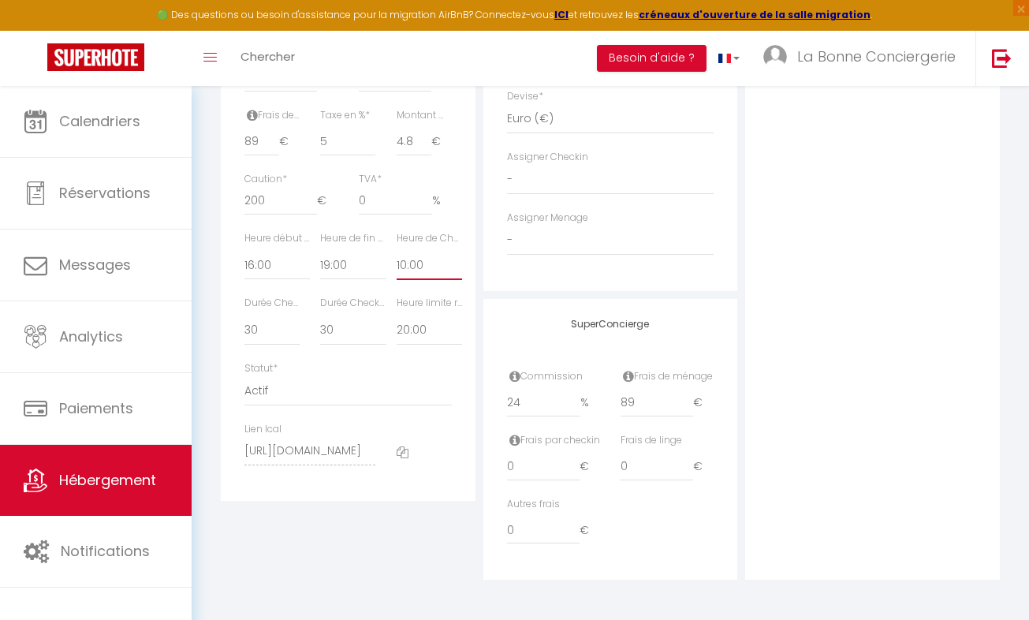
click at [397, 253] on select "00:00 00:15 00:30 00:45 01:00 01:15 01:30 01:45 02:00 02:15 02:30 02:45 03:00" at bounding box center [429, 265] width 65 height 30
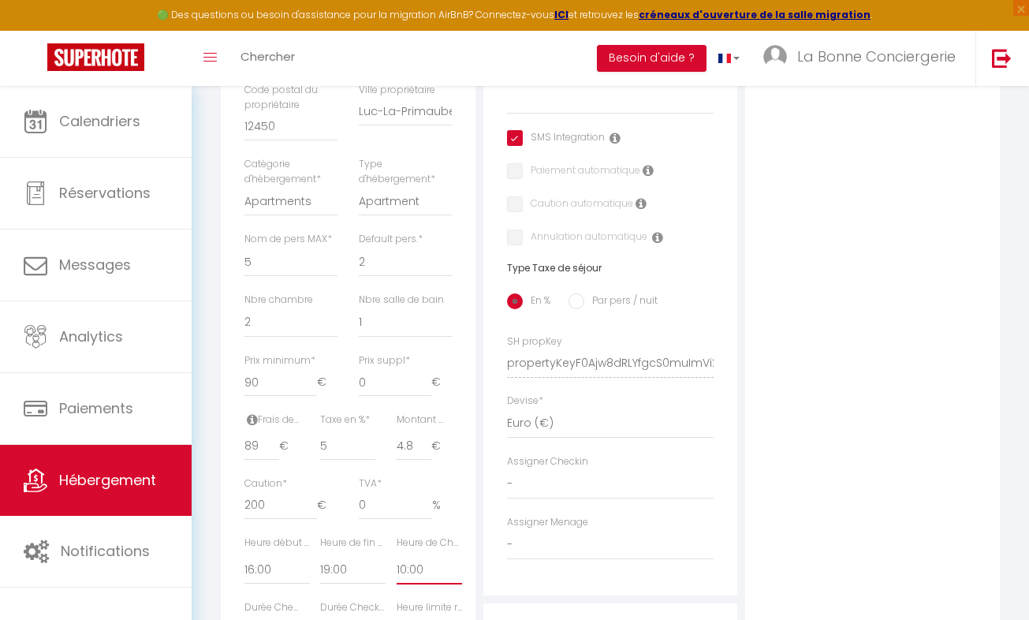
scroll to position [535, 0]
click at [267, 274] on select "1 2 3 4 5 6 7 8 9 10 11 12 13 14" at bounding box center [290, 259] width 93 height 30
click at [244, 256] on select "1 2 3 4 5 6 7 8 9 10 11 12 13 14" at bounding box center [290, 259] width 93 height 30
click at [376, 274] on select "1 2 3 4 5 6 7 8 9 10 11 12 13 14" at bounding box center [405, 259] width 93 height 30
click at [359, 256] on select "1 2 3 4 5 6 7 8 9 10 11 12 13 14" at bounding box center [405, 259] width 93 height 30
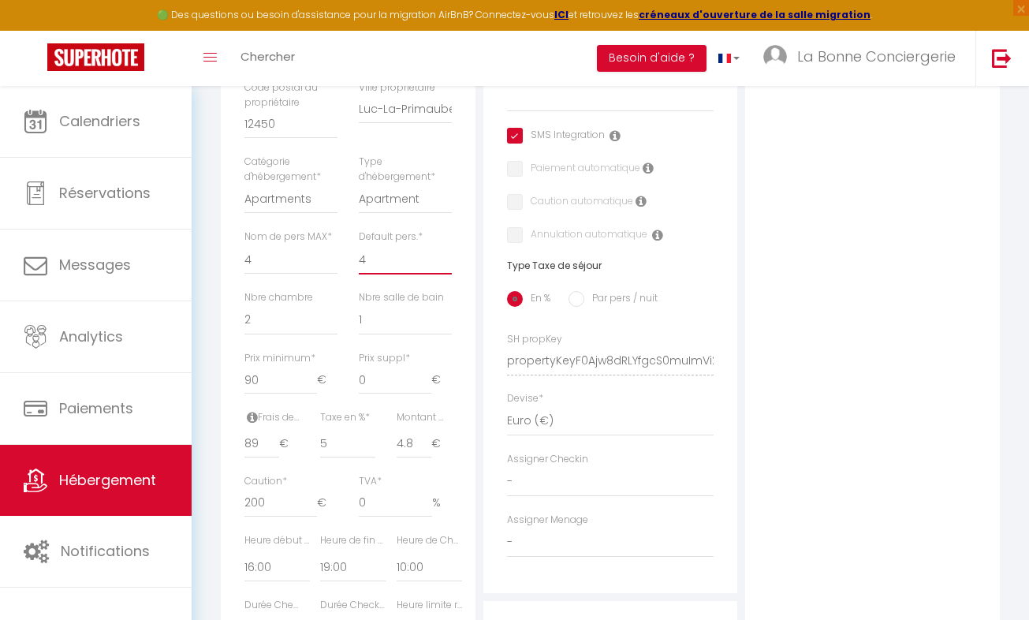
scroll to position [0, 0]
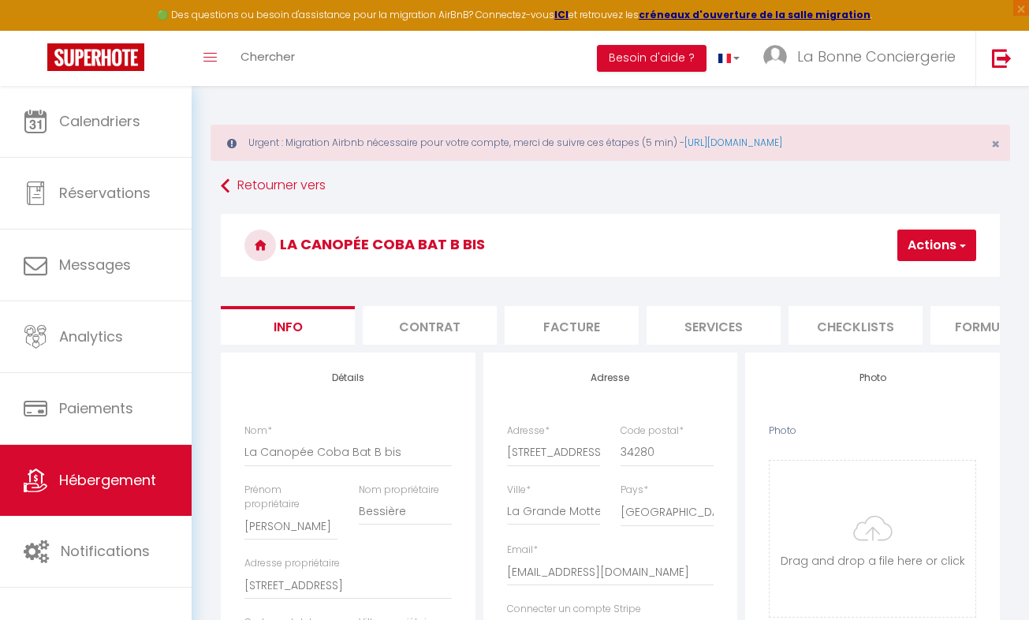
click at [927, 248] on button "Actions" at bounding box center [936, 245] width 79 height 32
click at [845, 283] on input "Enregistrer" at bounding box center [851, 280] width 58 height 16
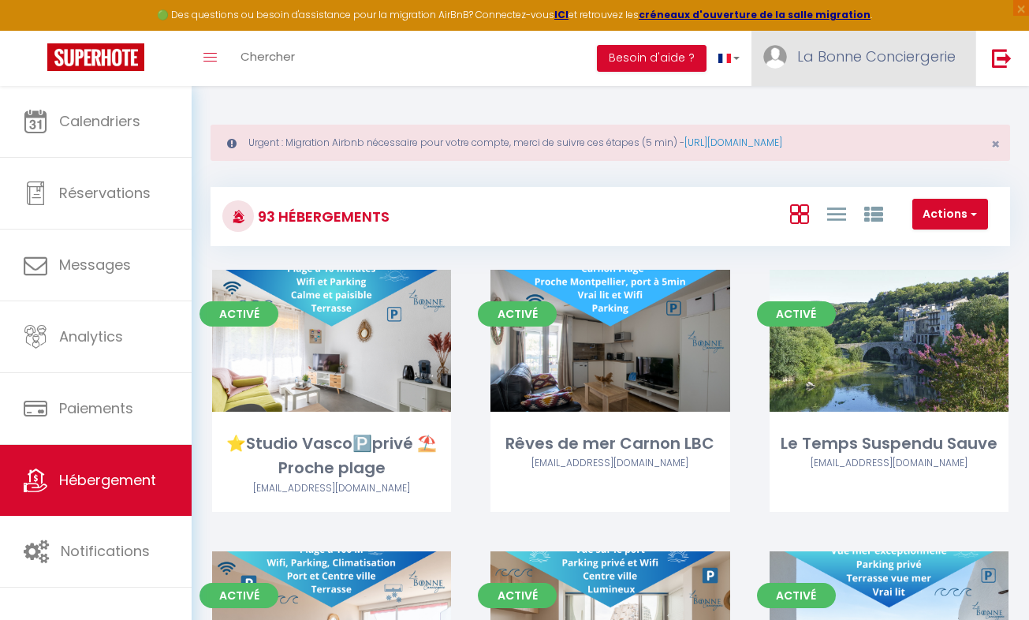
click at [848, 54] on span "La Bonne Conciergerie" at bounding box center [876, 57] width 159 height 20
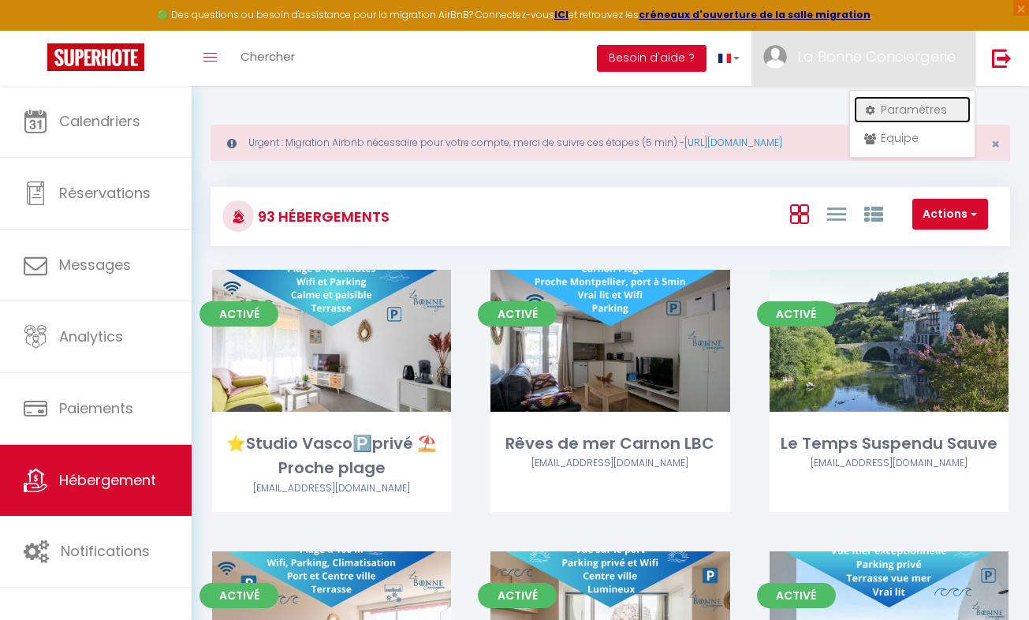
click at [906, 104] on link "Paramètres" at bounding box center [912, 109] width 117 height 27
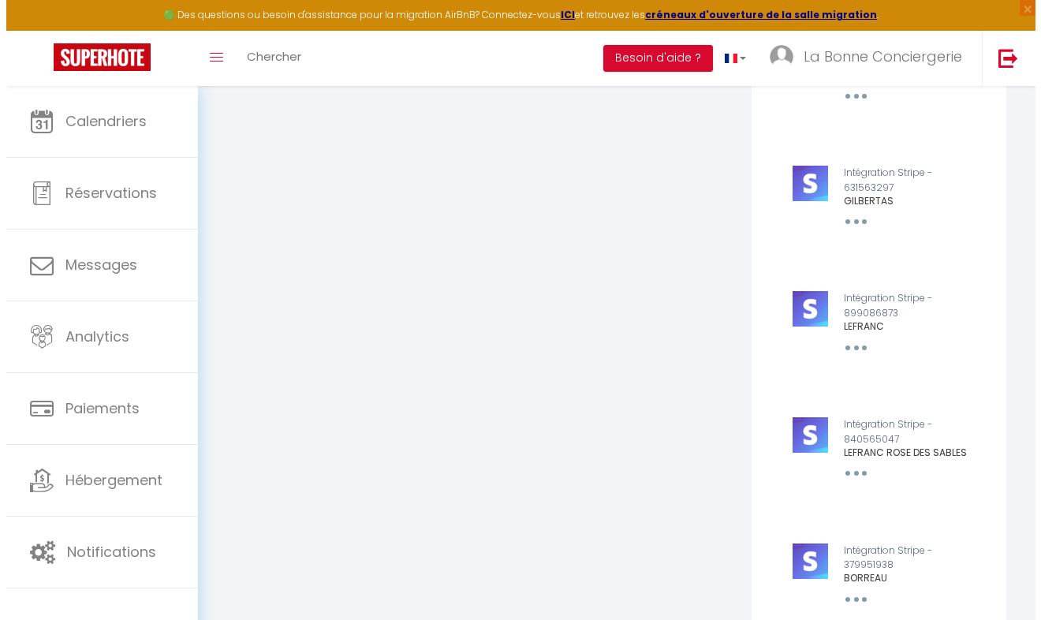
scroll to position [14668, 0]
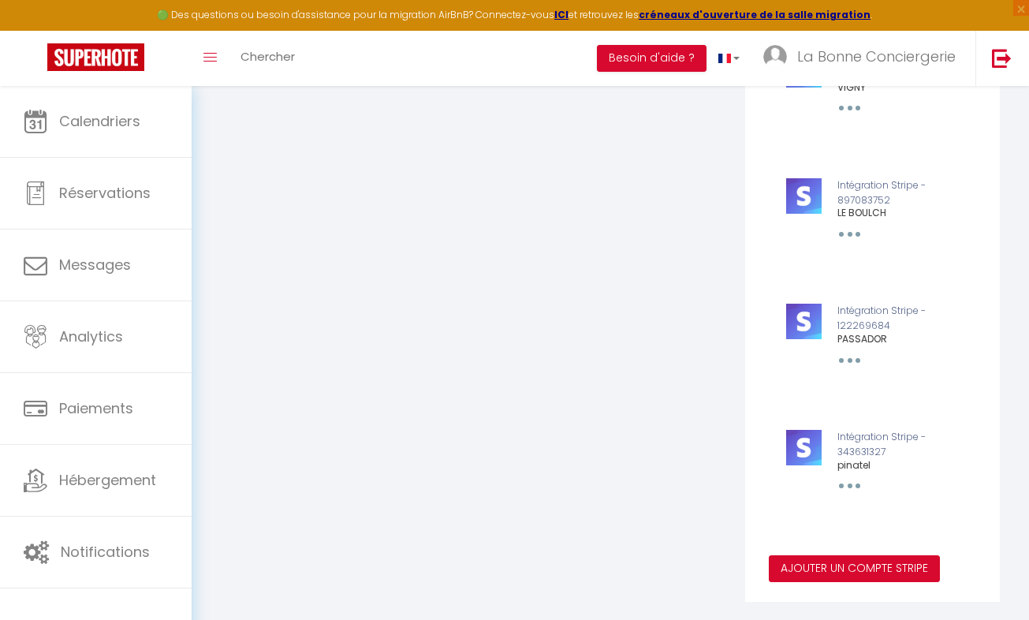
click at [868, 555] on button "Ajouter un compte Stripe" at bounding box center [854, 568] width 171 height 27
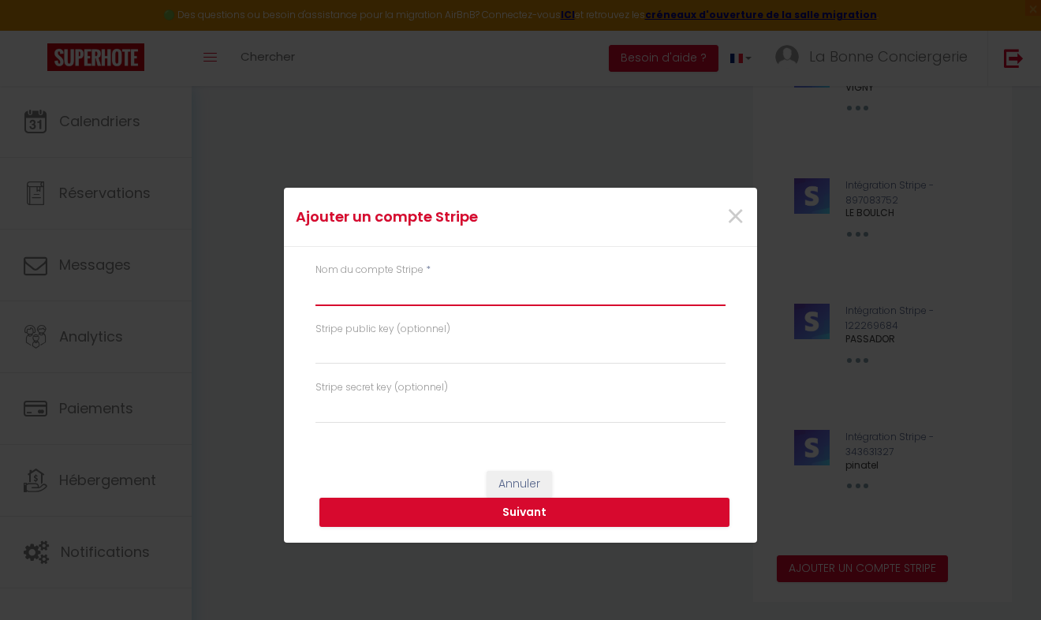
click at [367, 295] on input "text" at bounding box center [520, 292] width 410 height 28
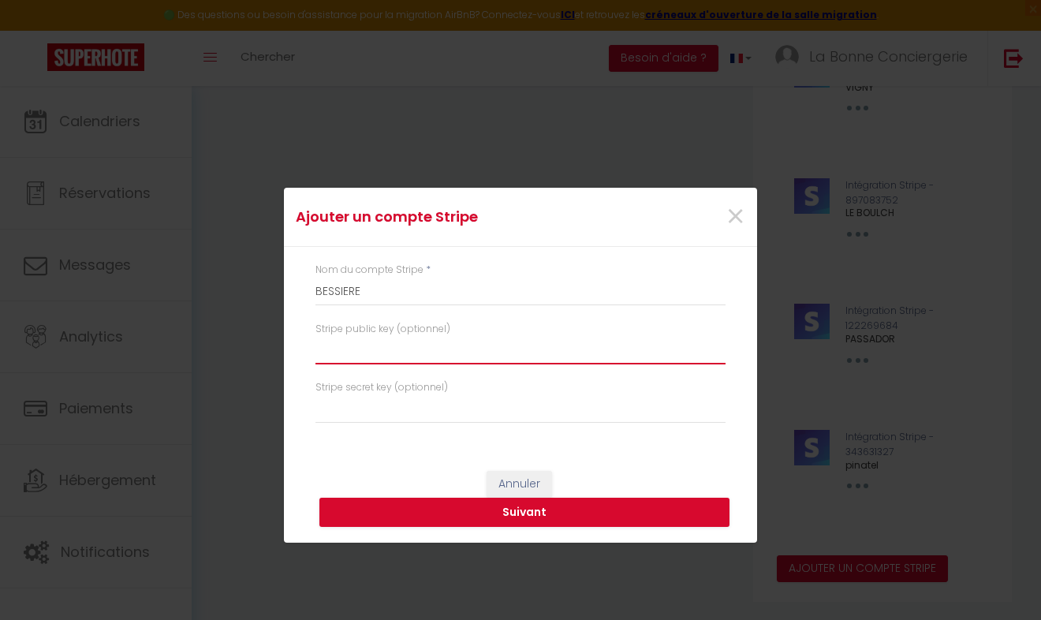
click at [361, 355] on input "text" at bounding box center [520, 350] width 410 height 28
click at [503, 520] on button "Suivant" at bounding box center [524, 513] width 410 height 30
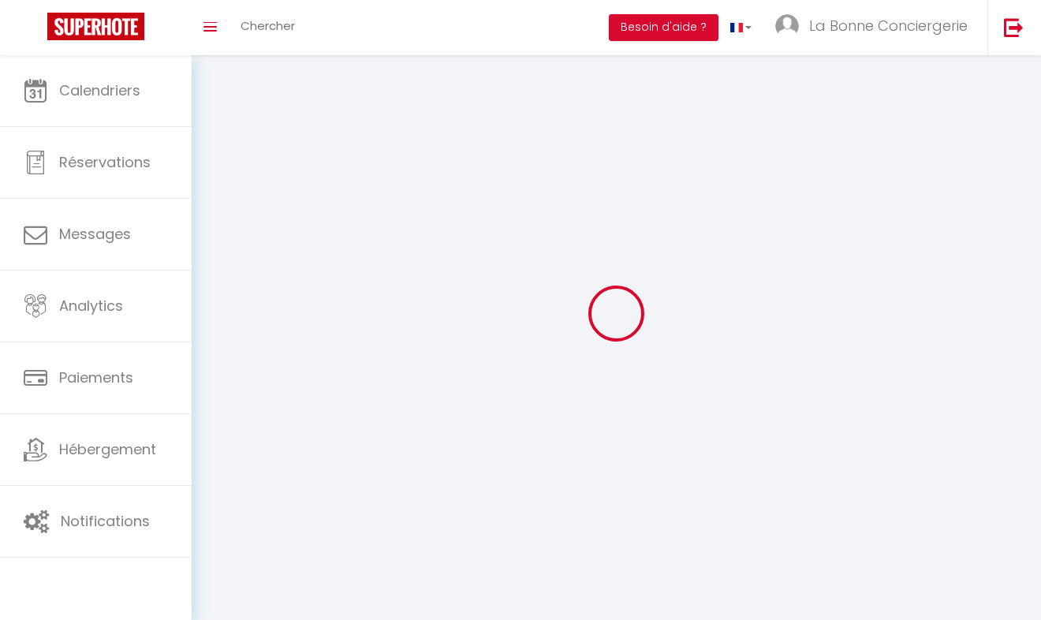
select select "fr"
type input "La Bonne Conciergerie"
type input "Caillet"
type input "0636319297"
type input "[STREET_ADDRESS][PERSON_NAME]"
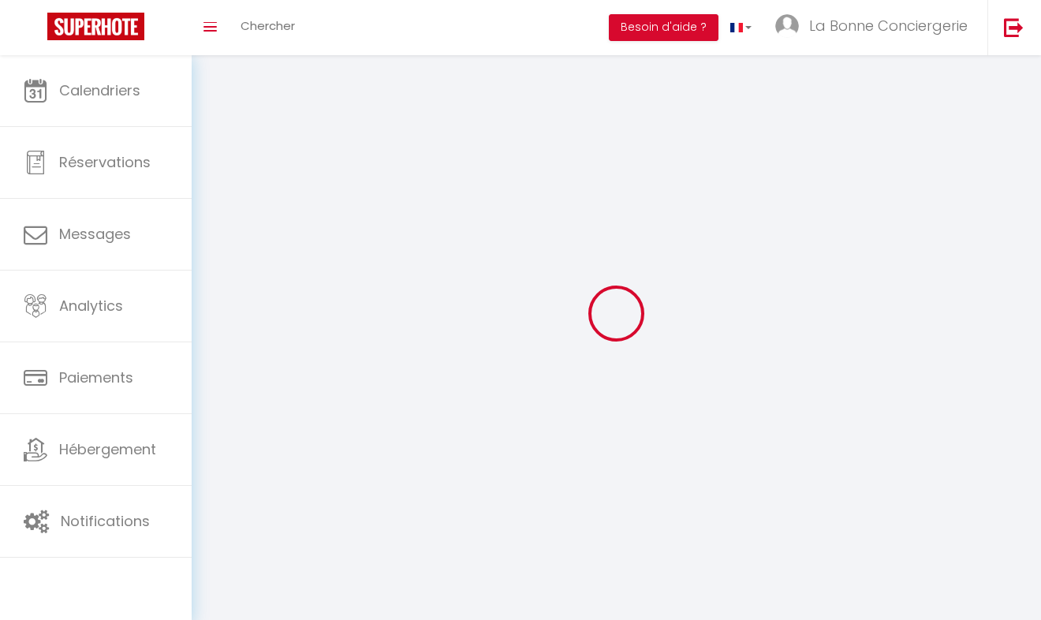
type input "34400"
type input "Lunel"
type input "NFPzPJNpKZFmpn5Exbp3NVdKu"
type input "bBLEQyKL7H0at7V0YGJrEMjjD"
type input "[URL][DOMAIN_NAME]"
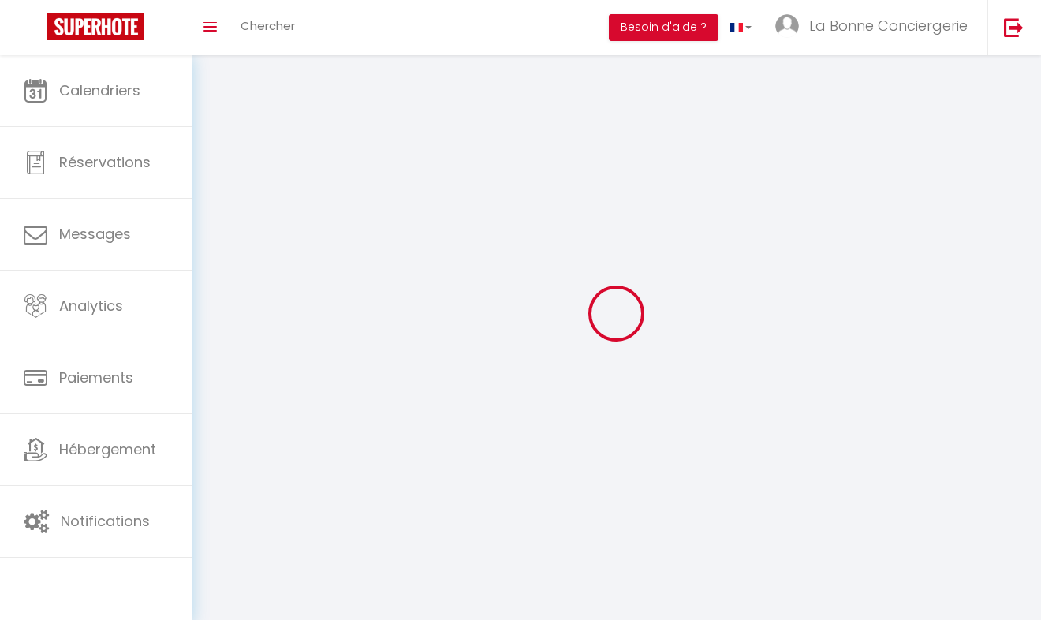
type input "FO27250"
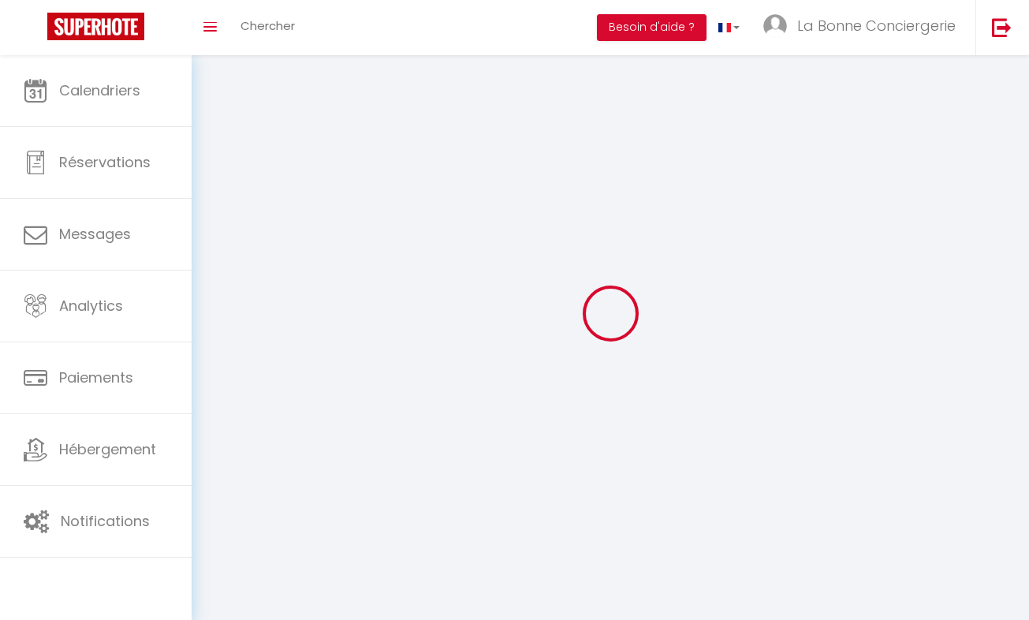
select select "28"
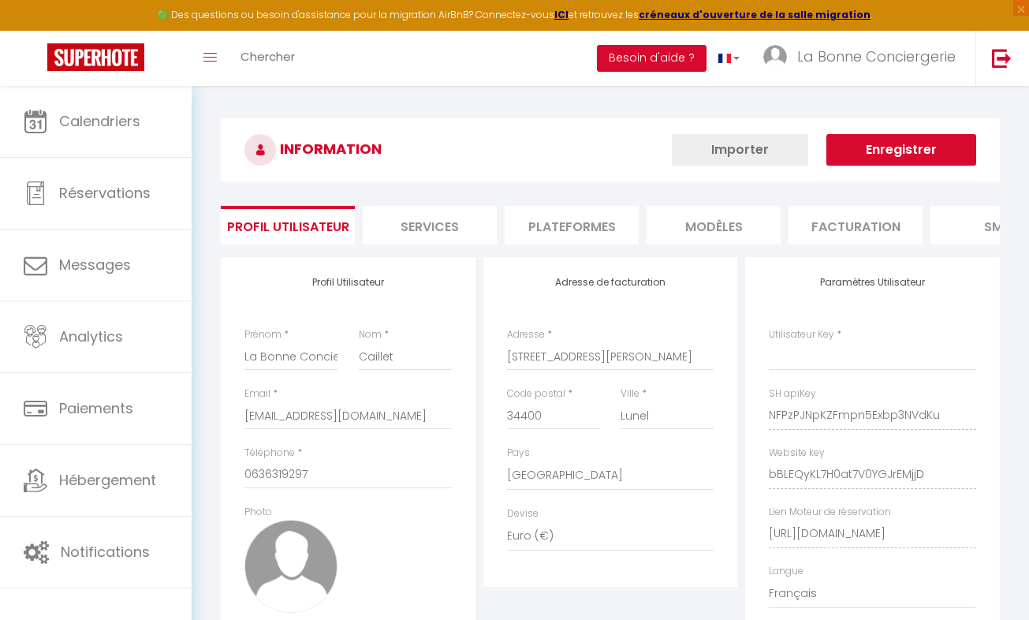
select select "fr"
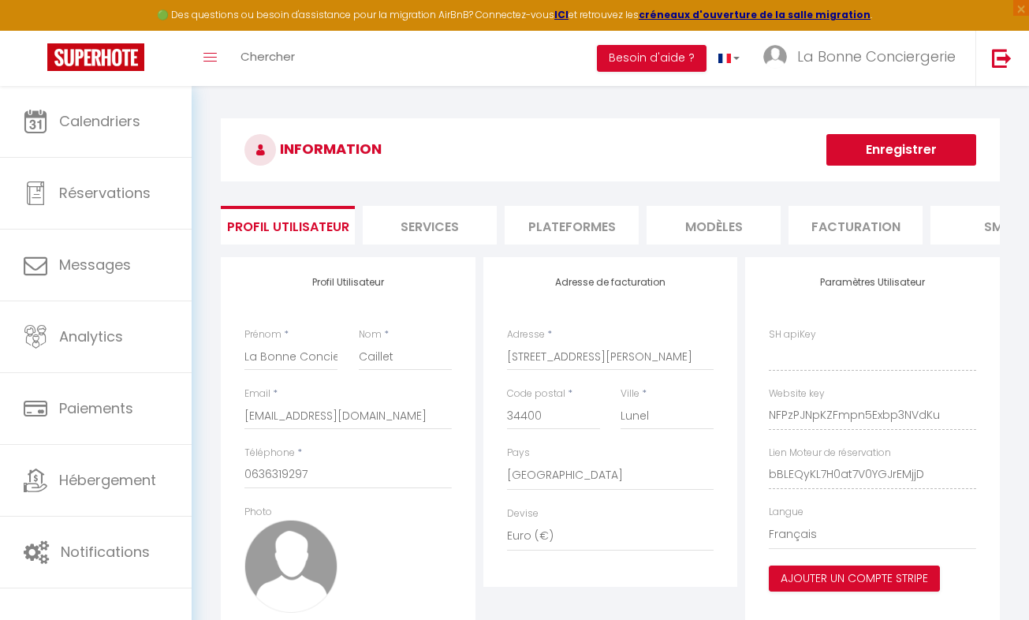
type input "NFPzPJNpKZFmpn5Exbp3NVdKu"
type input "bBLEQyKL7H0at7V0YGJrEMjjD"
type input "[URL][DOMAIN_NAME]"
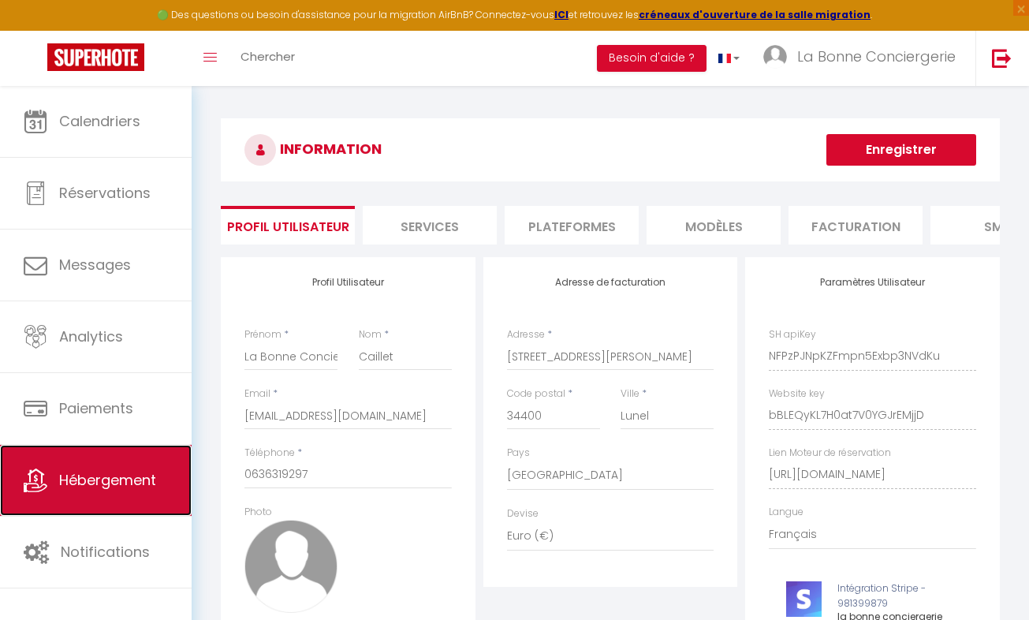
click at [123, 476] on span "Hébergement" at bounding box center [107, 480] width 97 height 20
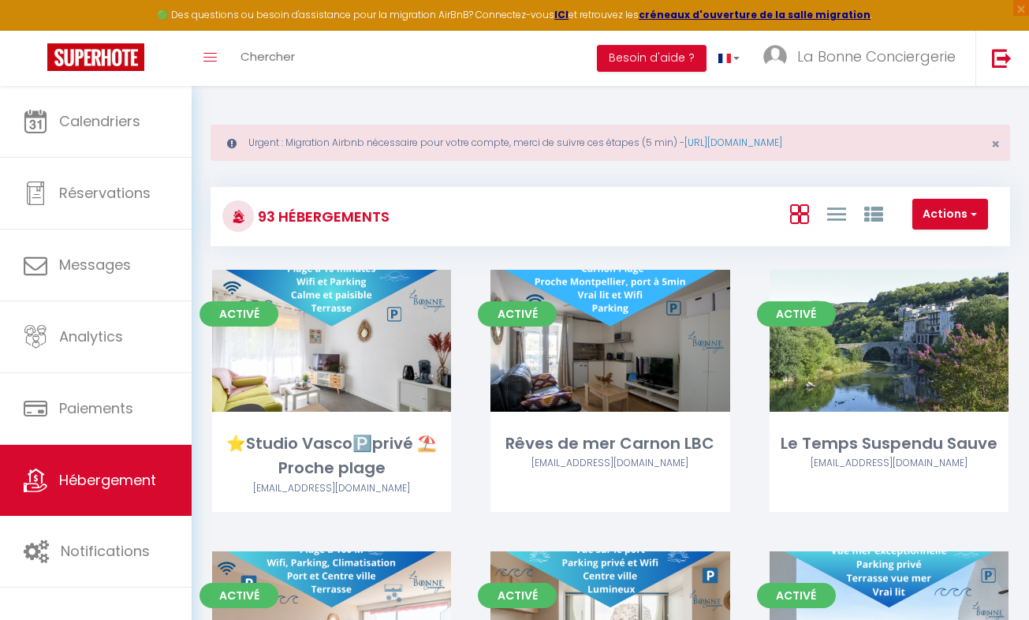
scroll to position [7878, 0]
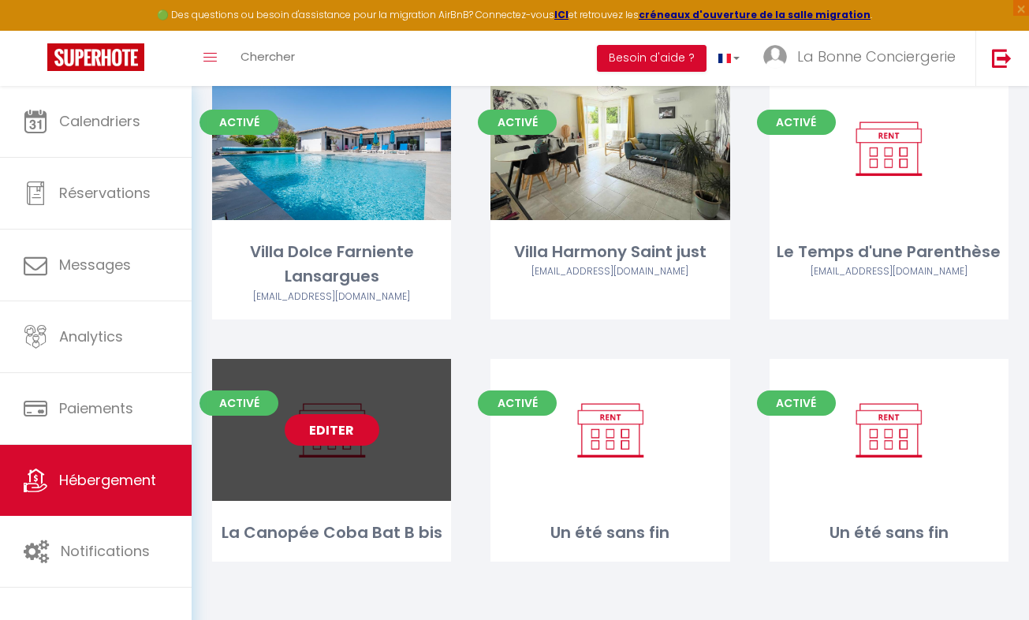
click at [304, 435] on link "Editer" at bounding box center [332, 430] width 95 height 32
select select "3"
select select "2"
select select "1"
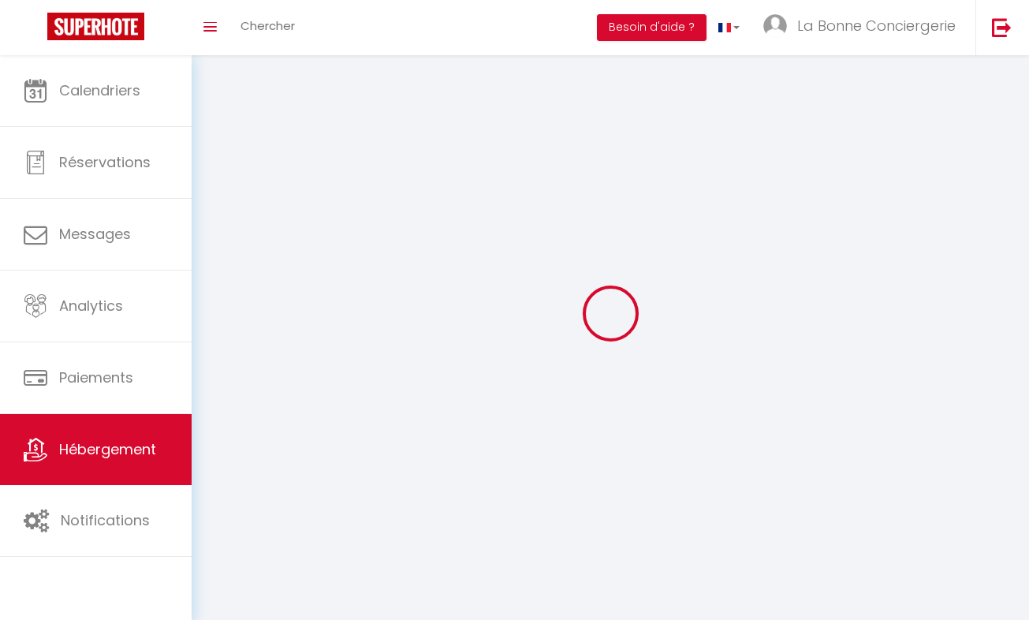
select select
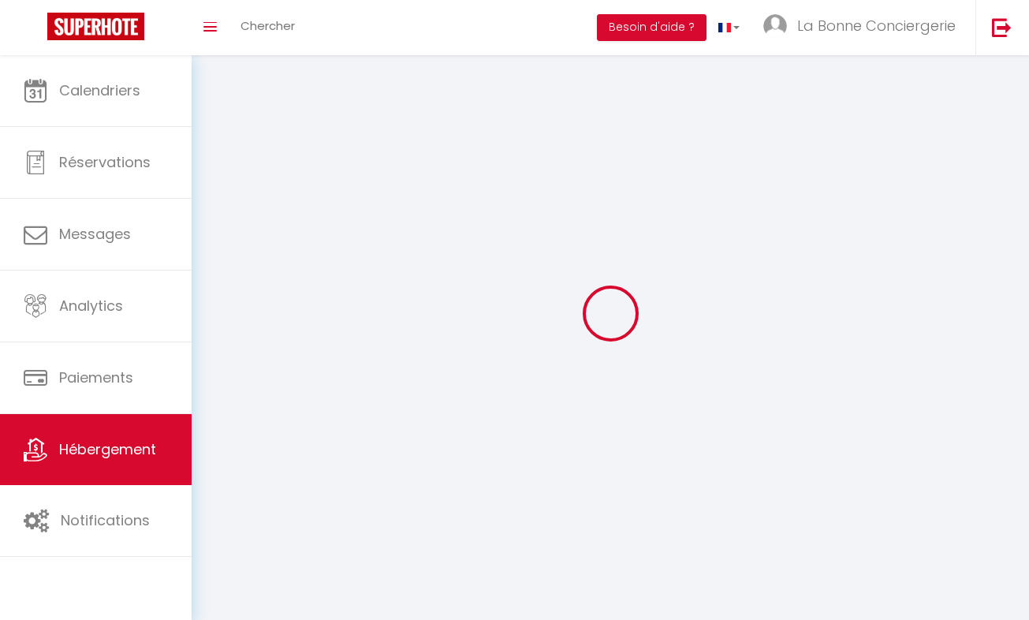
checkbox input "false"
select select
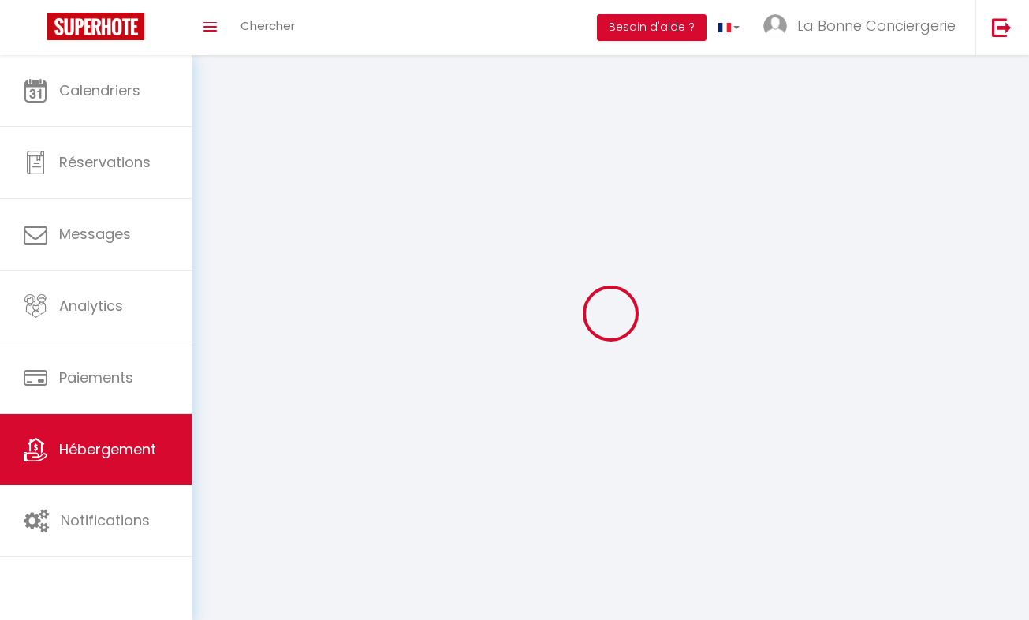
select select
select select "28"
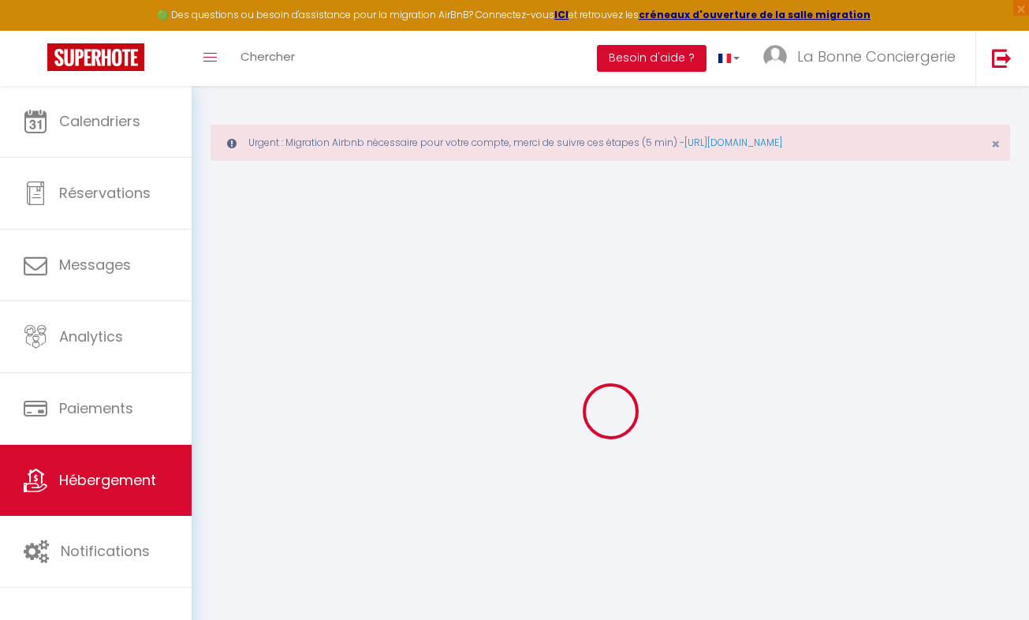
select select
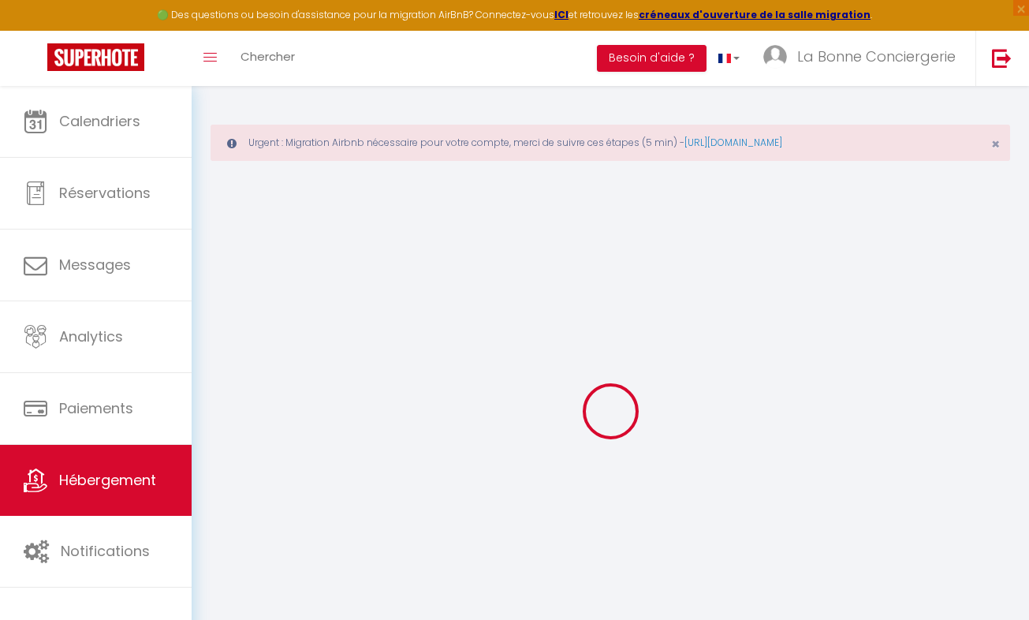
select select
checkbox input "false"
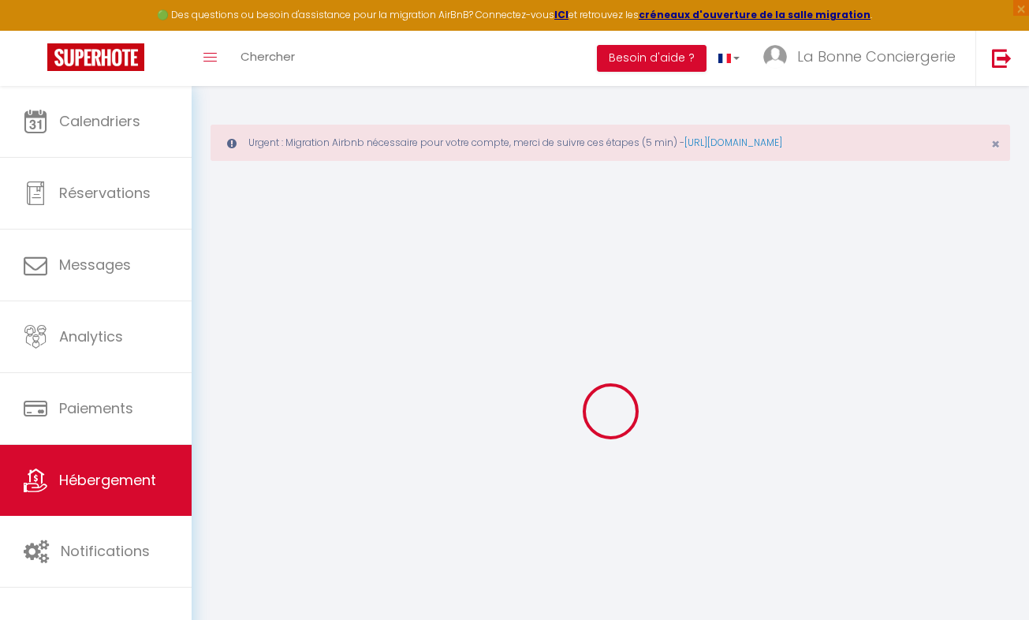
select select
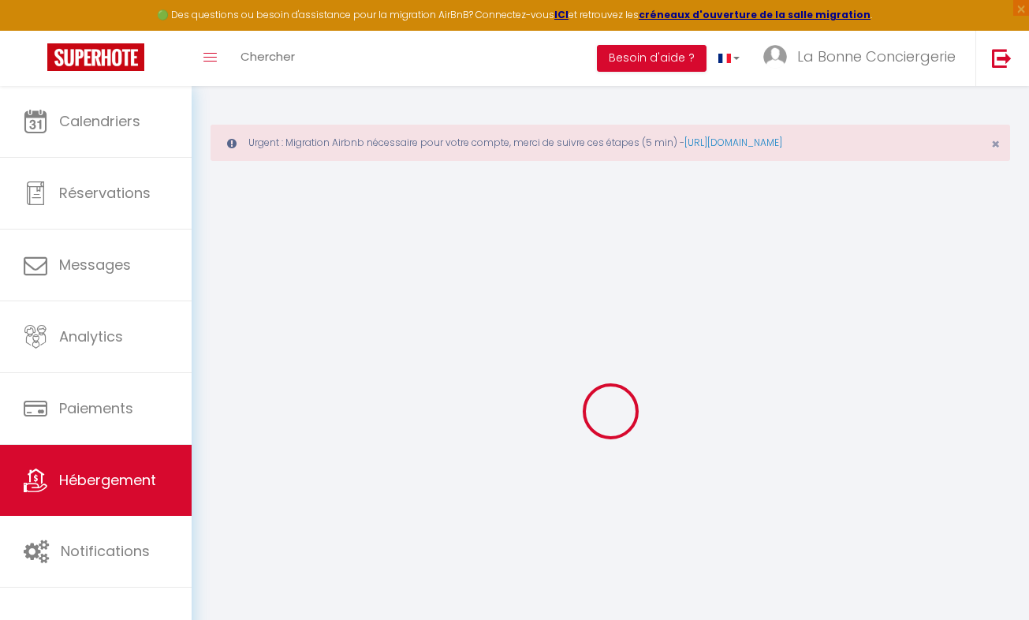
select select
checkbox input "false"
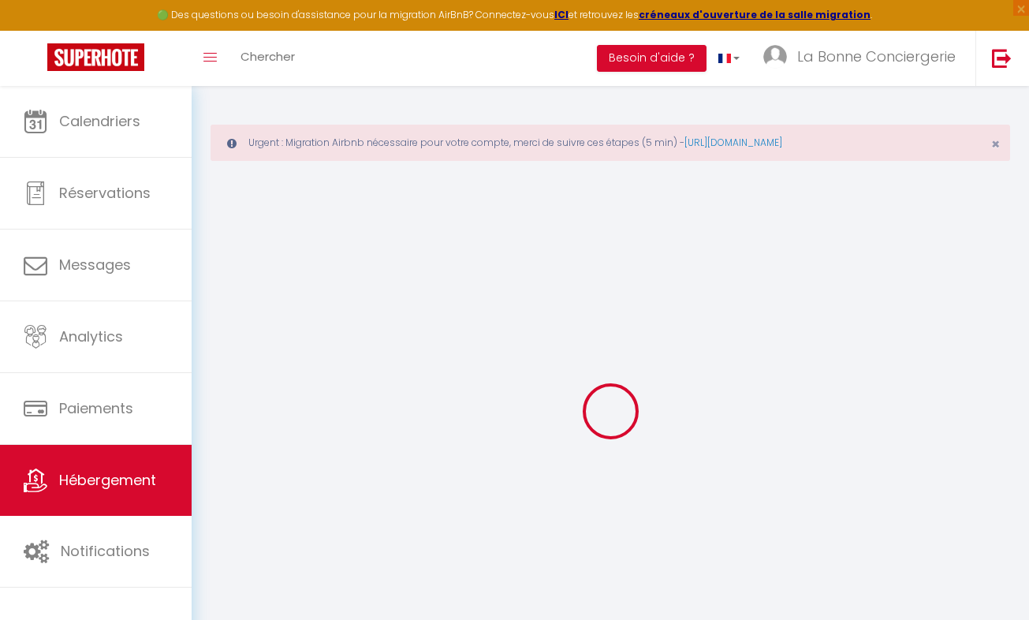
checkbox input "false"
select select
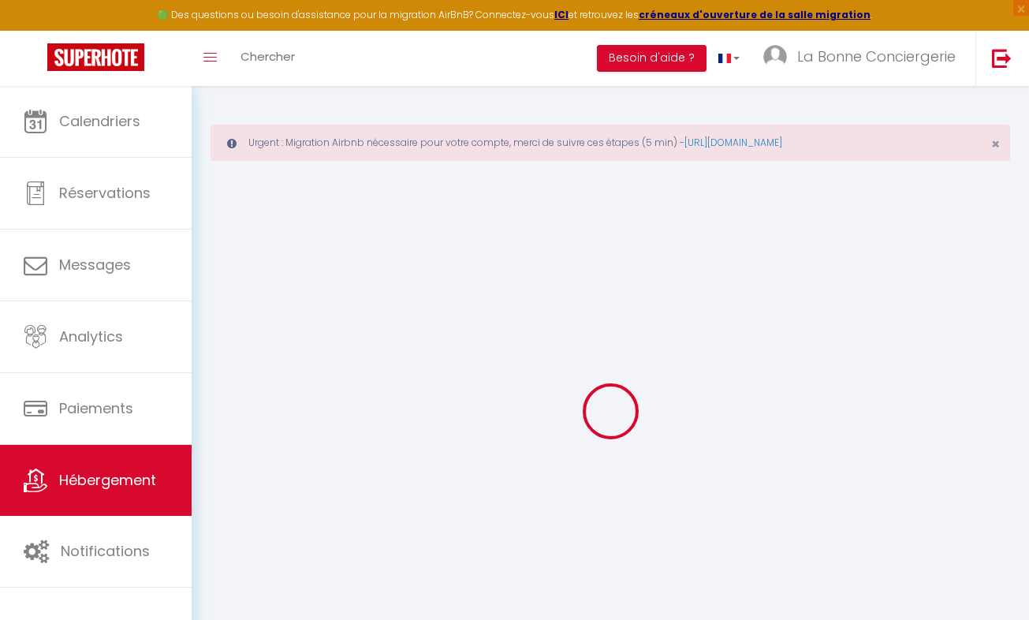
select select
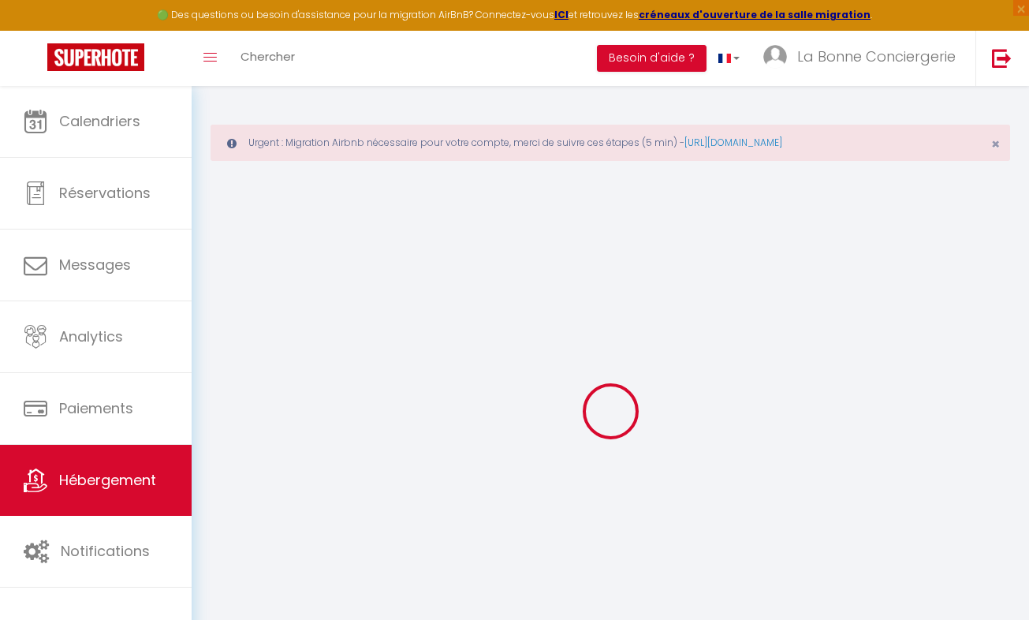
checkbox input "false"
select select
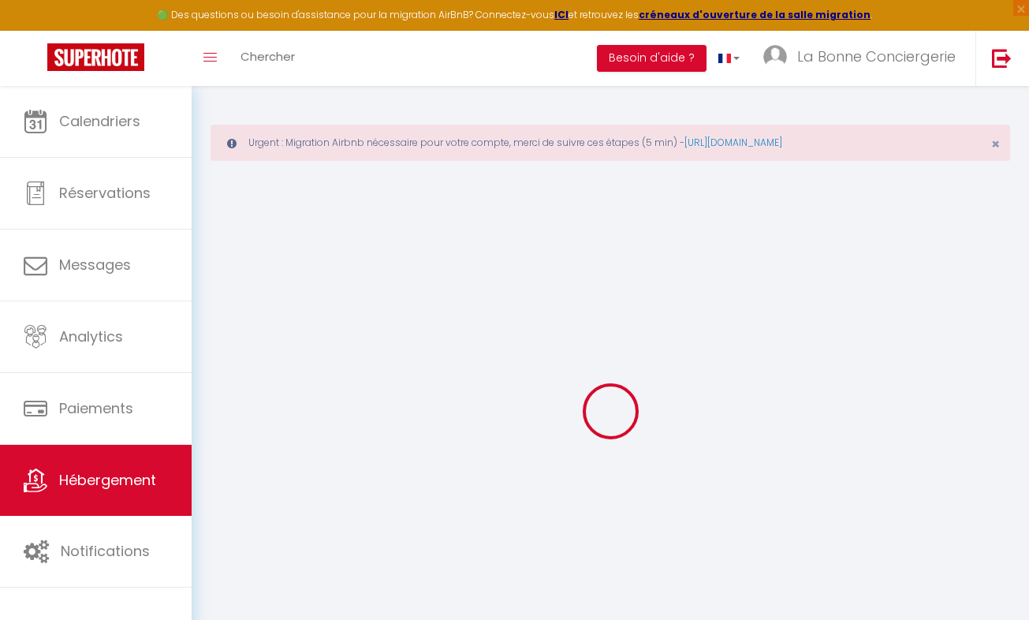
select select
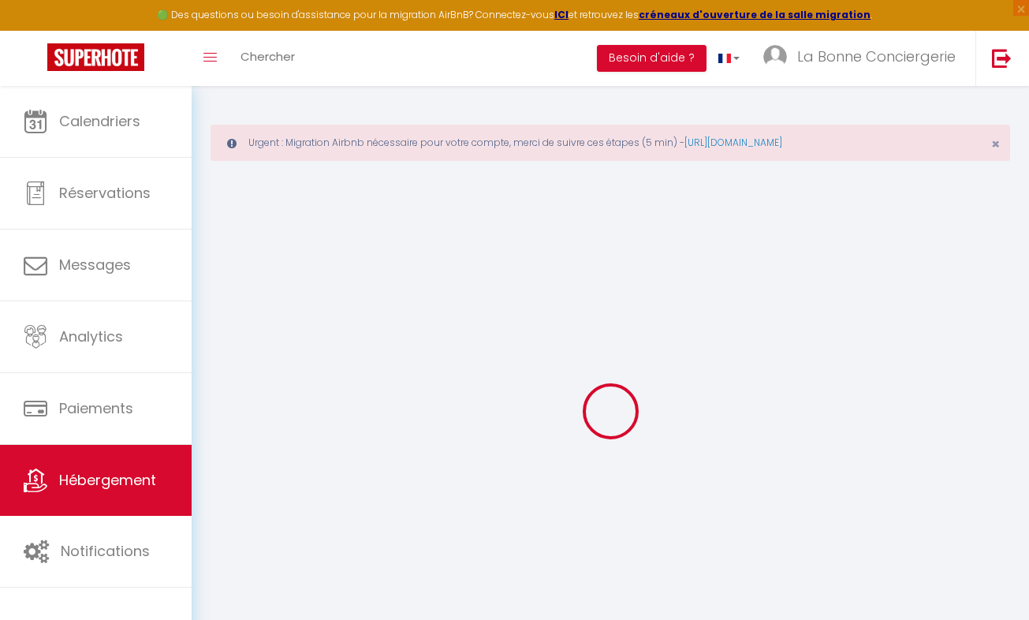
select select
checkbox input "false"
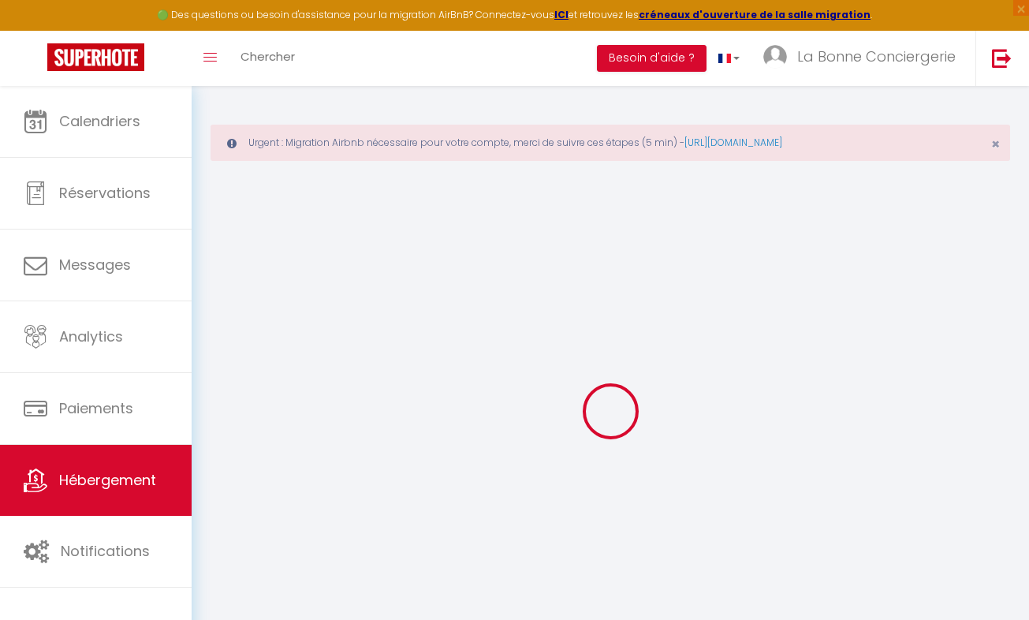
checkbox input "false"
select select
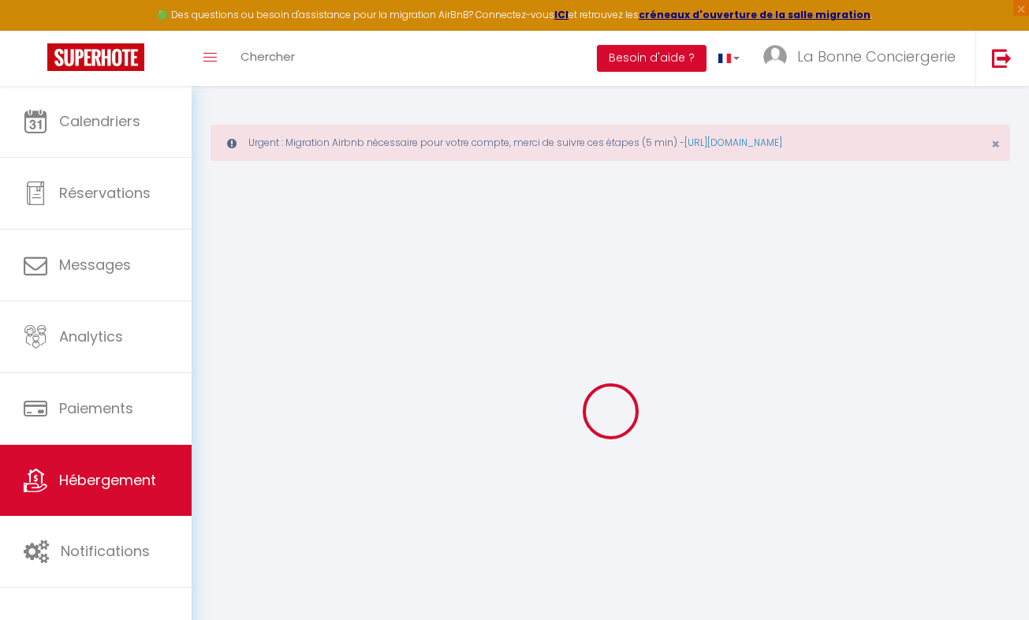
select select
checkbox input "false"
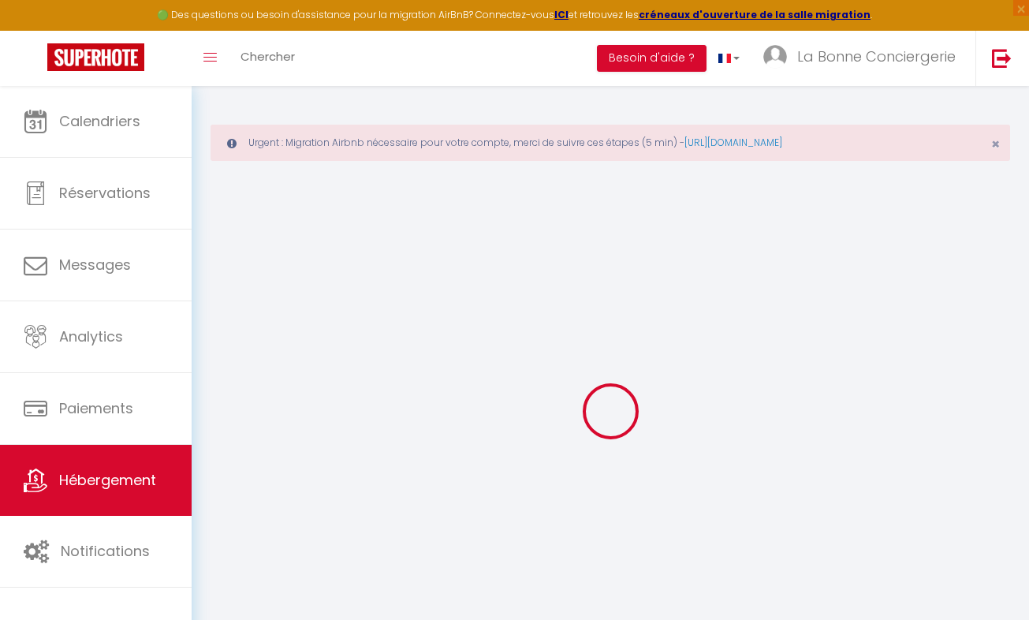
checkbox input "false"
select select
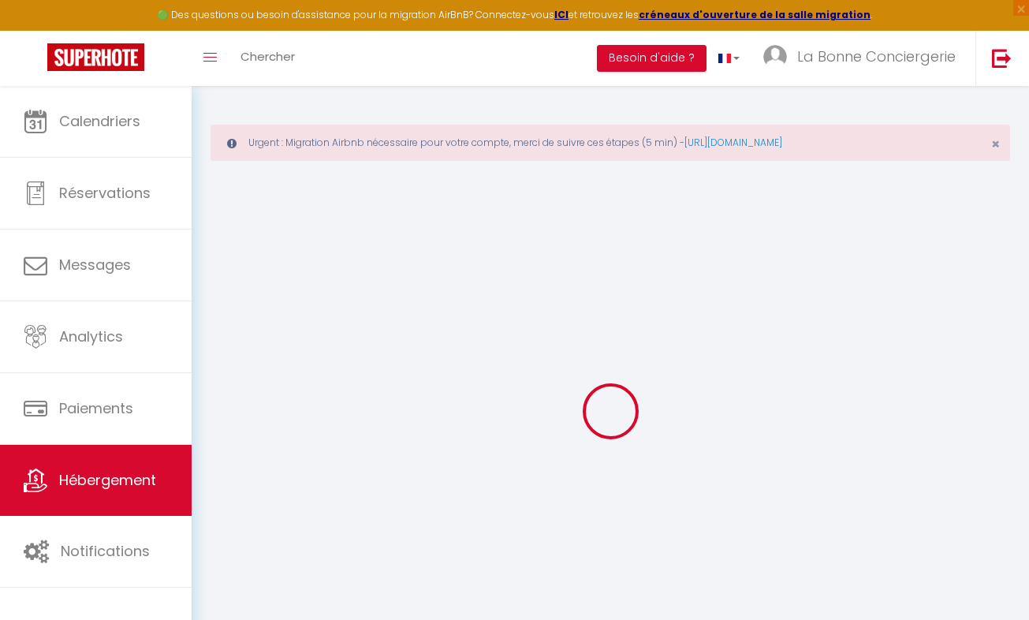
type input "La Canopée Coba Bat B bis"
type input "[PERSON_NAME]"
type input "Bessière"
type input "[STREET_ADDRESS]"
type input "12450"
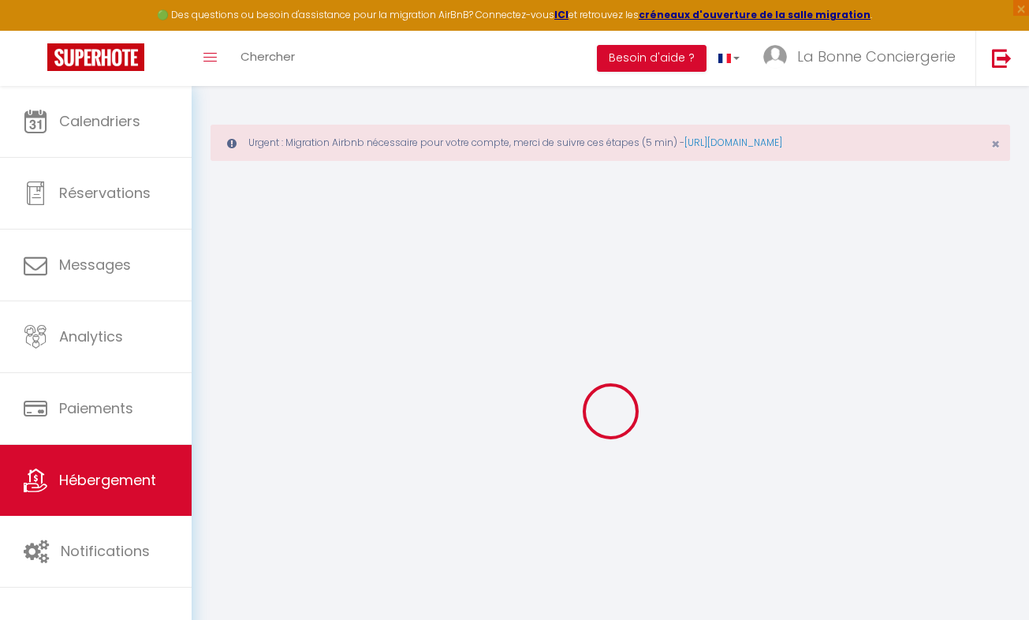
type input "Luc-La-Primaube"
select select "4"
select select "2"
type input "90"
type input "89"
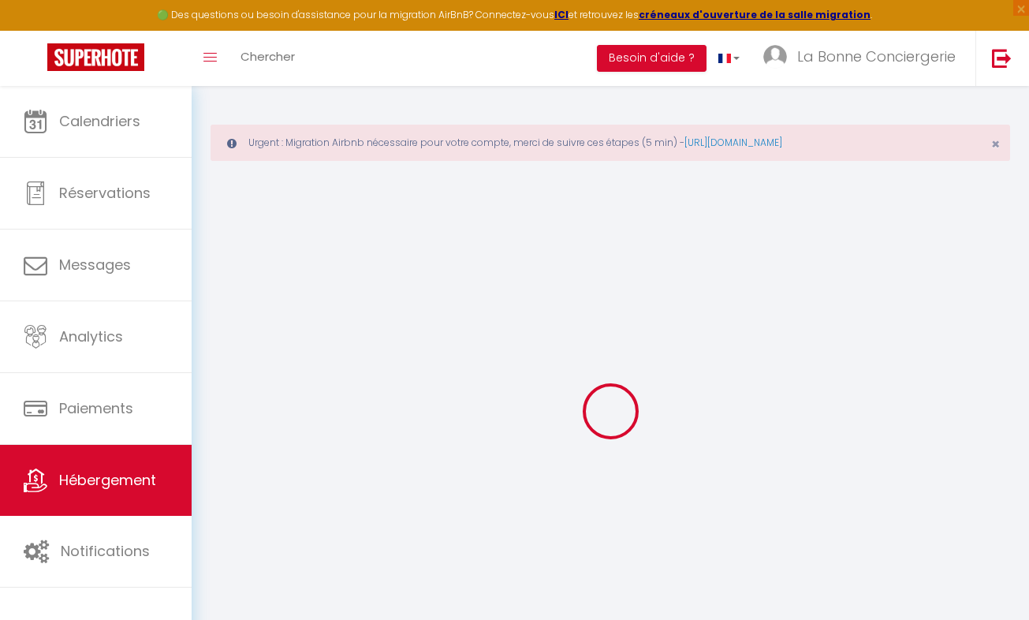
type input "5"
type input "4.8"
type input "200"
select select
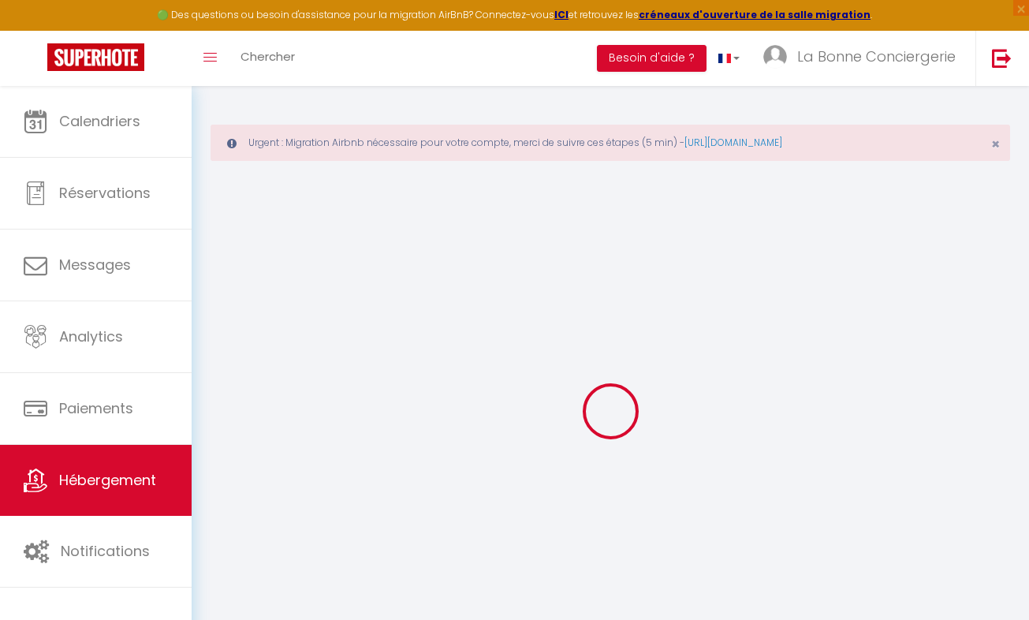
select select
type input "[STREET_ADDRESS] de tassigny"
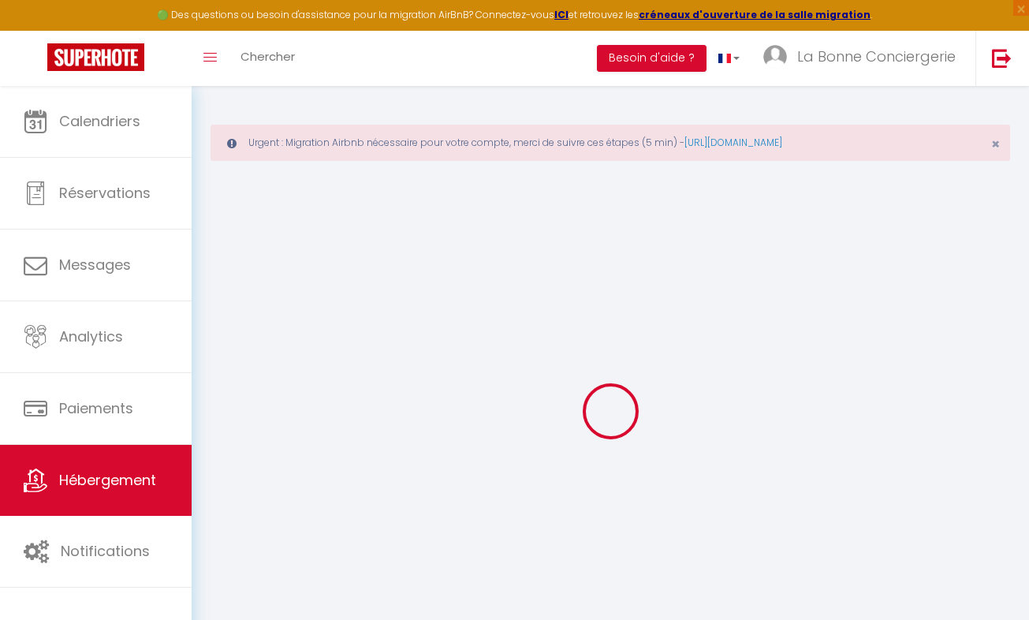
type input "34280"
type input "La Grande Motte"
type input "[EMAIL_ADDRESS][DOMAIN_NAME]"
select select
checkbox input "true"
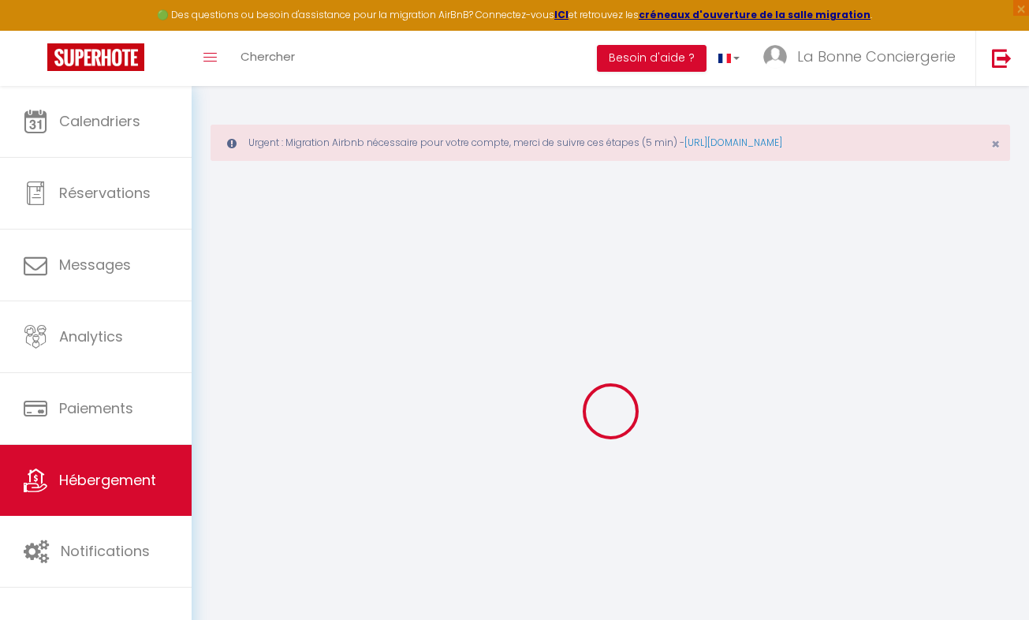
checkbox input "false"
radio input "true"
type input "24"
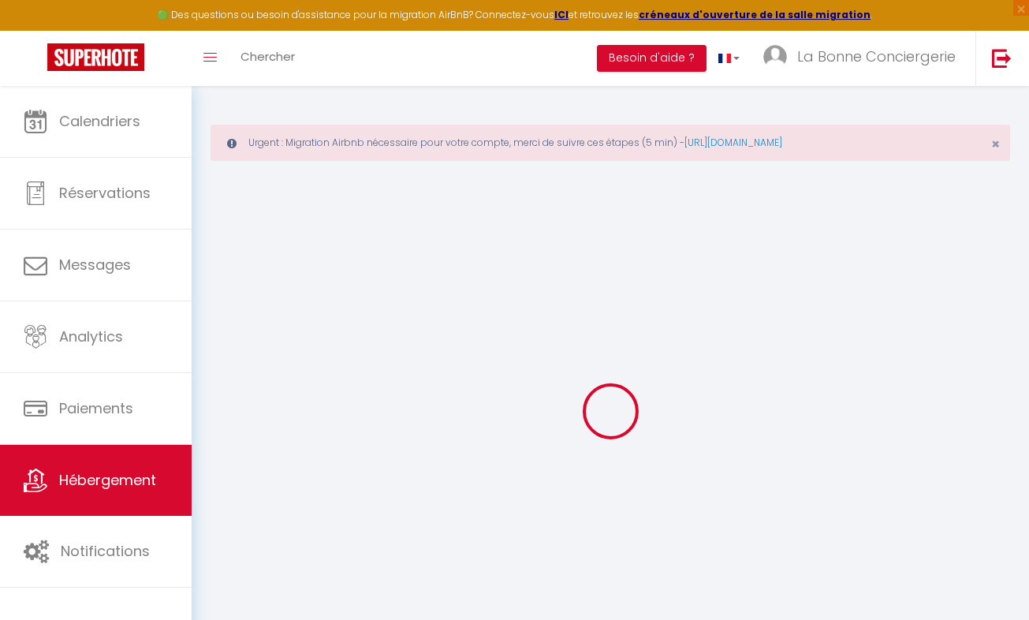
type input "89"
type input "0"
select select
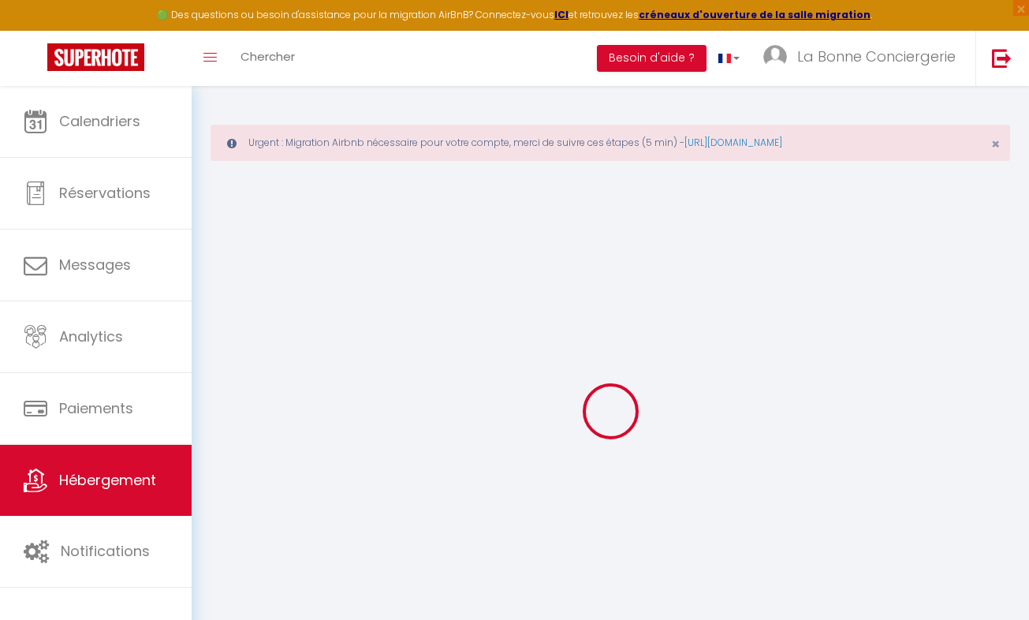
select select
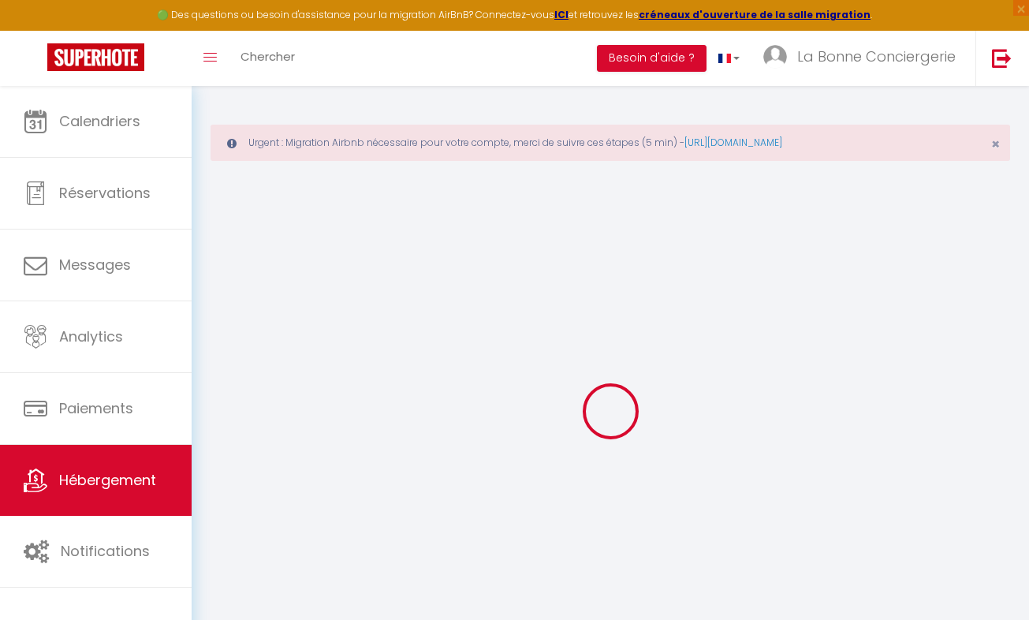
select select
checkbox input "true"
checkbox input "false"
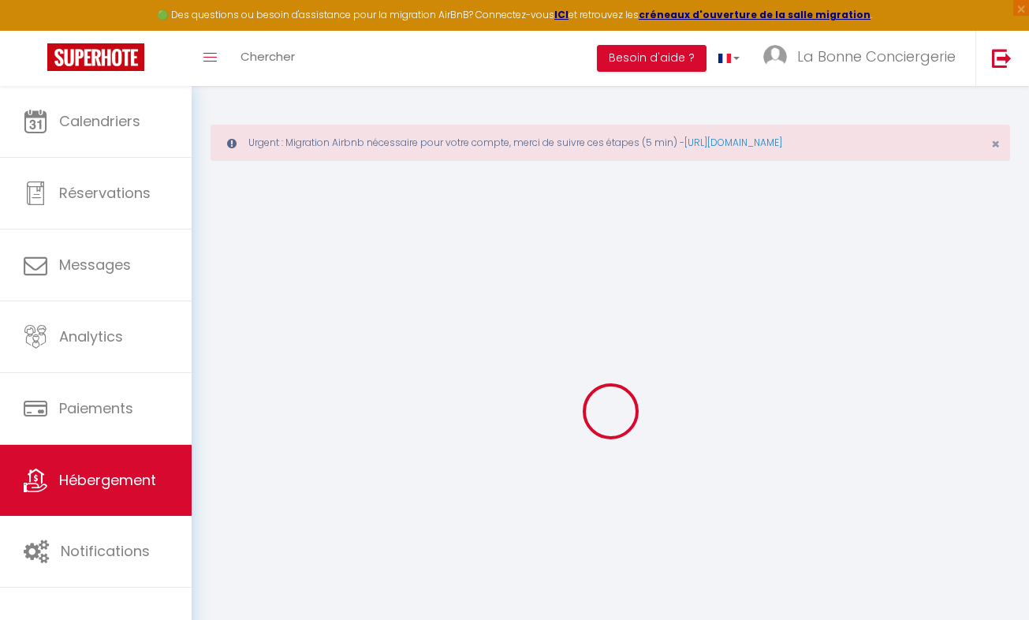
select select
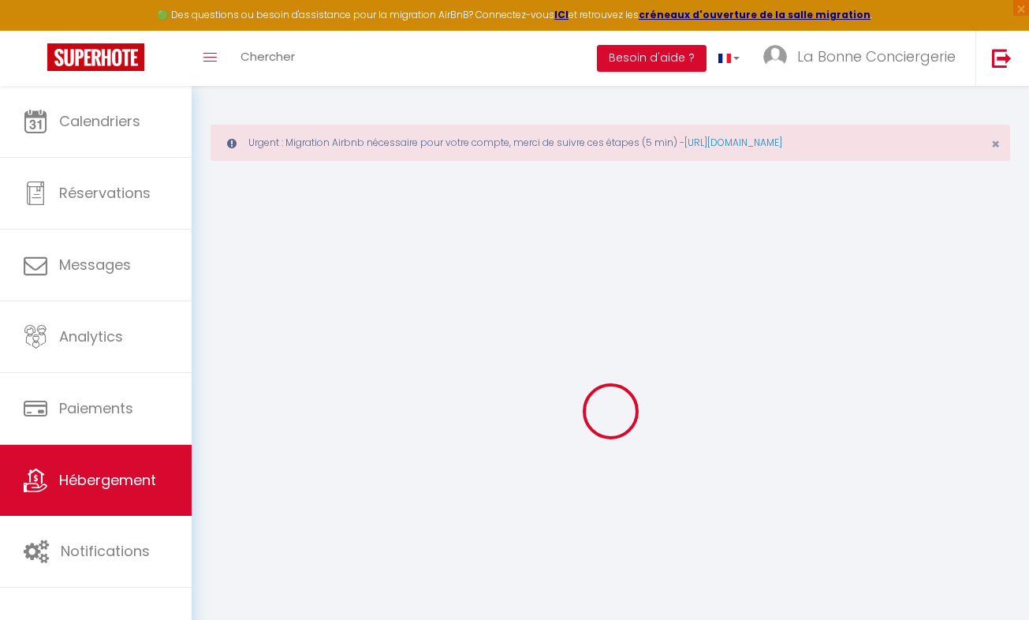
select select
checkbox input "true"
checkbox input "false"
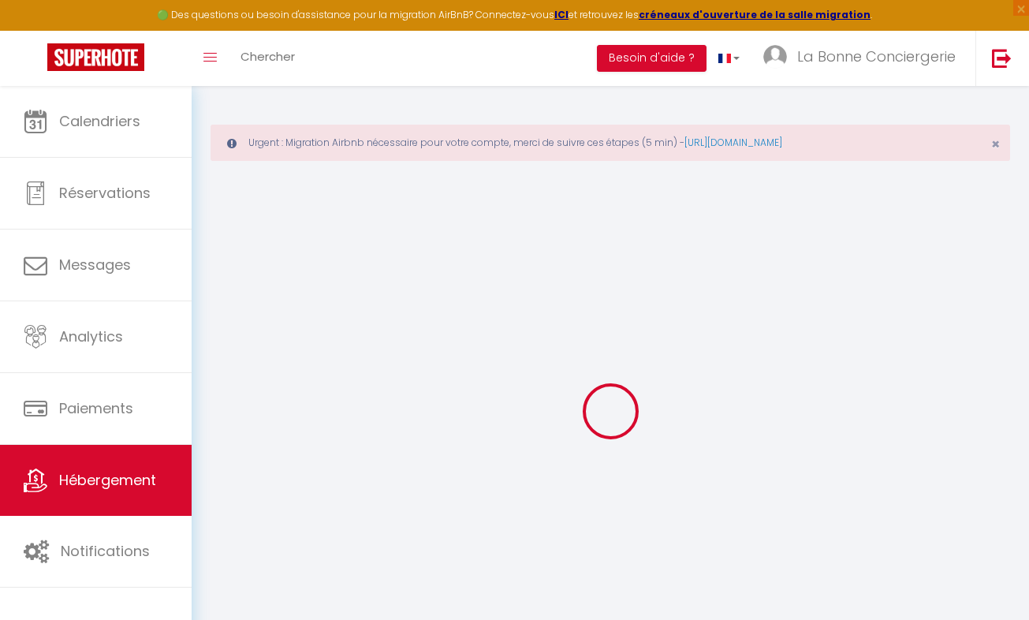
checkbox input "false"
select select
checkbox input "true"
checkbox input "false"
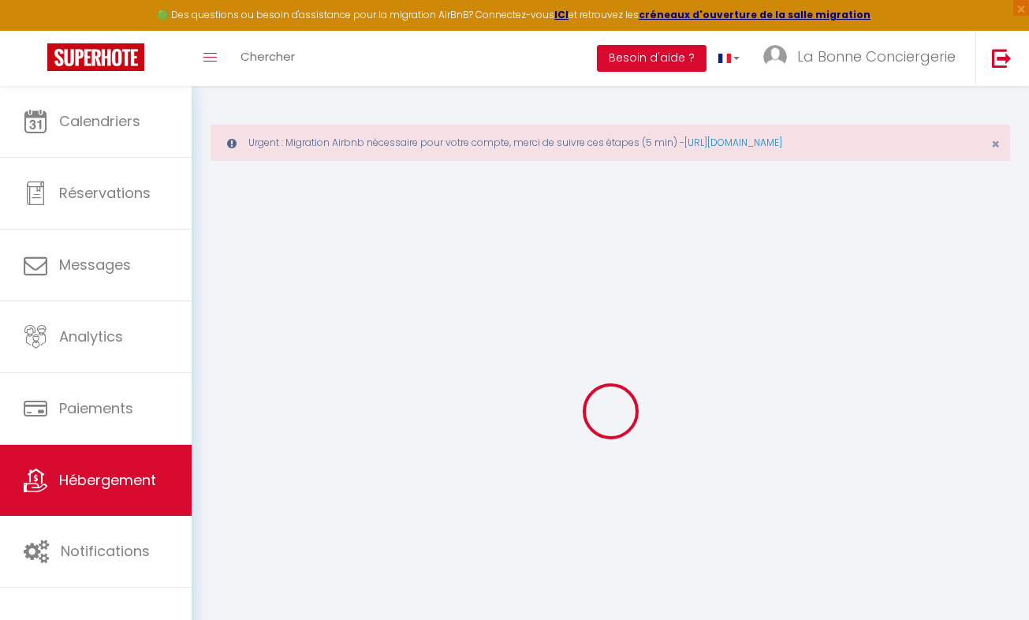
checkbox input "false"
select select "16:00"
select select "19:00"
select select "10:00"
select select "30"
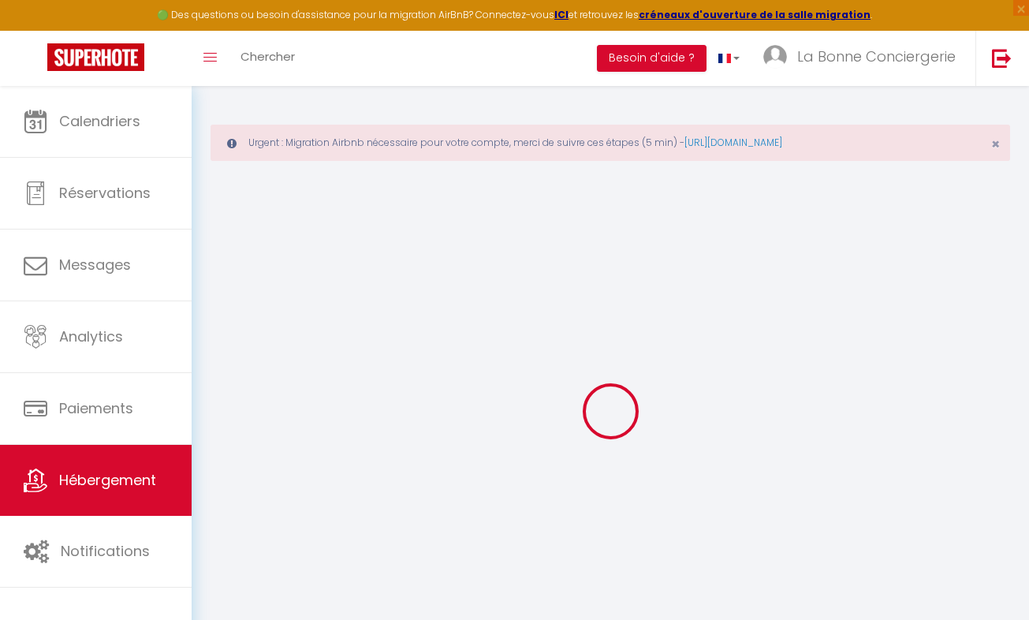
select select "30"
select select "20:00"
select select
checkbox input "true"
checkbox input "false"
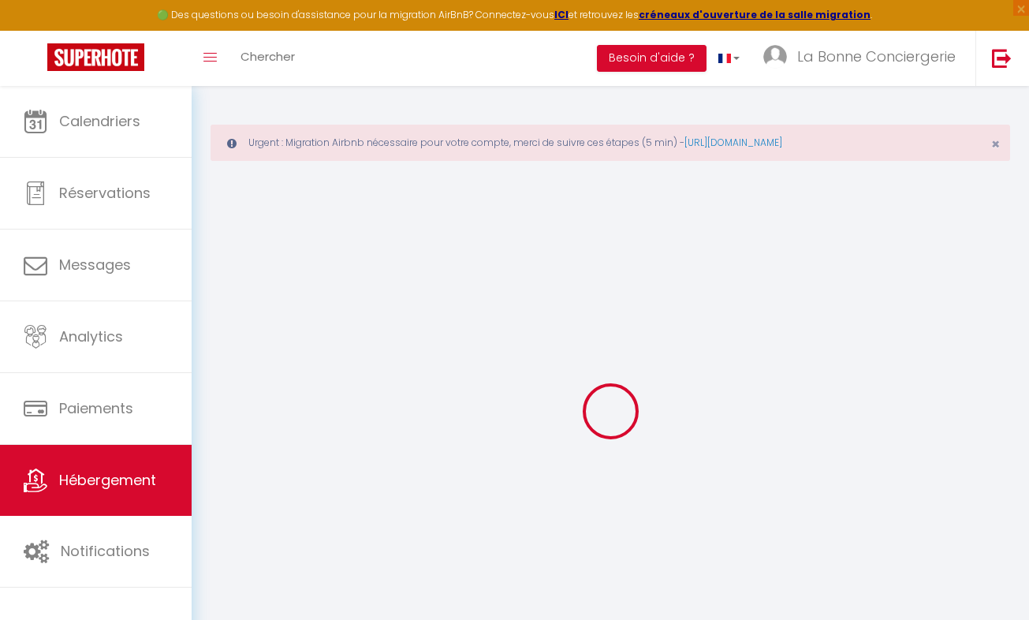
checkbox input "false"
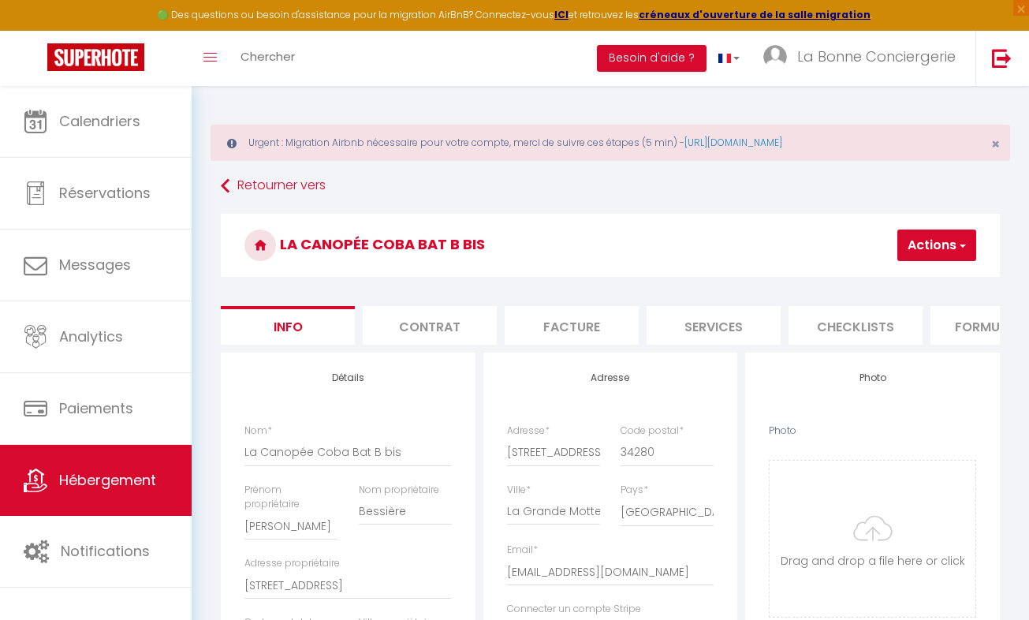
select select
checkbox input "true"
checkbox input "false"
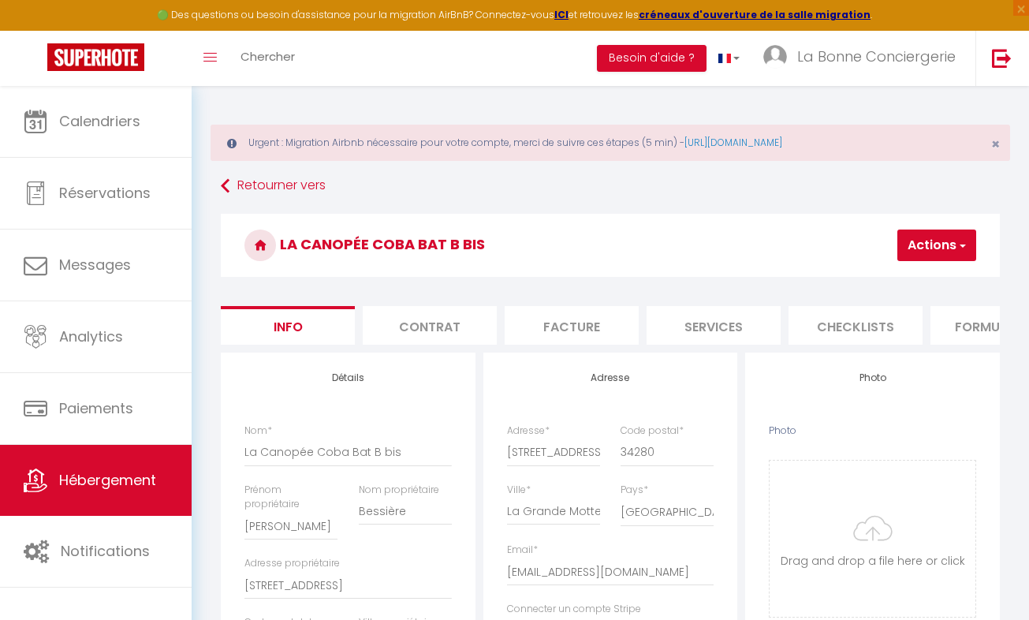
drag, startPoint x: 1028, startPoint y: 153, endPoint x: 1038, endPoint y: 315, distance: 162.8
click at [1029, 315] on html "🟢 Des questions ou besoin d'assistance pour la migration AirBnB? Connectez-vous…" at bounding box center [514, 310] width 1029 height 620
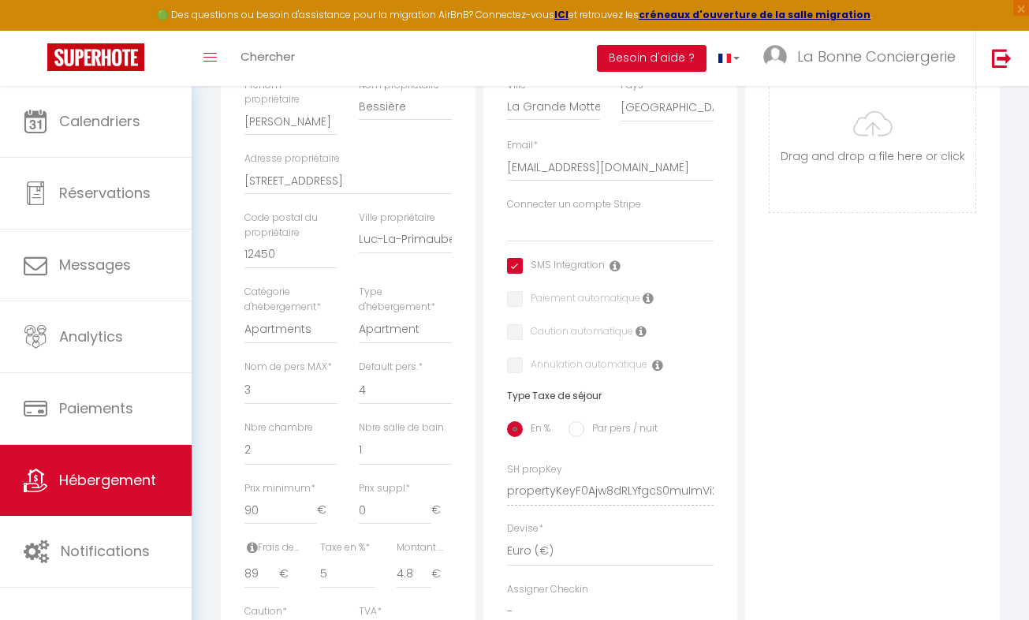
scroll to position [398, 0]
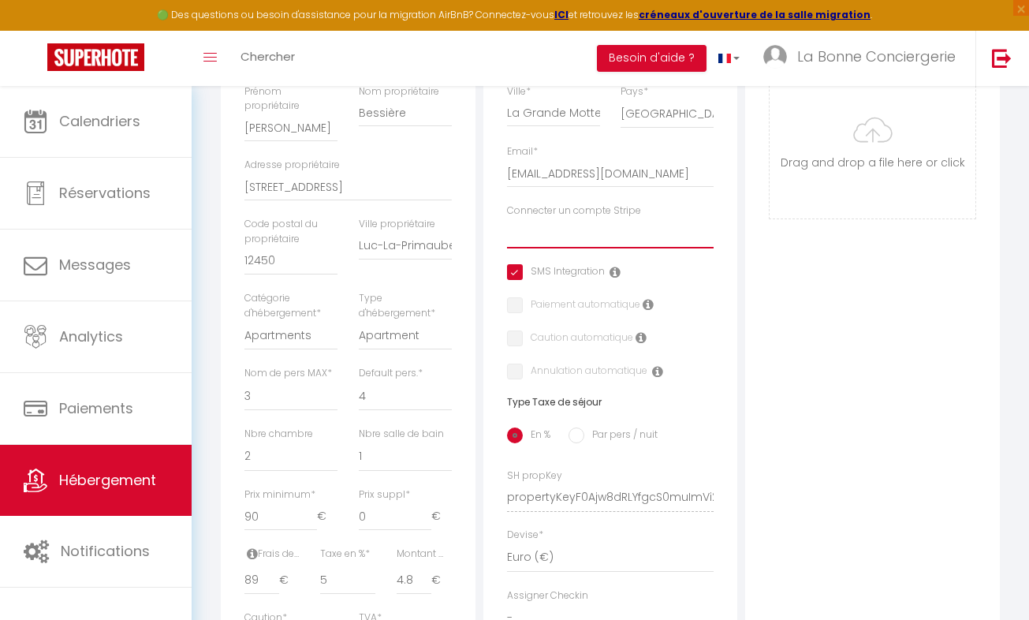
click at [595, 241] on select "la bonne conciergerie [PERSON_NAME] la bonne conciergerie [PERSON_NAME] [MEDICA…" at bounding box center [610, 233] width 207 height 30
select select "15970"
click at [507, 229] on select "la bonne conciergerie [PERSON_NAME] la bonne conciergerie [PERSON_NAME] [MEDICA…" at bounding box center [610, 233] width 207 height 30
checkbox input "true"
checkbox input "false"
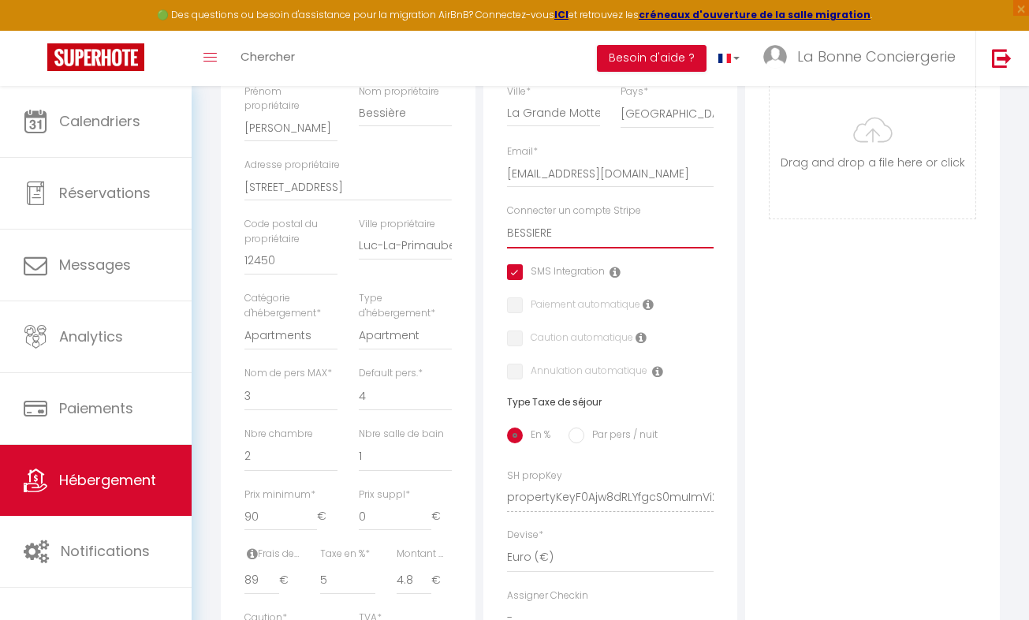
checkbox input "false"
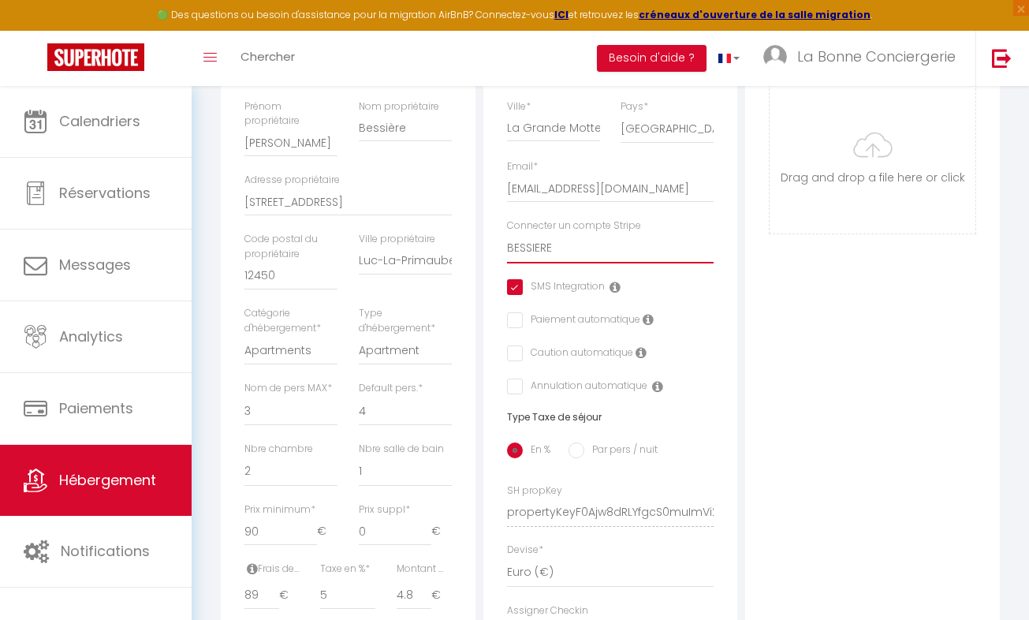
scroll to position [0, 0]
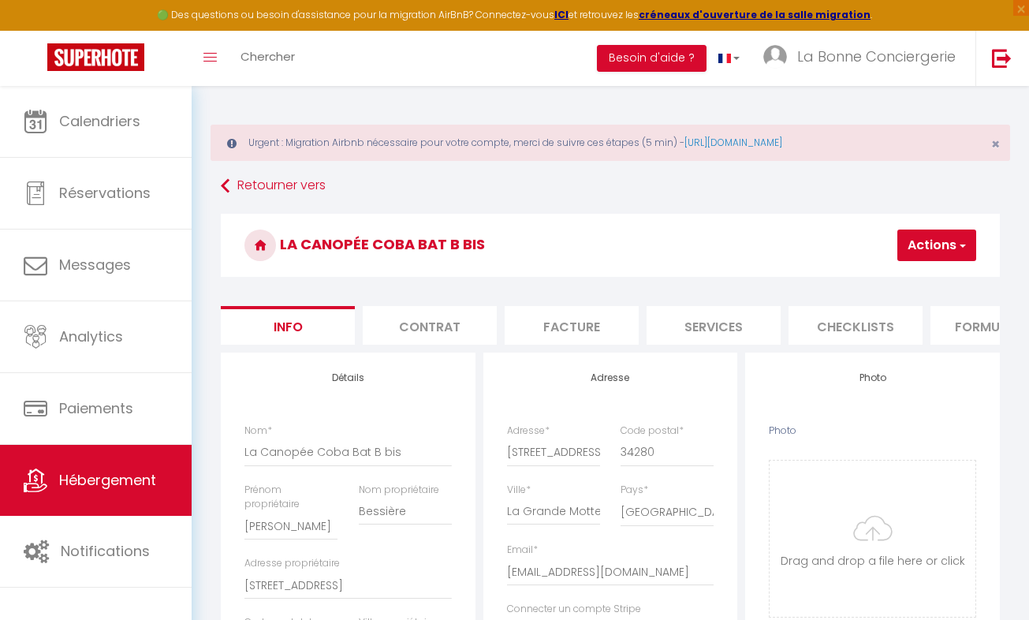
click at [927, 253] on button "Actions" at bounding box center [936, 245] width 79 height 32
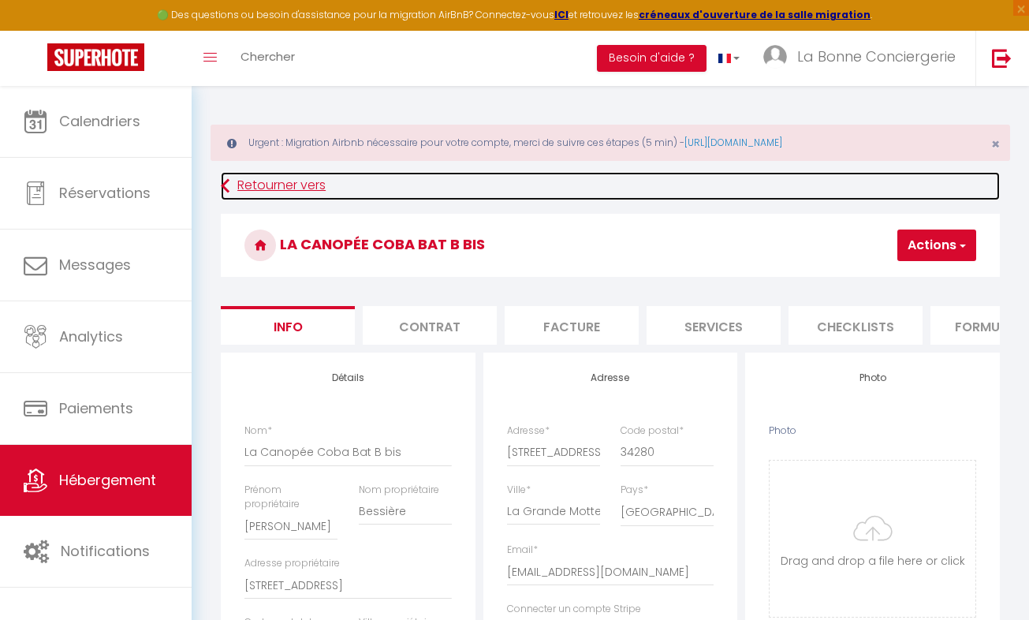
click at [778, 198] on link "Retourner vers" at bounding box center [610, 186] width 779 height 28
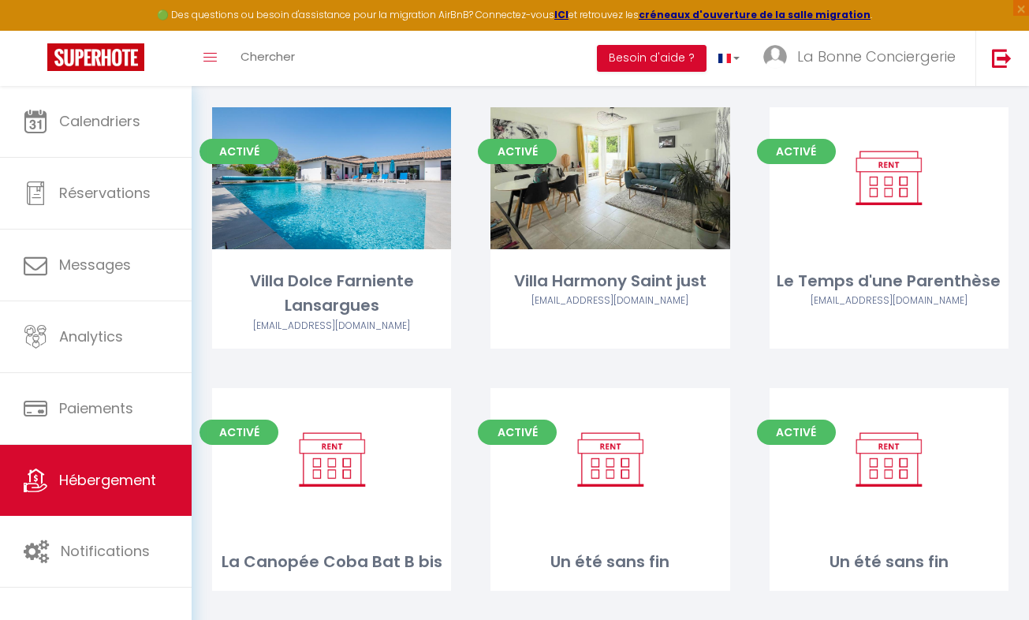
scroll to position [7878, 0]
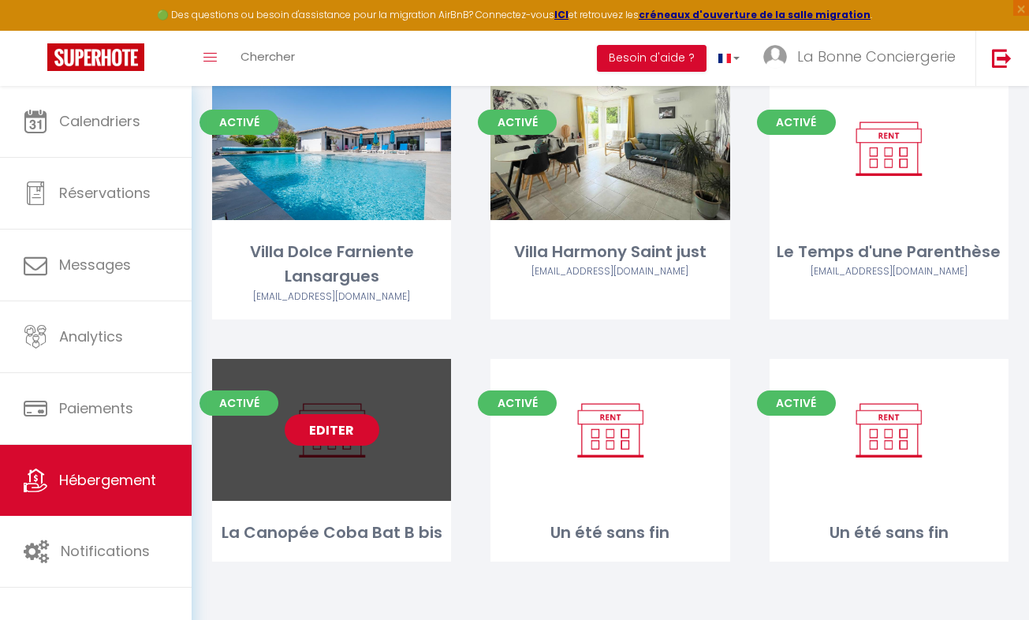
click at [328, 440] on link "Editer" at bounding box center [332, 430] width 95 height 32
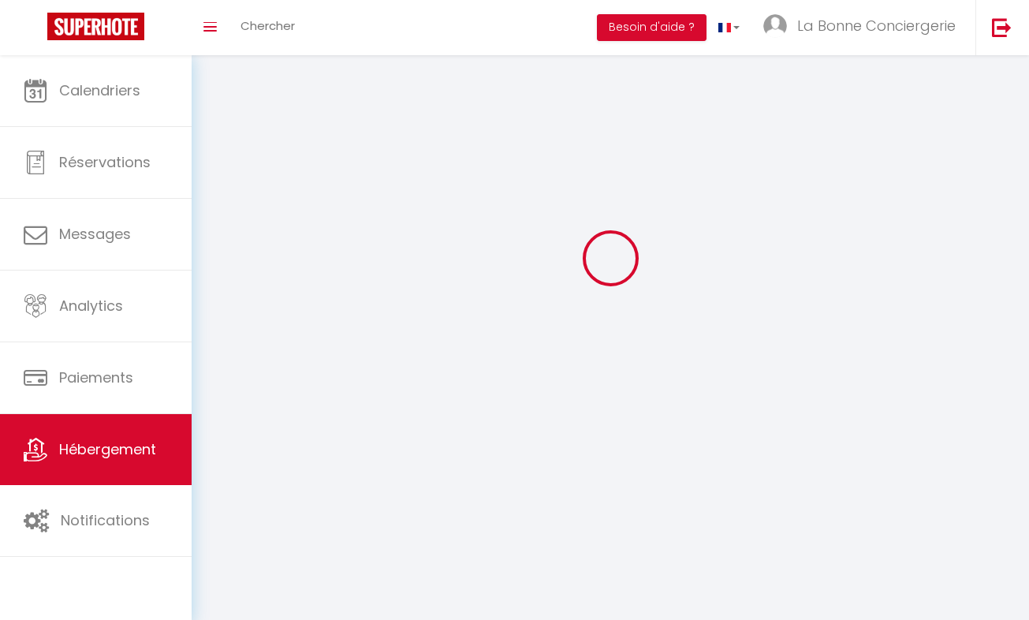
select select "1"
select select
select select "28"
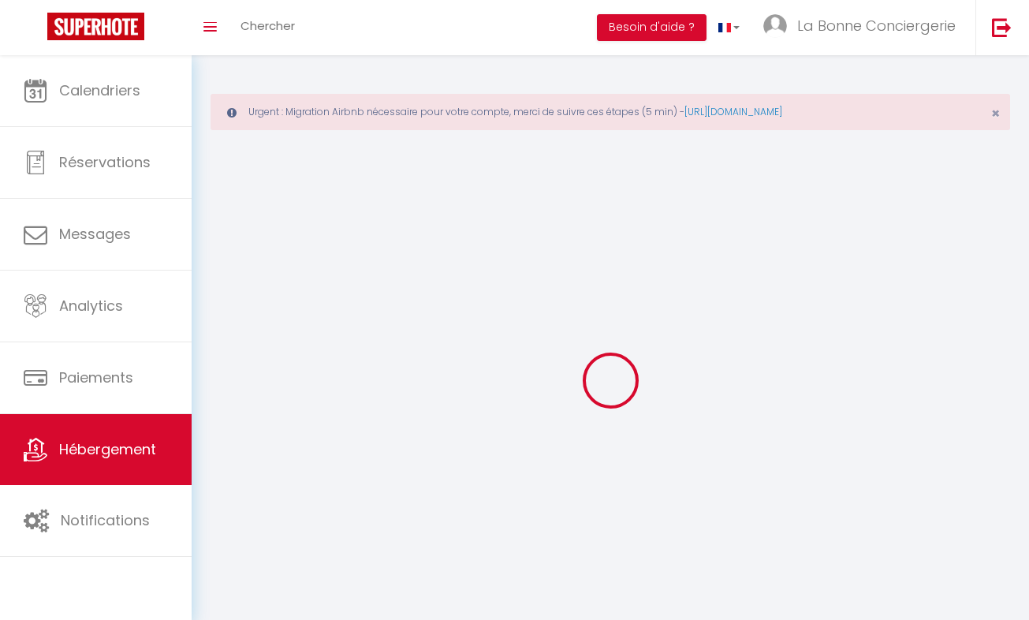
select select
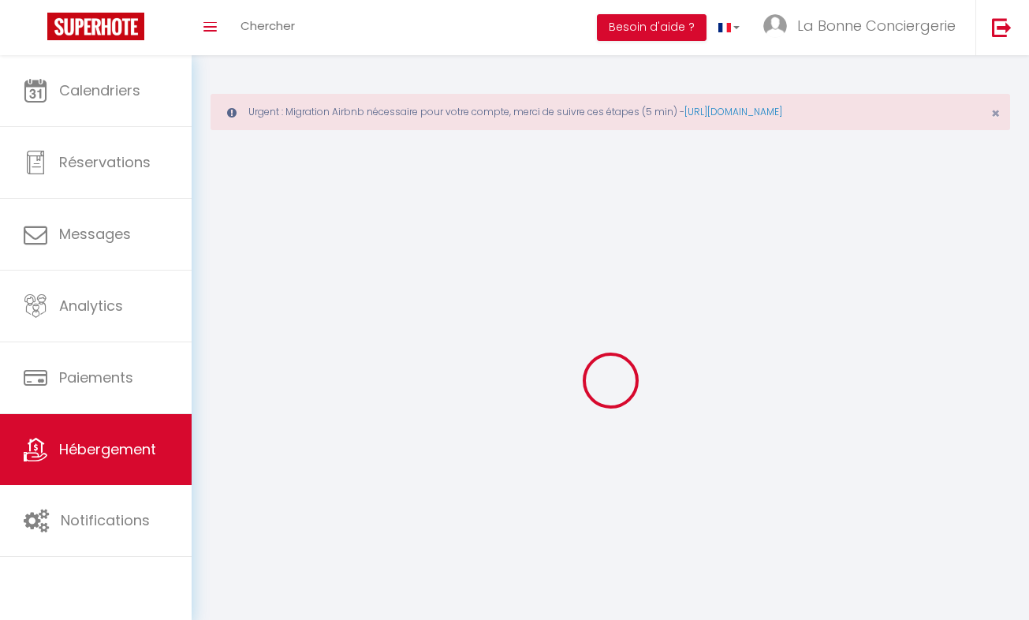
select select
checkbox input "false"
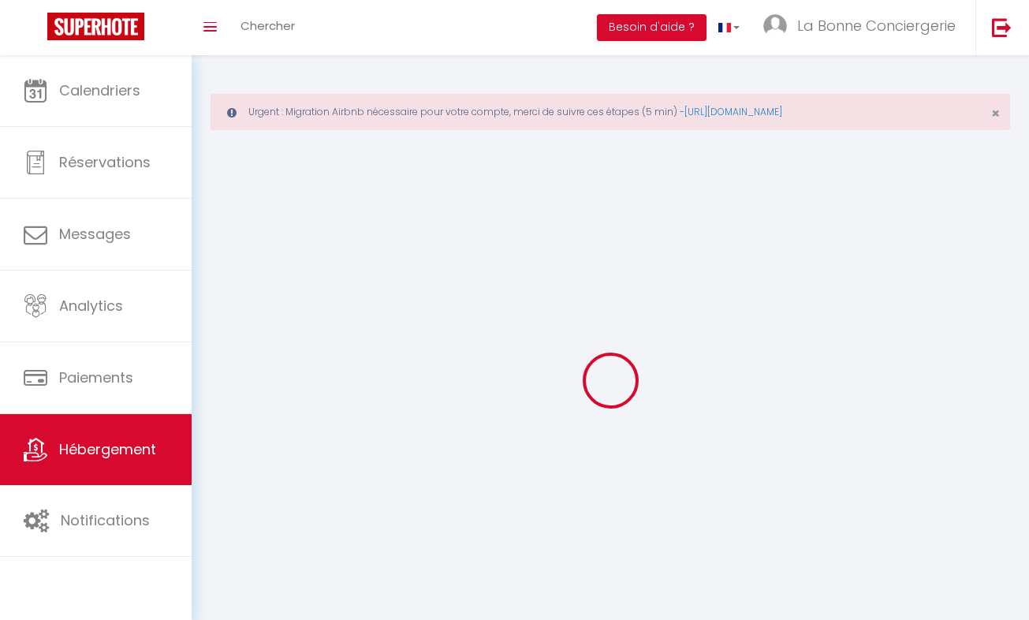
select select
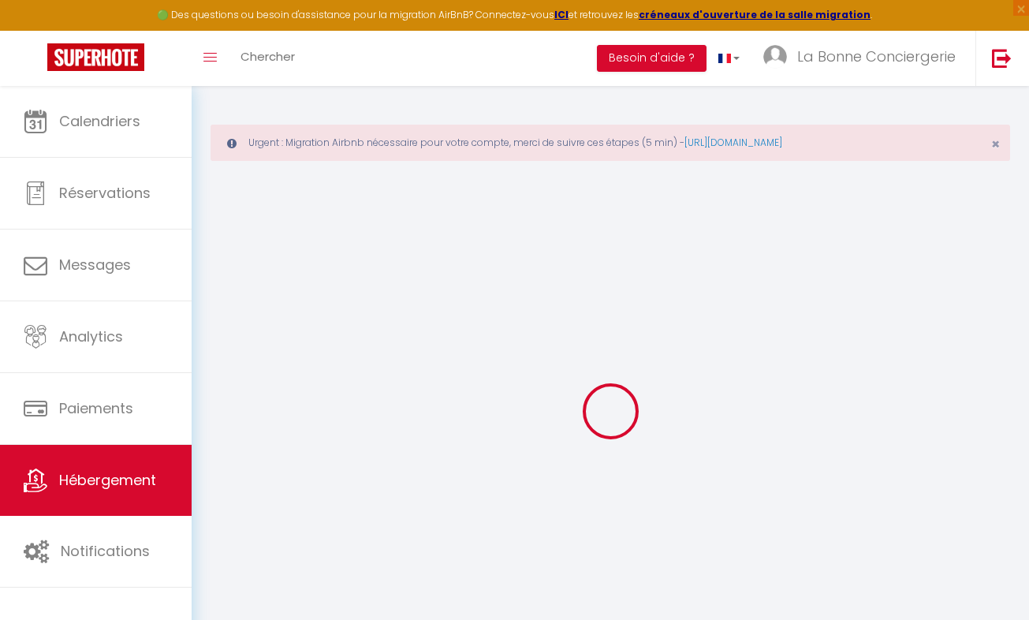
select select
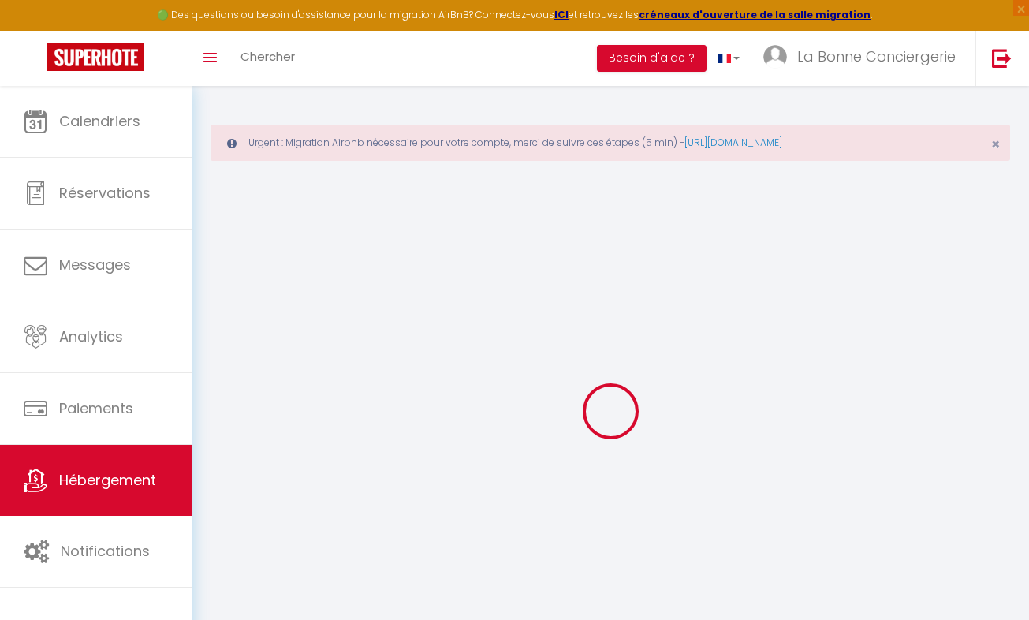
select select
checkbox input "false"
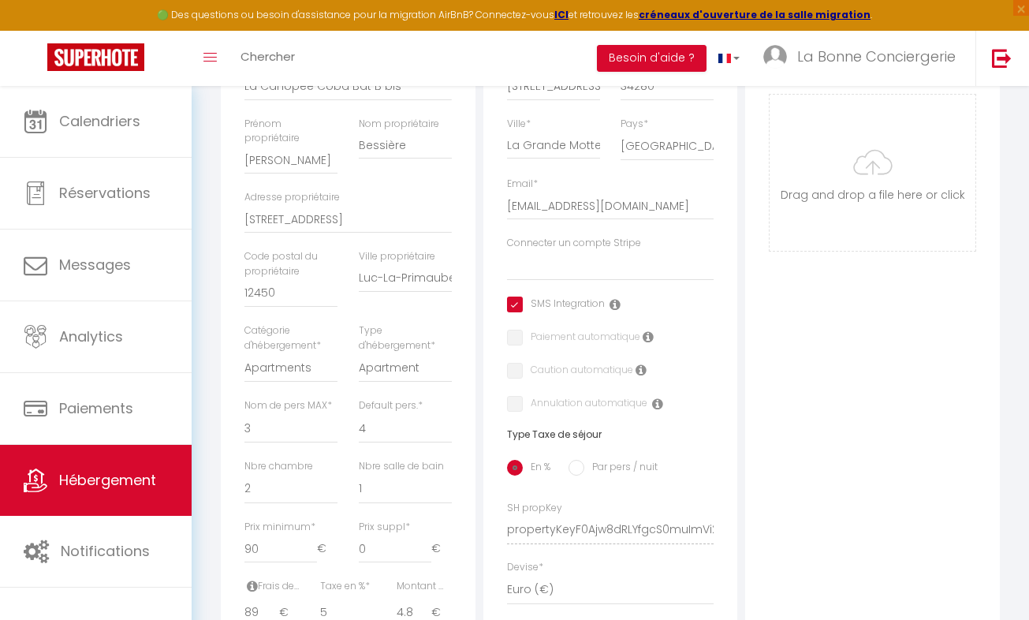
scroll to position [359, 0]
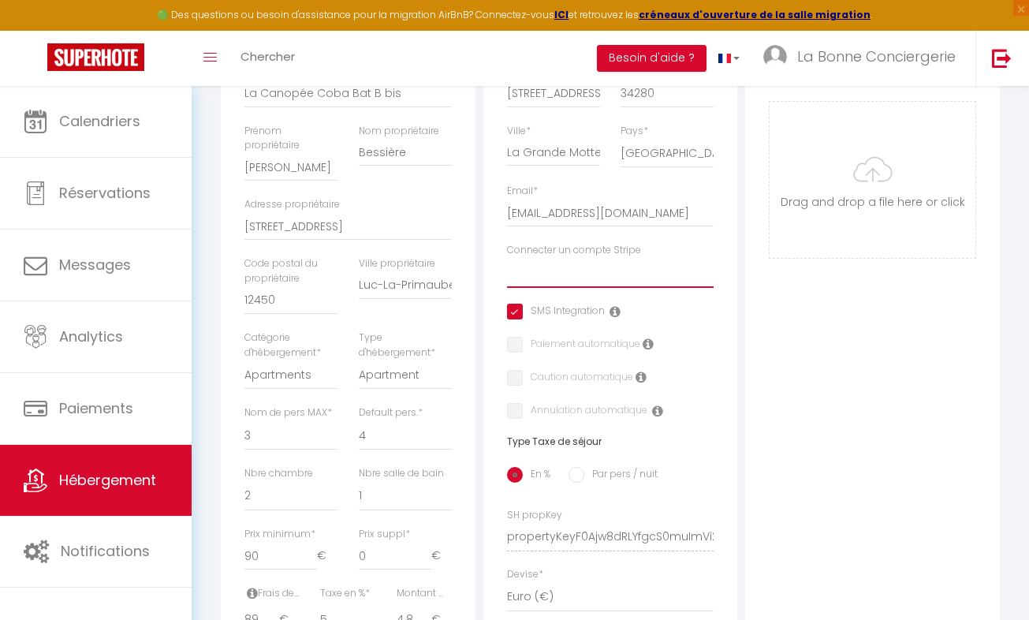
click at [657, 288] on select "la bonne conciergerie [PERSON_NAME] la bonne conciergerie [PERSON_NAME] [MEDICA…" at bounding box center [610, 273] width 207 height 30
click at [507, 270] on select "la bonne conciergerie [PERSON_NAME] la bonne conciergerie [PERSON_NAME] [MEDICA…" at bounding box center [610, 273] width 207 height 30
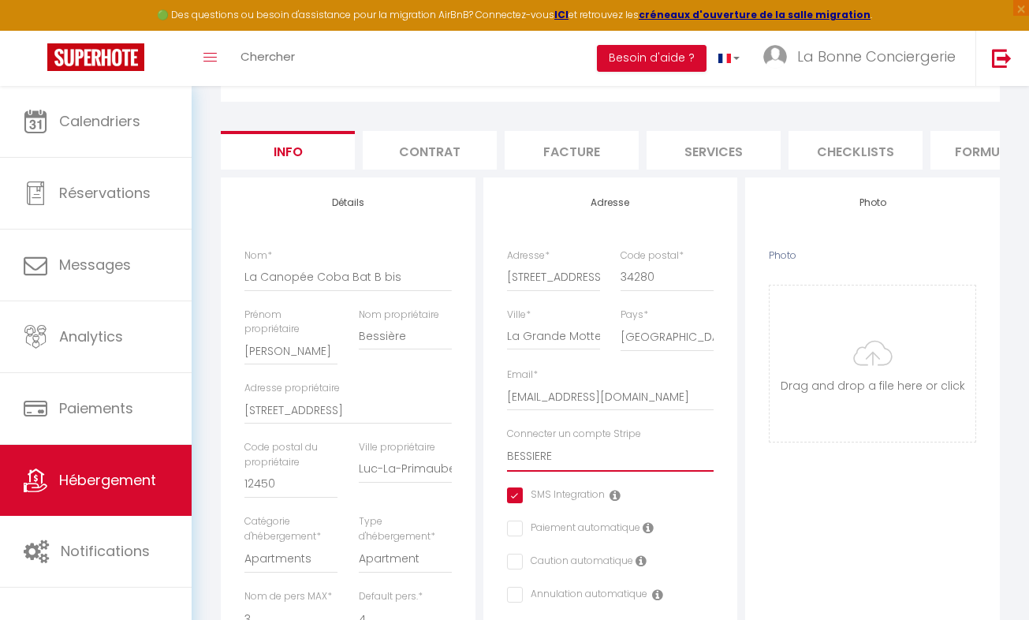
scroll to position [0, 0]
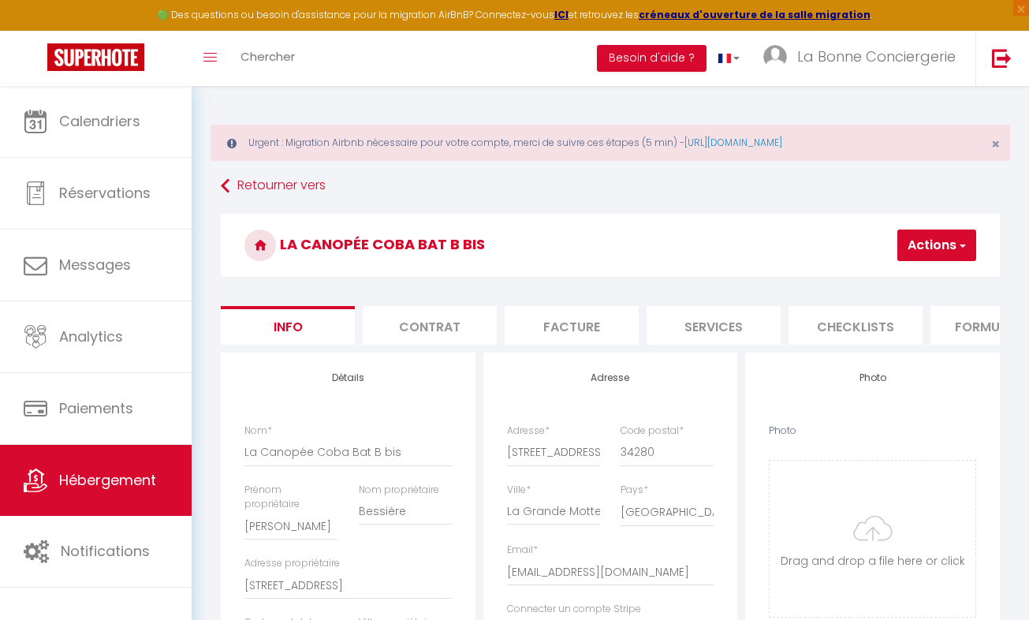
click at [940, 241] on button "Actions" at bounding box center [936, 245] width 79 height 32
click at [860, 281] on input "Enregistrer" at bounding box center [851, 280] width 58 height 16
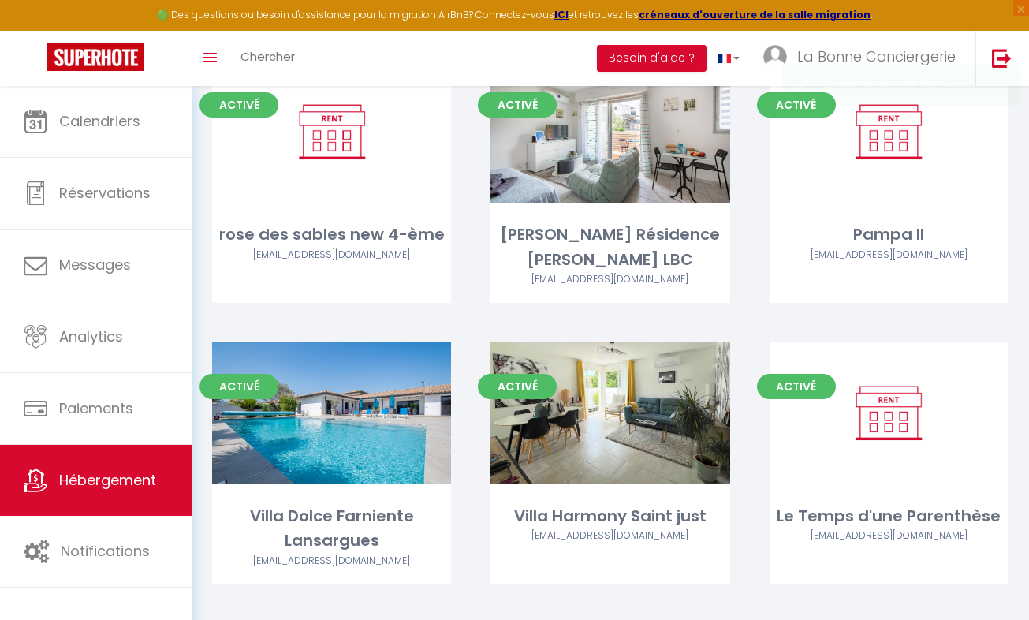
scroll to position [7878, 0]
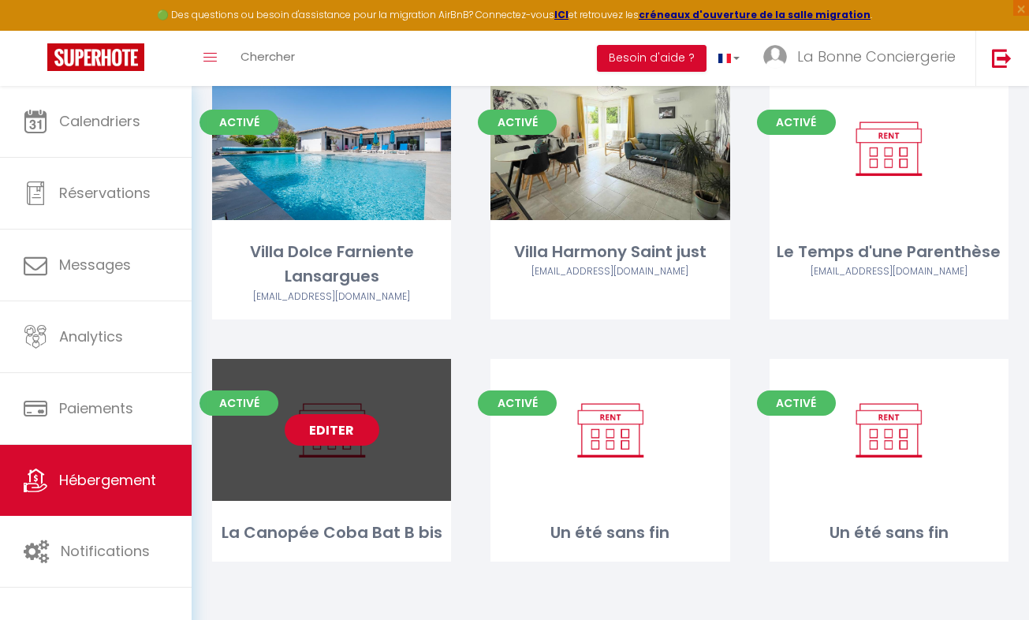
click at [346, 426] on link "Editer" at bounding box center [332, 430] width 95 height 32
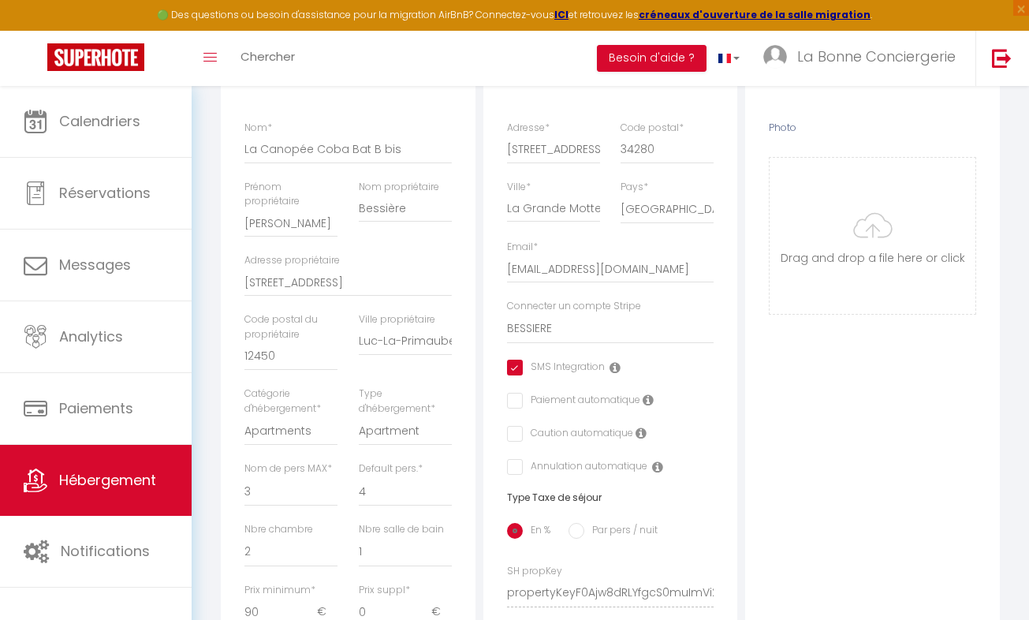
scroll to position [362, 0]
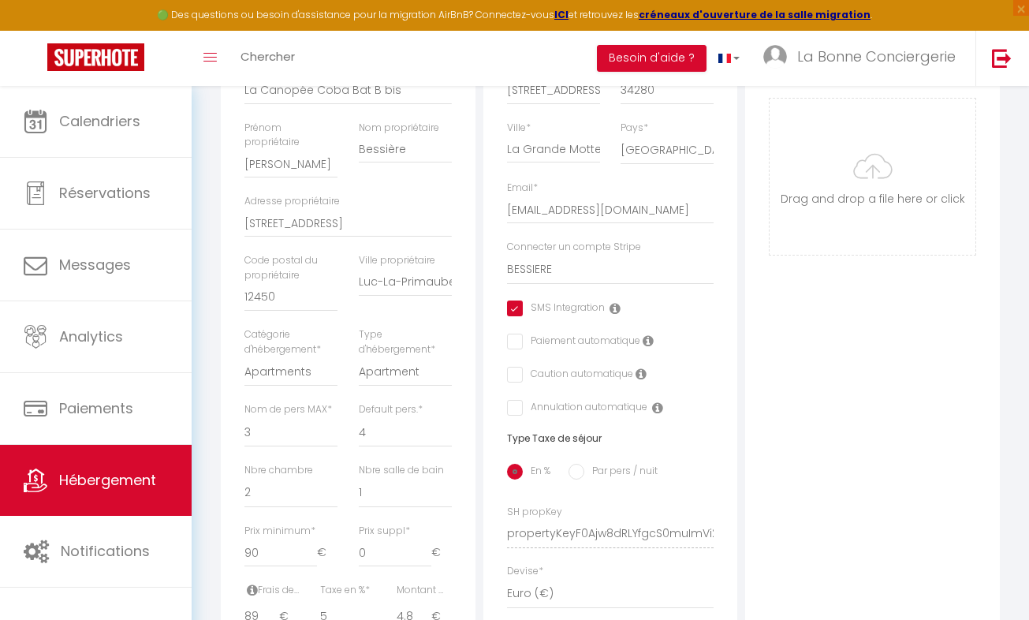
click at [523, 349] on label "Paiement automatique" at bounding box center [581, 342] width 117 height 17
click at [511, 349] on input "checkbox" at bounding box center [512, 342] width 10 height 16
click at [523, 384] on label "Caution automatique" at bounding box center [578, 375] width 110 height 17
click at [515, 382] on input "checkbox" at bounding box center [512, 375] width 10 height 16
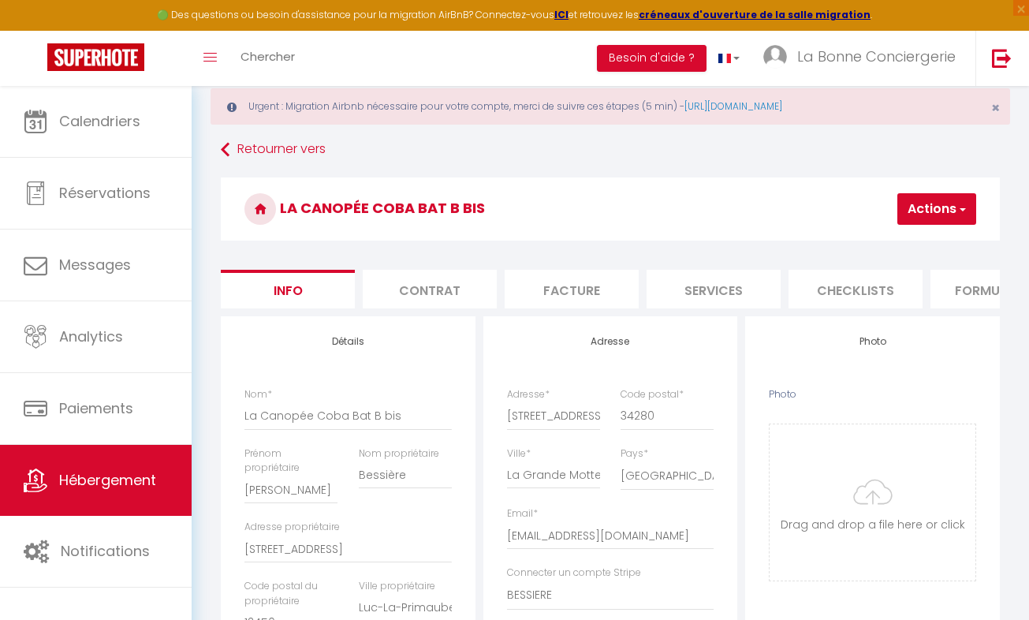
scroll to position [0, 0]
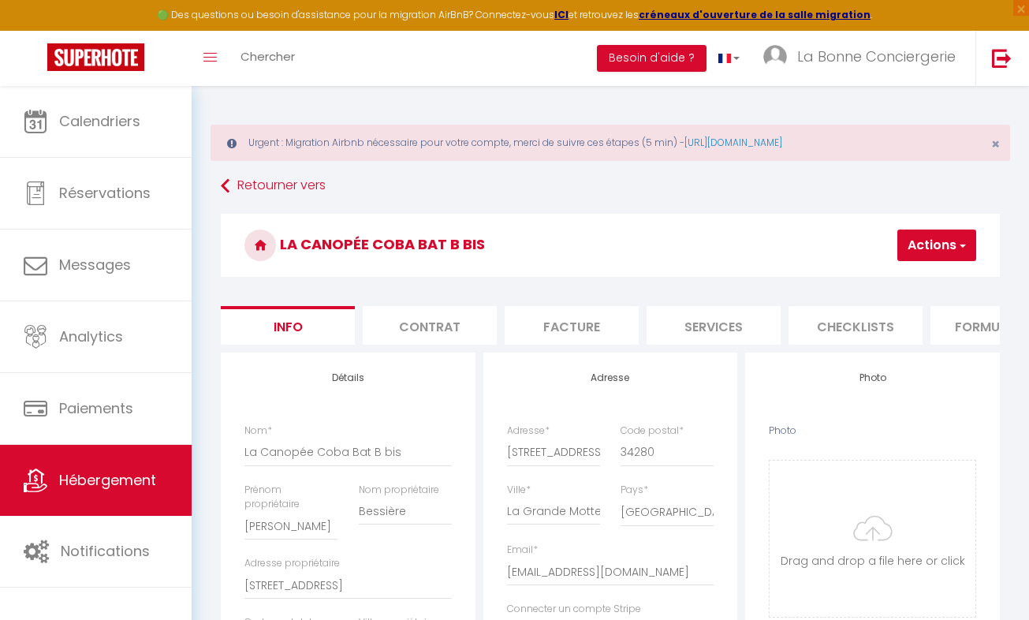
click at [923, 233] on button "Actions" at bounding box center [936, 245] width 79 height 32
click at [838, 283] on input "Enregistrer" at bounding box center [851, 280] width 58 height 16
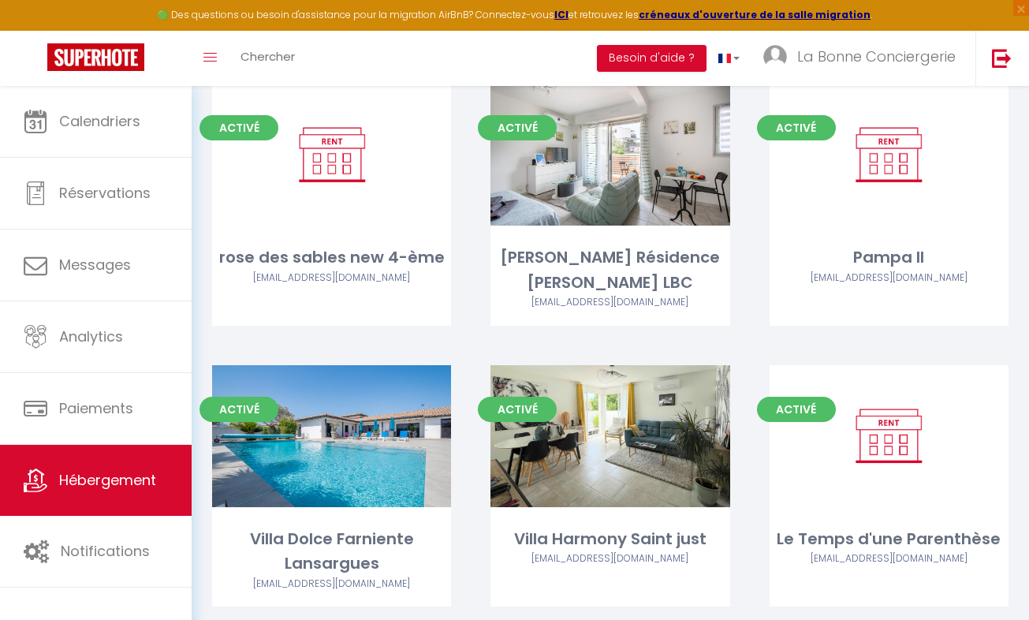
scroll to position [7878, 0]
